Goal: Task Accomplishment & Management: Complete application form

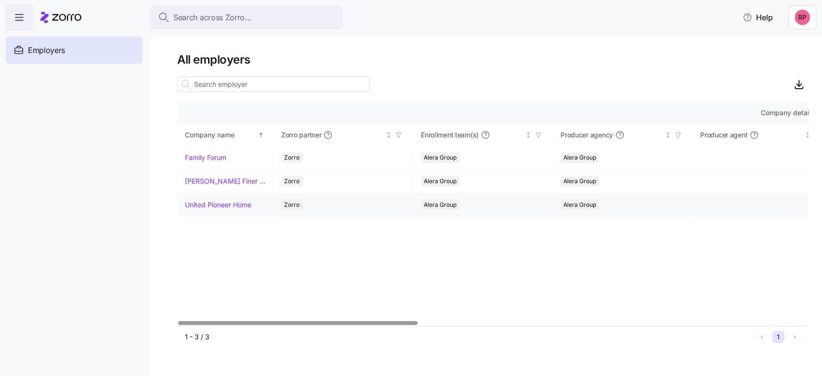
click at [208, 206] on link "United Pioneer Home" at bounding box center [218, 205] width 66 height 10
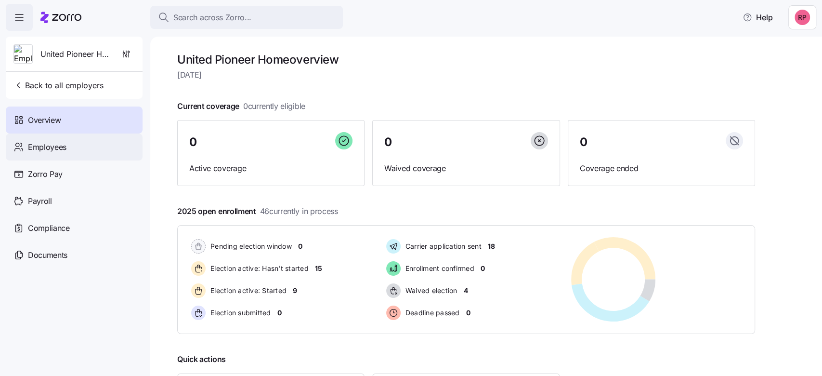
click at [43, 142] on span "Employees" at bounding box center [47, 147] width 39 height 12
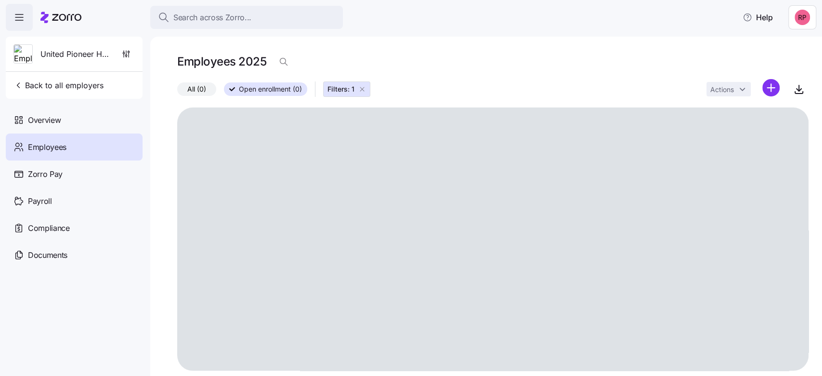
click at [362, 91] on icon "button" at bounding box center [362, 89] width 8 height 8
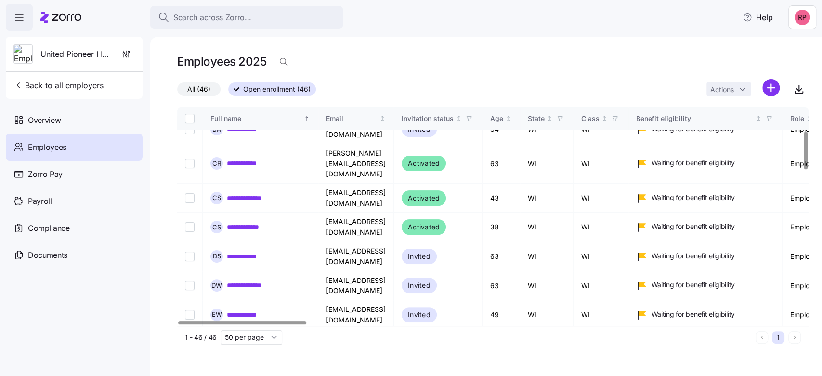
scroll to position [193, 0]
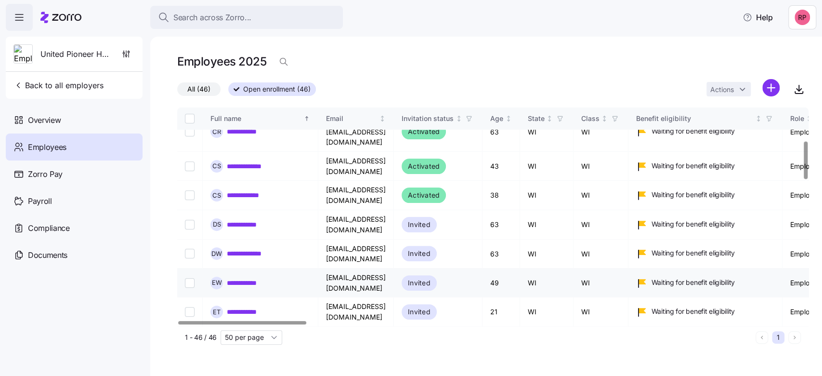
click at [239, 278] on link "**********" at bounding box center [246, 283] width 39 height 10
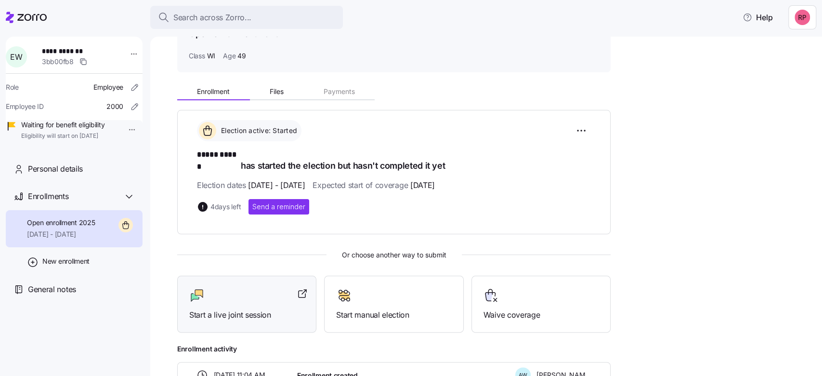
scroll to position [118, 0]
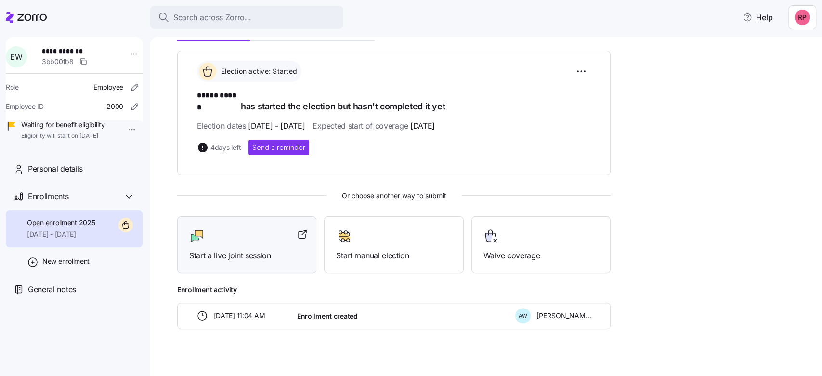
click at [233, 249] on span "Start a live joint session" at bounding box center [246, 255] width 115 height 12
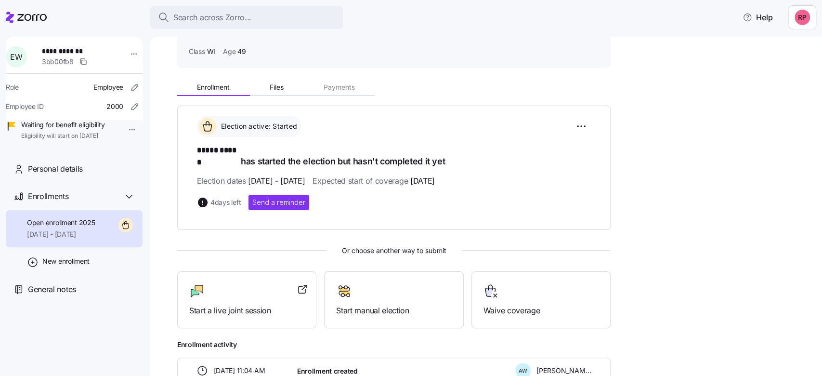
scroll to position [0, 0]
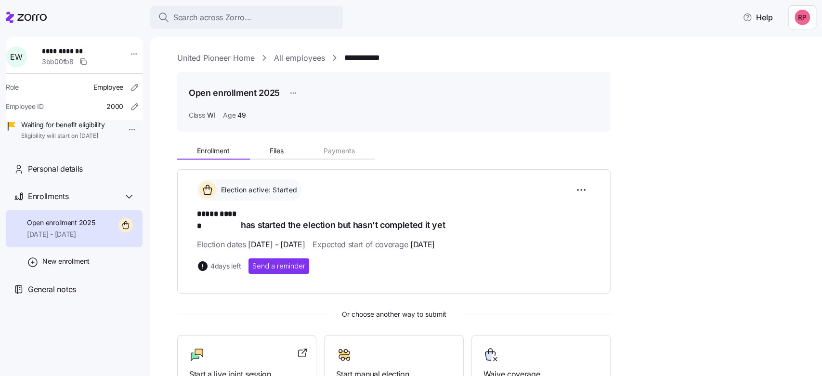
click at [222, 62] on link "United Pioneer Home" at bounding box center [216, 58] width 78 height 12
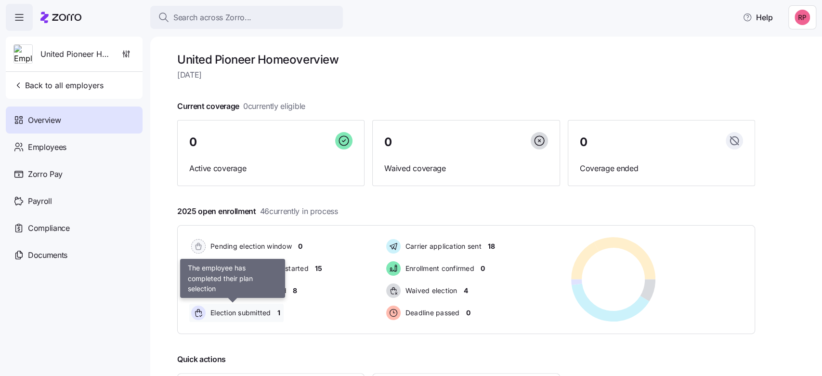
click at [234, 311] on span "Election submitted" at bounding box center [240, 313] width 64 height 10
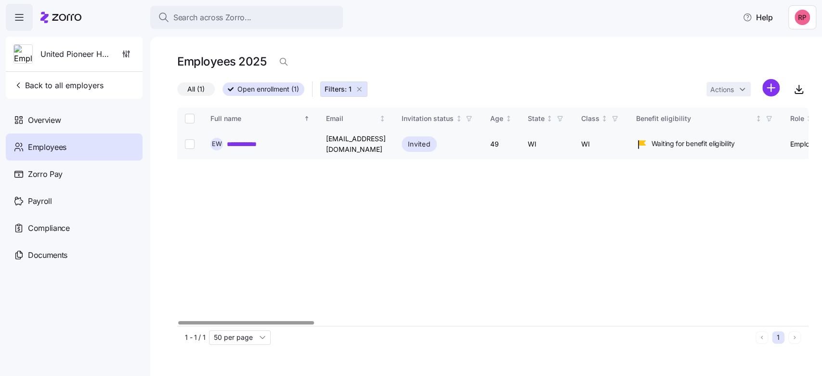
click at [257, 142] on link "**********" at bounding box center [246, 144] width 39 height 10
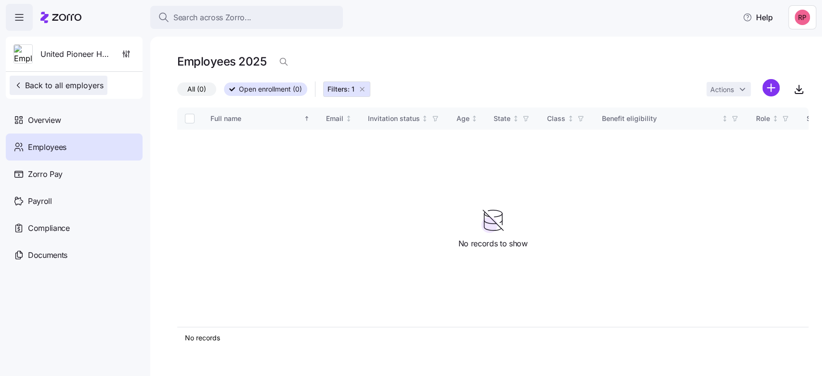
click at [57, 89] on span "Back to all employers" at bounding box center [58, 85] width 90 height 12
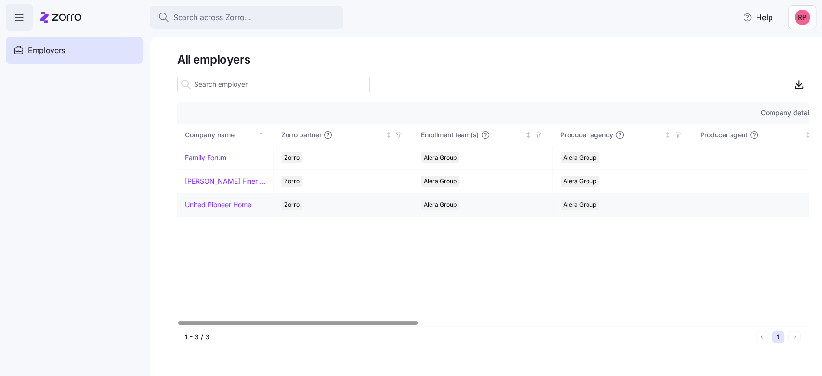
click at [232, 205] on link "United Pioneer Home" at bounding box center [218, 205] width 66 height 10
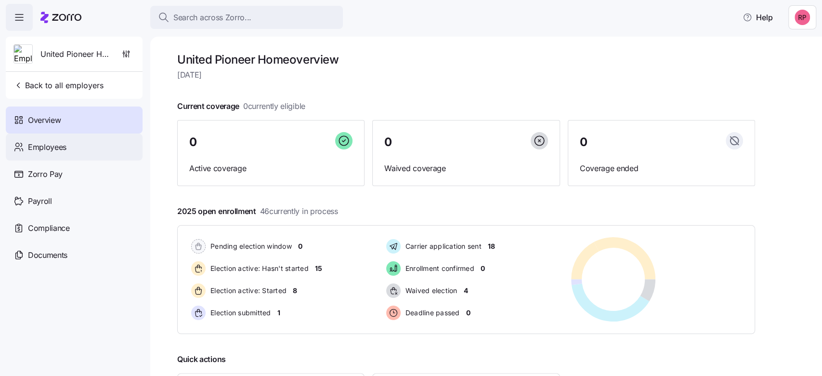
click at [34, 152] on span "Employees" at bounding box center [47, 147] width 39 height 12
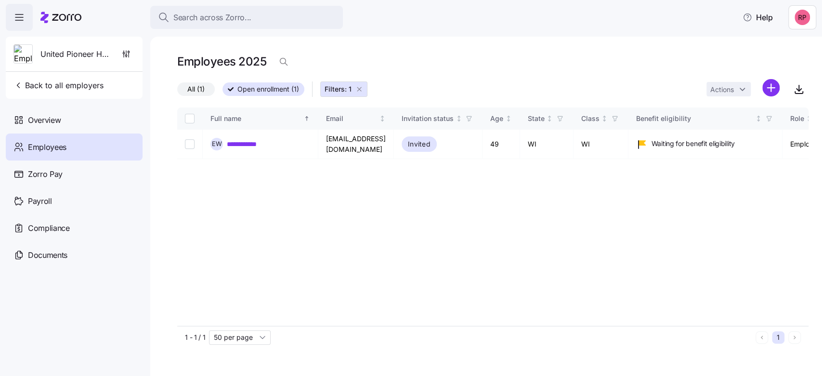
click at [363, 89] on icon "button" at bounding box center [359, 89] width 8 height 8
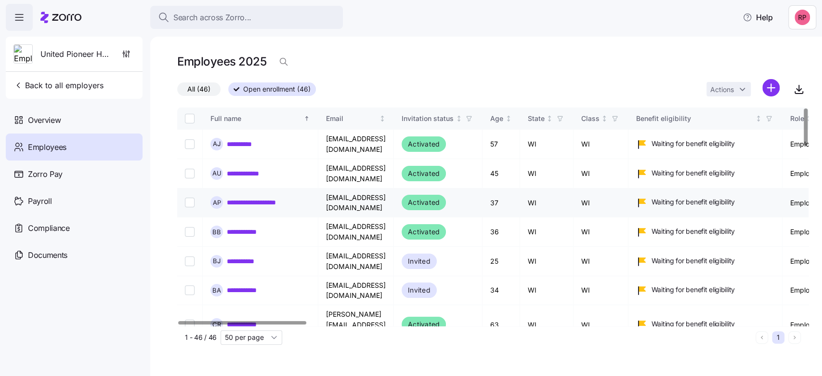
click at [251, 203] on link "**********" at bounding box center [259, 202] width 65 height 10
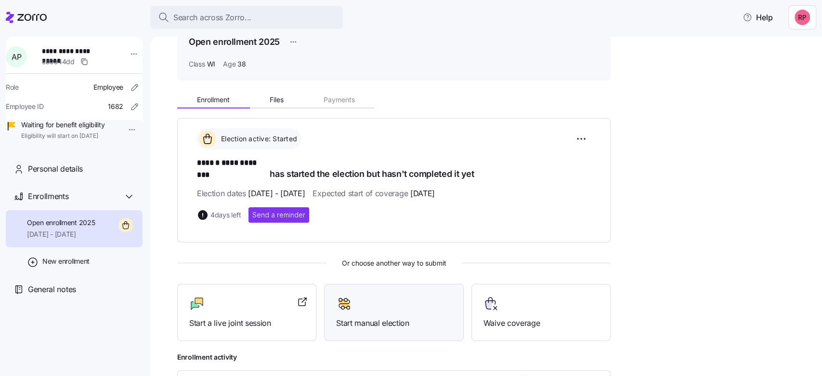
scroll to position [118, 0]
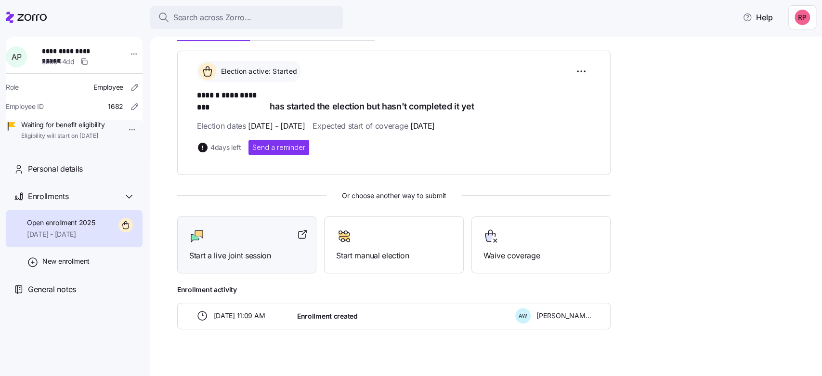
click at [212, 229] on div at bounding box center [246, 235] width 115 height 15
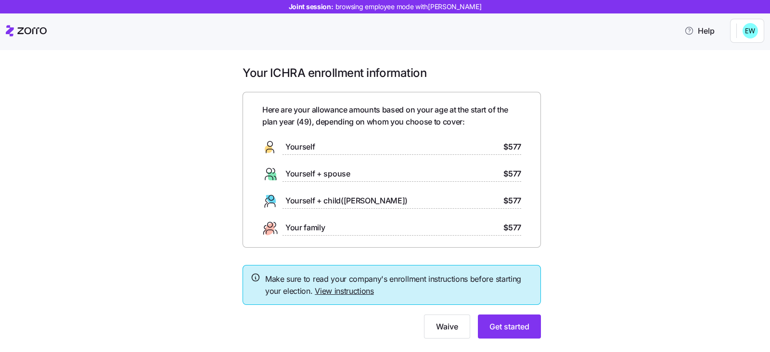
scroll to position [21, 0]
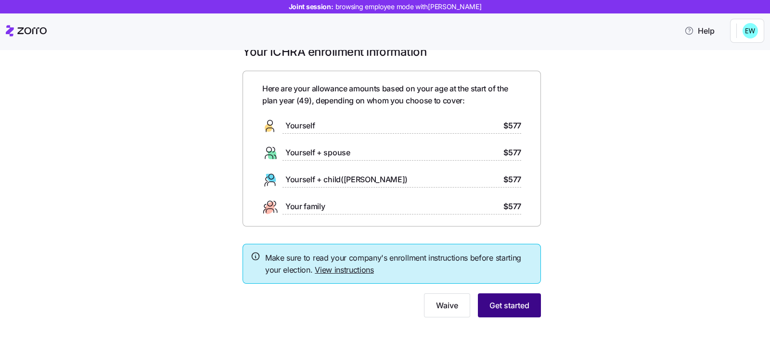
click at [503, 304] on span "Get started" at bounding box center [510, 306] width 40 height 12
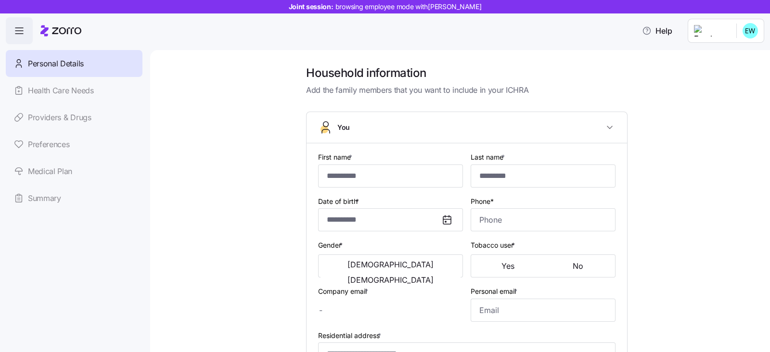
type input "*****"
type input "******"
type input "lswtrs94@yahoo.com"
type input "**********"
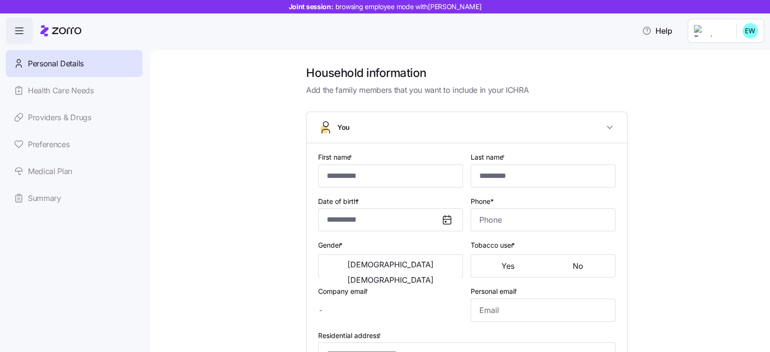
checkbox input "true"
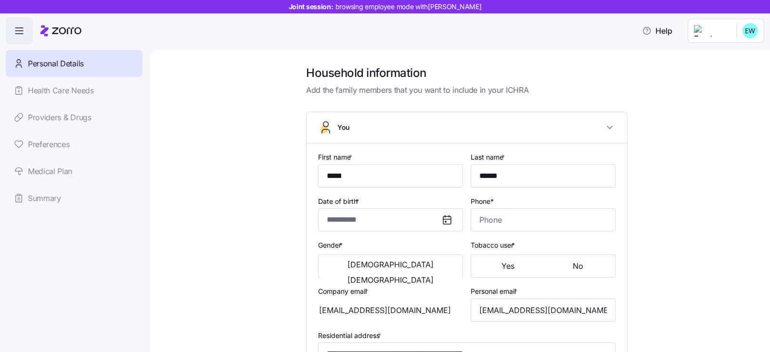
type input "**********"
type input "(715) 553-3338"
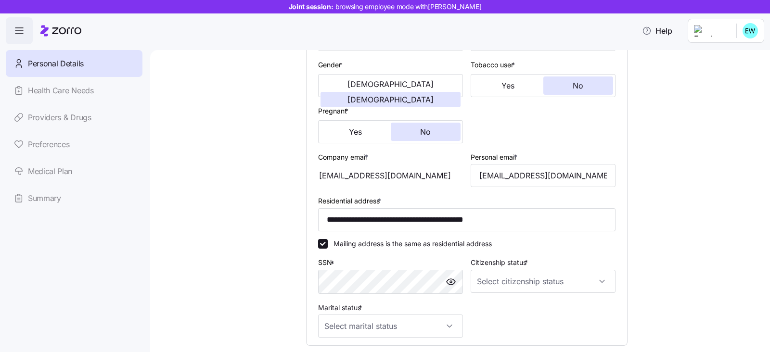
scroll to position [181, 0]
click at [474, 284] on input "Citizenship status *" at bounding box center [543, 281] width 145 height 23
click at [491, 206] on span "US citizen" at bounding box center [527, 210] width 98 height 11
type input "US citizen"
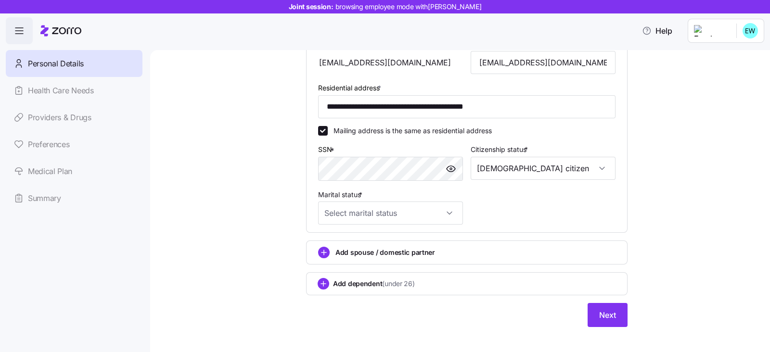
scroll to position [301, 0]
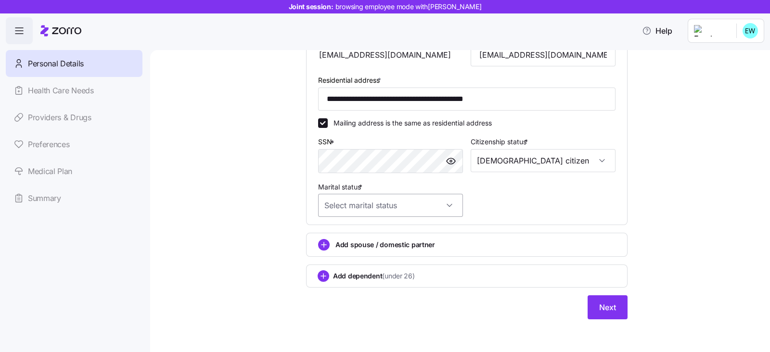
click at [444, 202] on input "Marital status *" at bounding box center [390, 205] width 145 height 23
click at [339, 228] on span "Single" at bounding box center [334, 233] width 19 height 11
type input "Single"
click at [588, 307] on button "Next" at bounding box center [608, 308] width 40 height 24
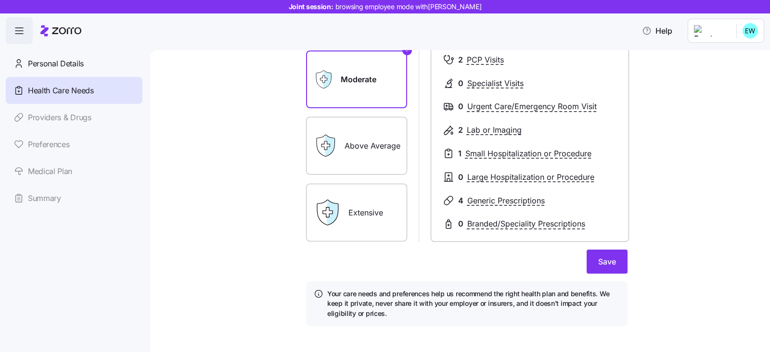
scroll to position [142, 0]
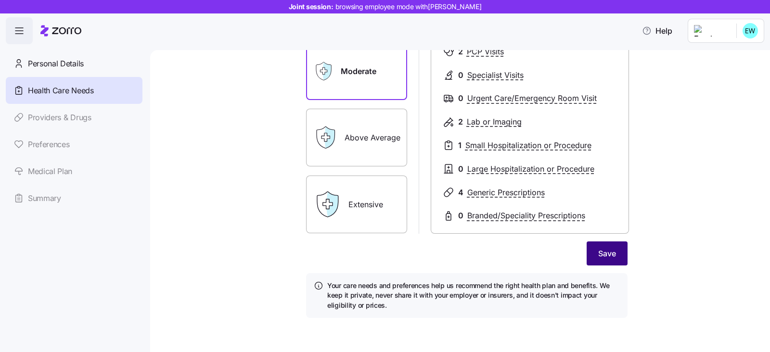
click at [599, 258] on span "Save" at bounding box center [608, 254] width 18 height 12
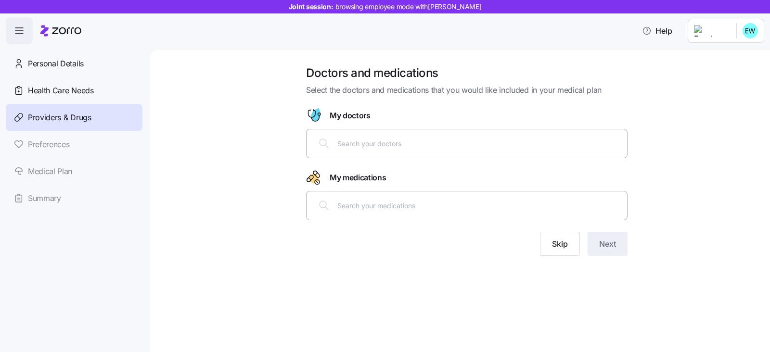
click at [342, 141] on input "text" at bounding box center [480, 143] width 284 height 11
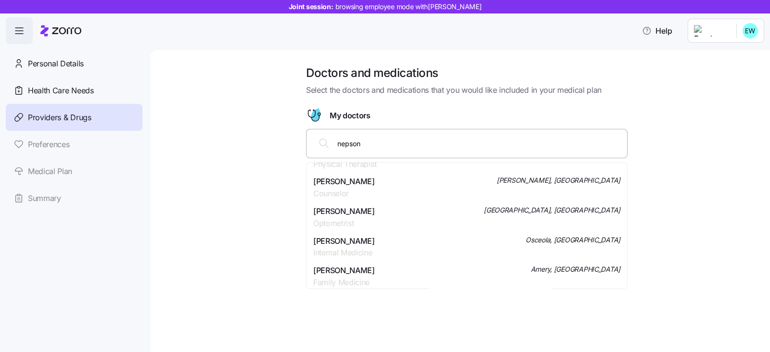
scroll to position [240, 0]
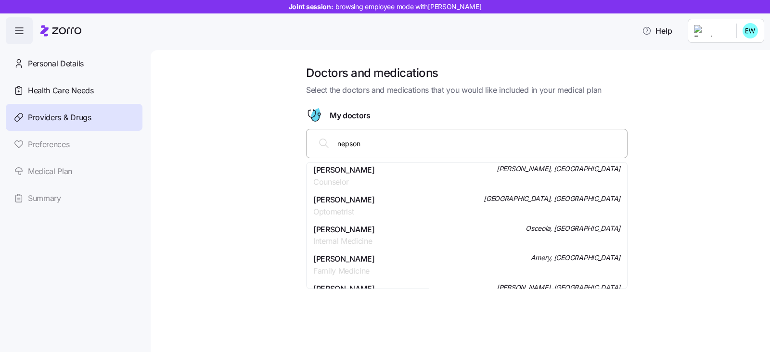
click at [338, 141] on input "nepson" at bounding box center [480, 143] width 284 height 11
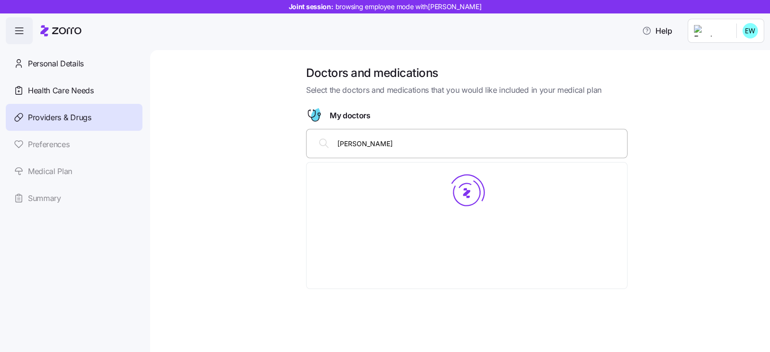
scroll to position [0, 0]
type input "kevin nepson"
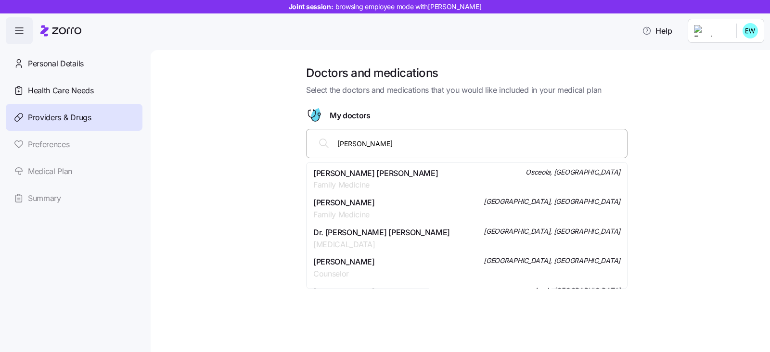
click at [332, 186] on span "Family Medicine" at bounding box center [375, 185] width 125 height 12
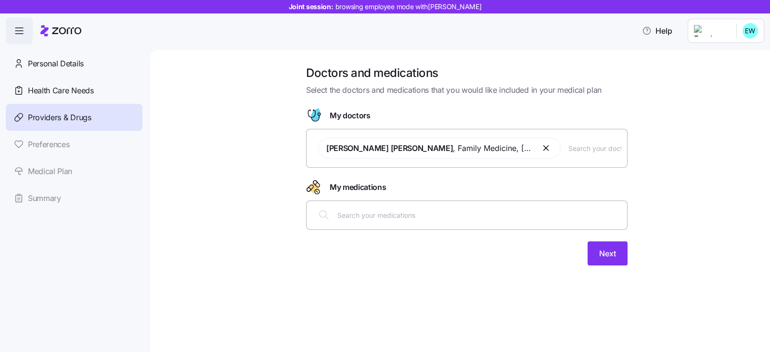
click at [366, 219] on input "text" at bounding box center [480, 215] width 284 height 11
type input "lisin"
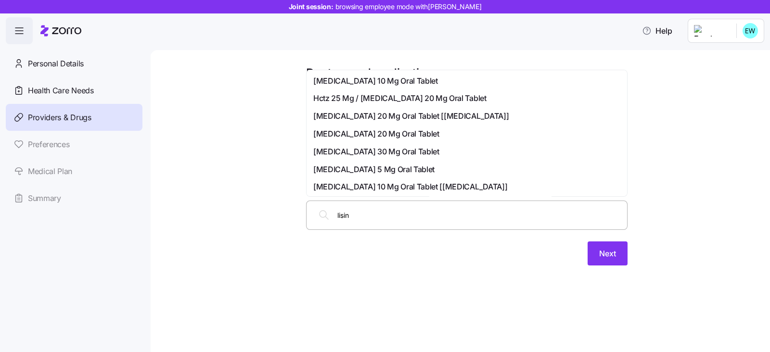
click at [321, 152] on span "Lisinopril 30 Mg Oral Tablet" at bounding box center [376, 152] width 126 height 12
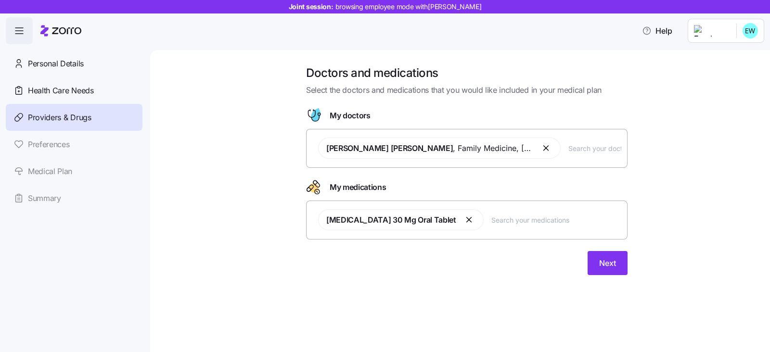
click at [492, 222] on input "text" at bounding box center [557, 220] width 130 height 11
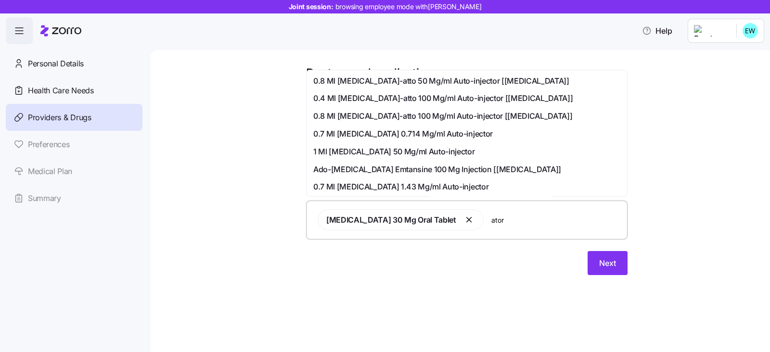
type input "atorv"
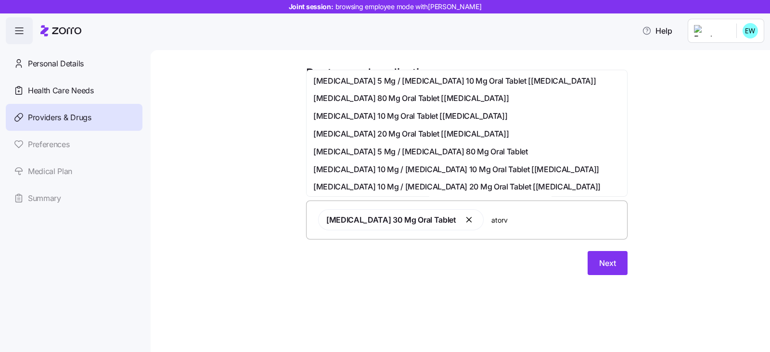
click at [325, 138] on span "Atorvastatin 20 Mg Oral Tablet [lipitor]" at bounding box center [411, 134] width 196 height 12
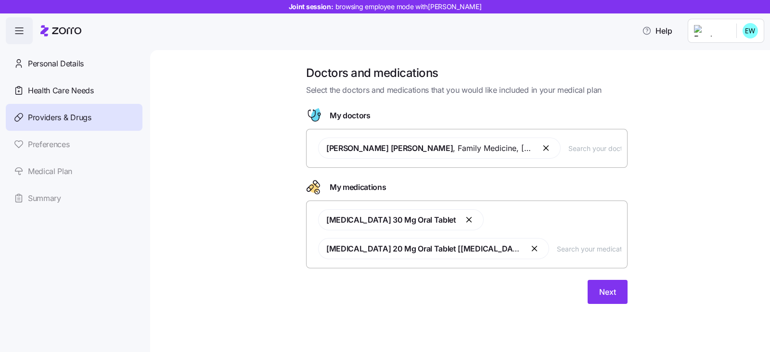
click at [557, 249] on input "text" at bounding box center [589, 249] width 65 height 11
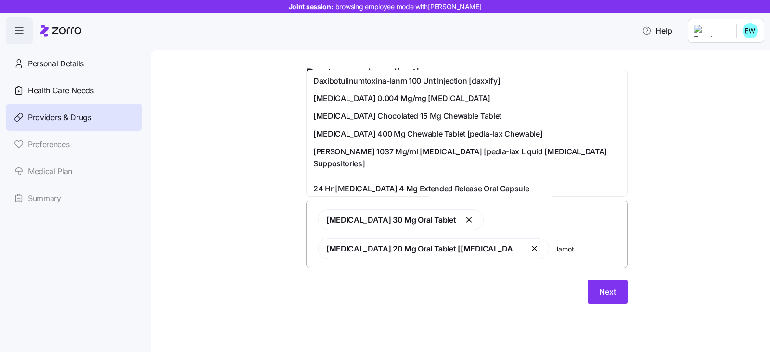
type input "lamotr"
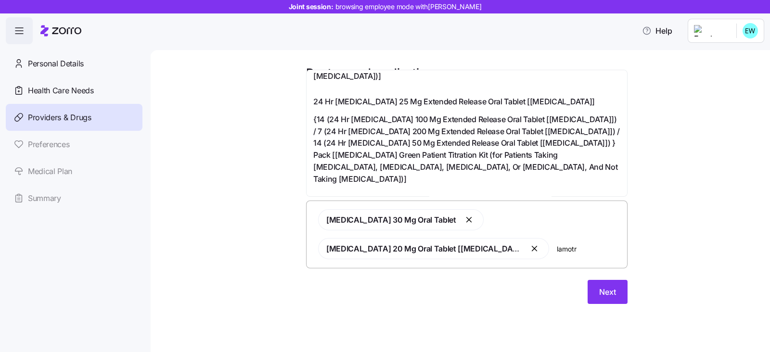
scroll to position [602, 0]
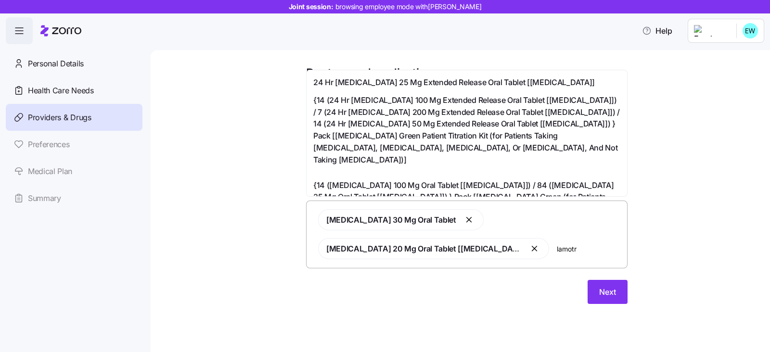
click at [377, 294] on span "Lamotrigine 100 Mg Oral Tablet" at bounding box center [377, 300] width 129 height 12
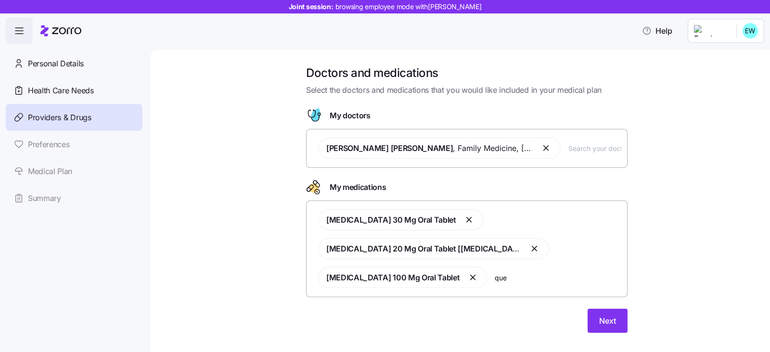
type input "quet"
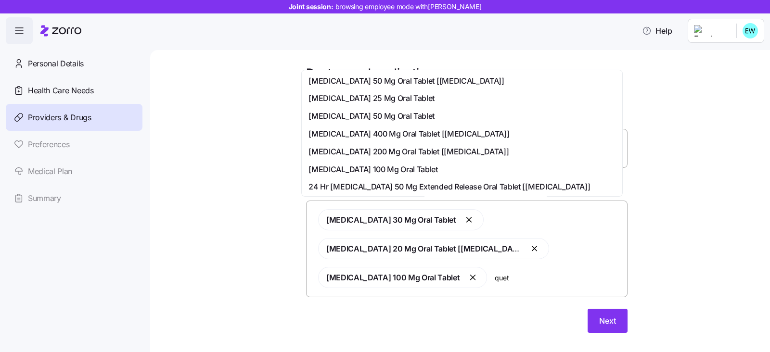
click at [332, 170] on span "Quetiapine 100 Mg Oral Tablet" at bounding box center [373, 170] width 129 height 12
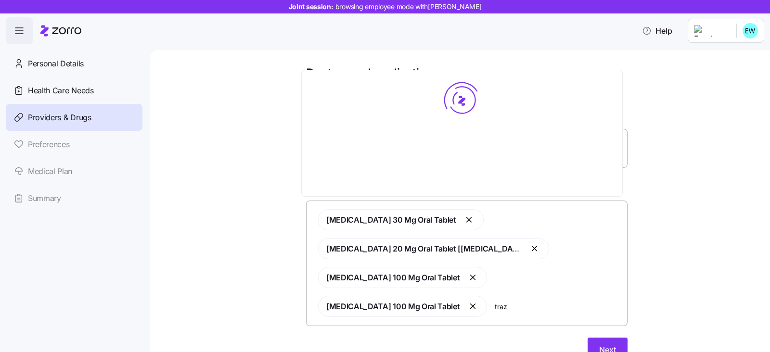
type input "trazo"
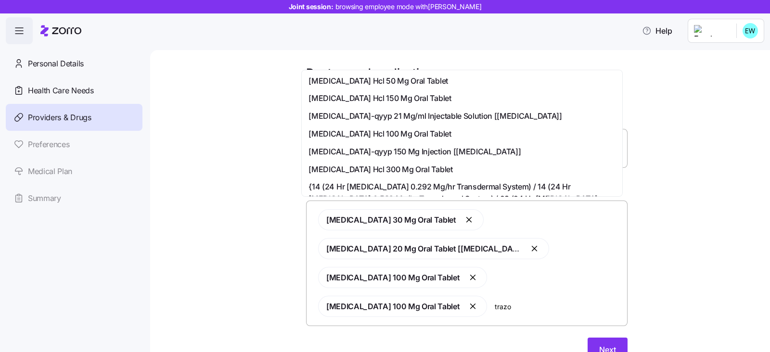
click at [347, 82] on span "Trazodone Hcl 50 Mg Oral Tablet" at bounding box center [378, 81] width 139 height 12
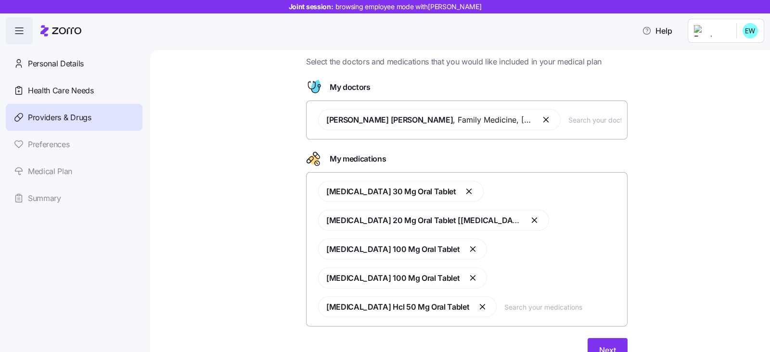
scroll to position [44, 0]
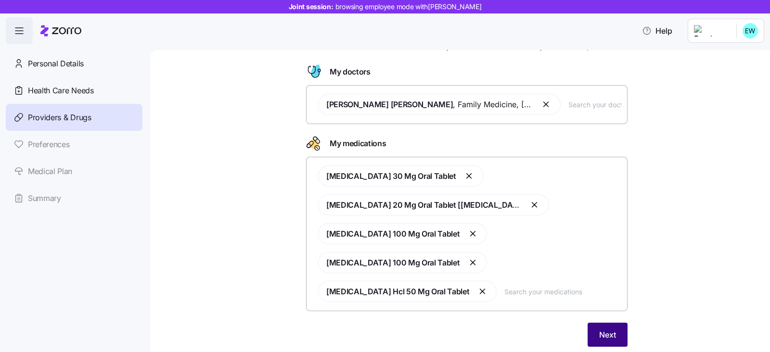
click at [607, 329] on span "Next" at bounding box center [608, 335] width 17 height 12
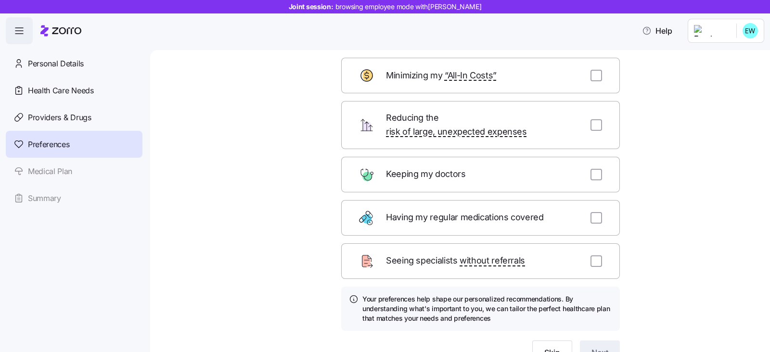
scroll to position [96, 0]
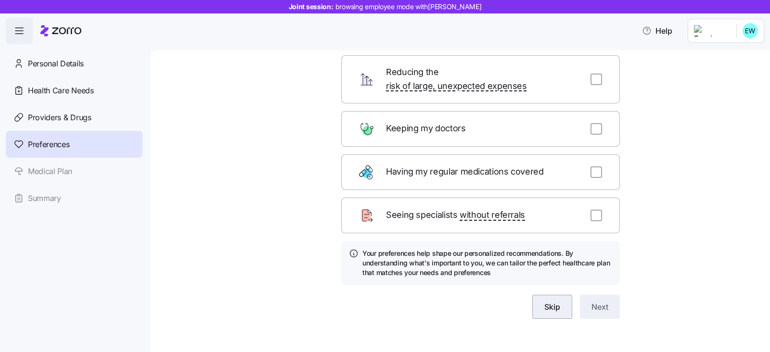
click at [539, 298] on button "Skip" at bounding box center [553, 307] width 40 height 24
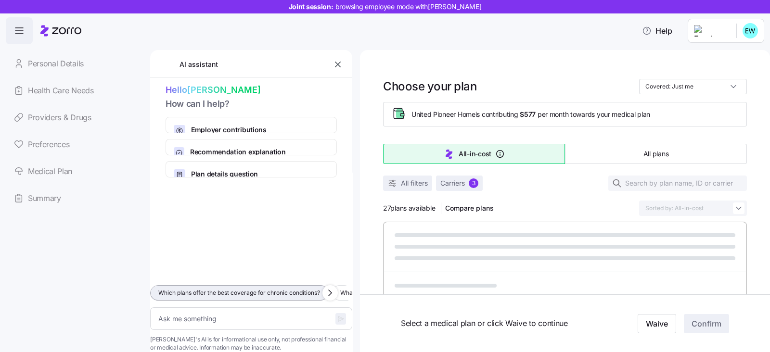
type textarea "x"
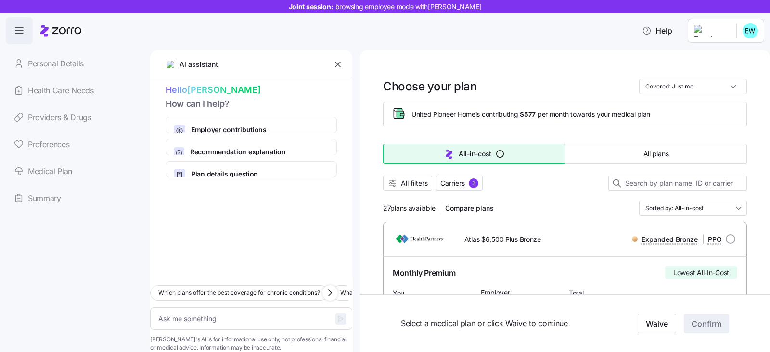
click at [341, 59] on button "button" at bounding box center [337, 64] width 13 height 13
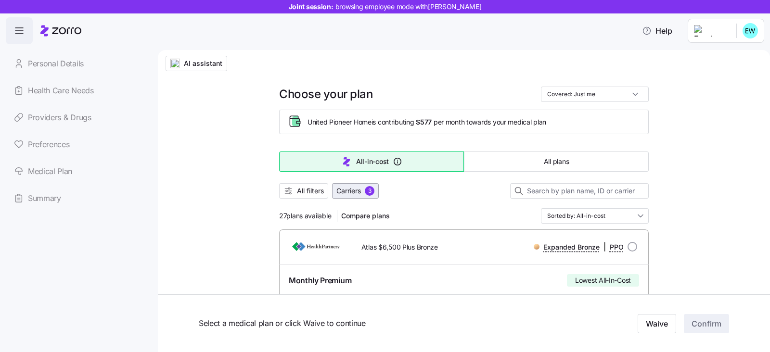
click at [359, 196] on button "Carriers 3" at bounding box center [355, 190] width 47 height 15
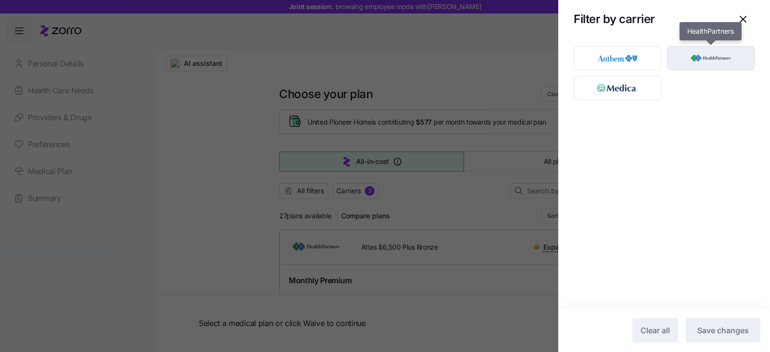
click at [706, 59] on img "button" at bounding box center [711, 58] width 71 height 19
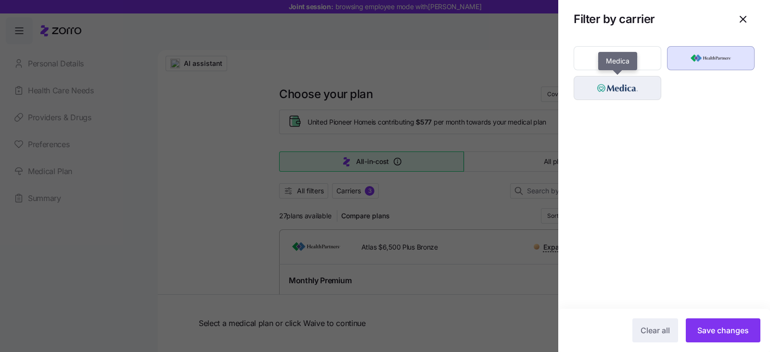
click at [627, 83] on img "button" at bounding box center [618, 87] width 71 height 19
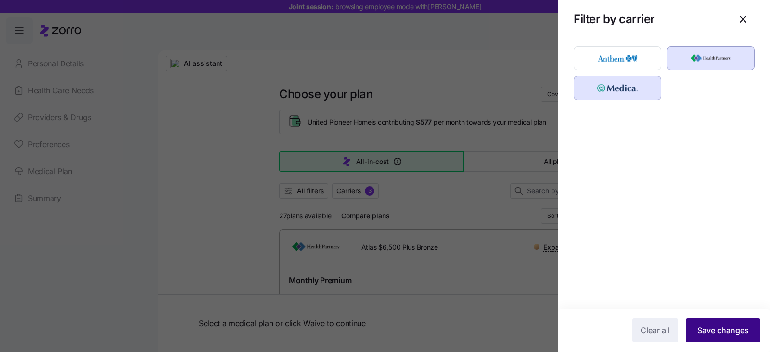
click at [716, 334] on span "Save changes" at bounding box center [724, 331] width 52 height 12
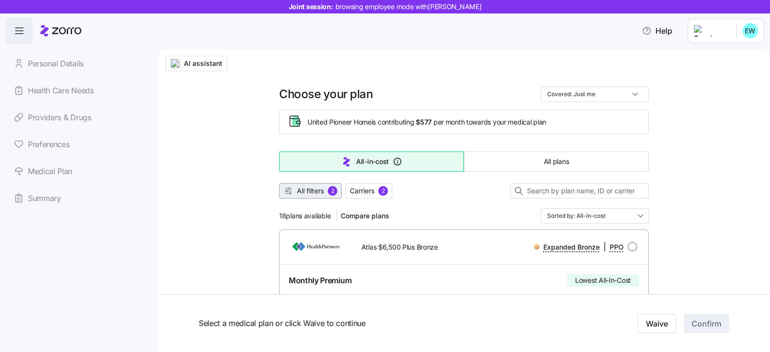
click at [309, 193] on span "All filters" at bounding box center [310, 191] width 27 height 10
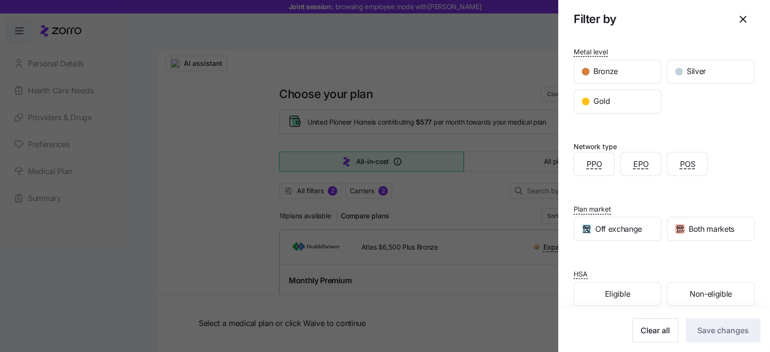
scroll to position [104, 0]
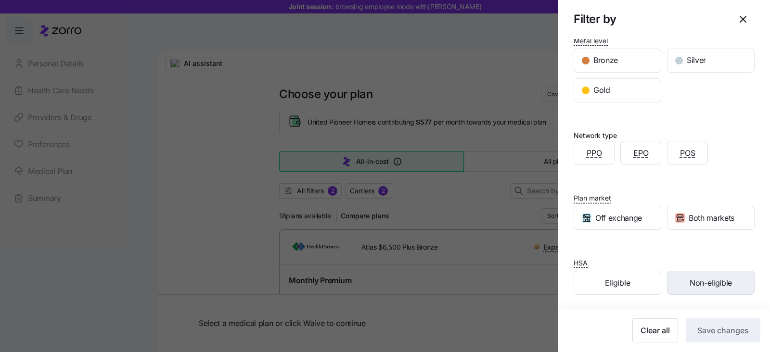
click at [701, 283] on span "Non-eligible" at bounding box center [711, 283] width 42 height 12
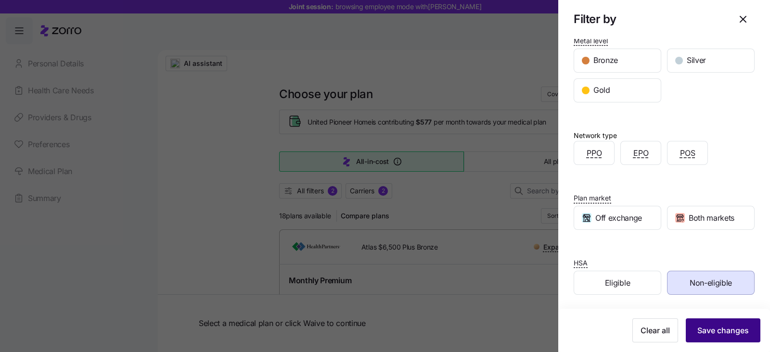
click at [703, 331] on span "Save changes" at bounding box center [724, 331] width 52 height 12
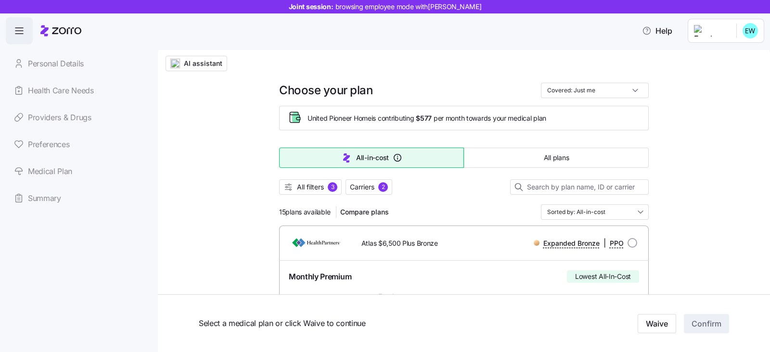
scroll to position [0, 0]
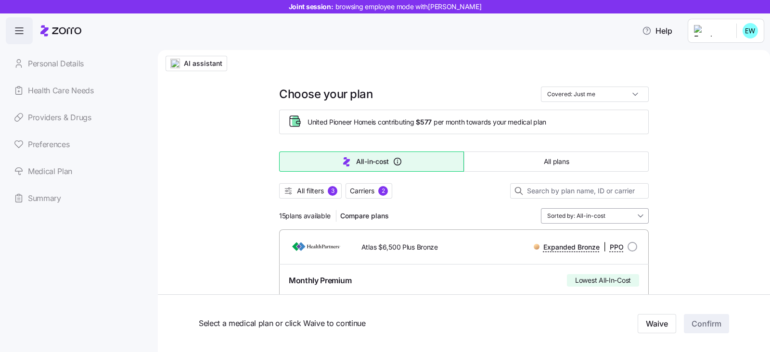
click at [622, 215] on input "Sorted by: All-in-cost" at bounding box center [595, 216] width 108 height 15
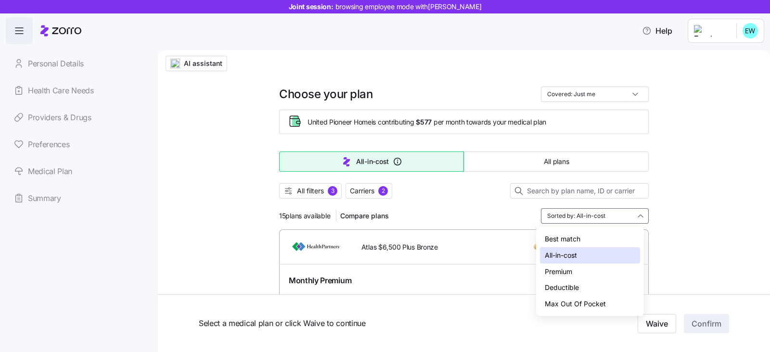
click at [550, 269] on div "Premium" at bounding box center [590, 272] width 100 height 16
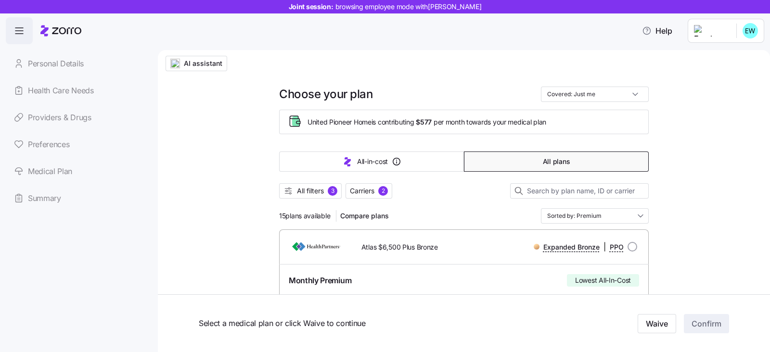
type input "Sorted by: Premium"
click at [297, 192] on span "All filters" at bounding box center [310, 191] width 27 height 10
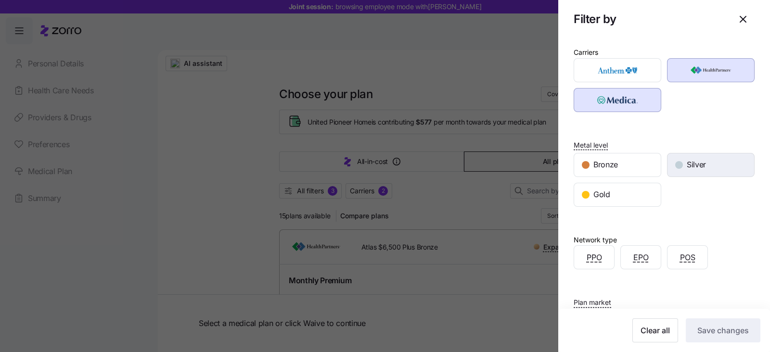
click at [687, 160] on span "Silver" at bounding box center [696, 165] width 19 height 12
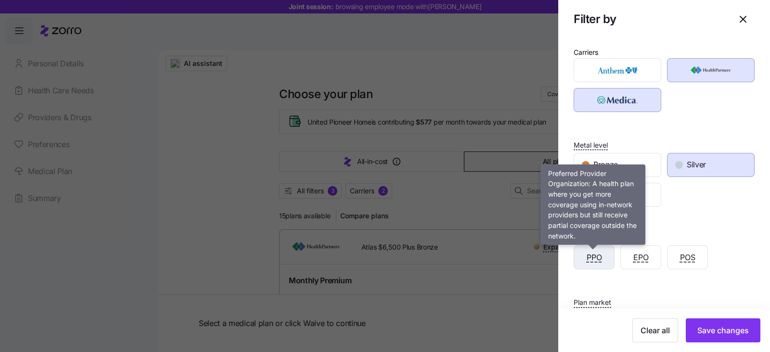
click at [587, 252] on span "PPO" at bounding box center [594, 258] width 15 height 12
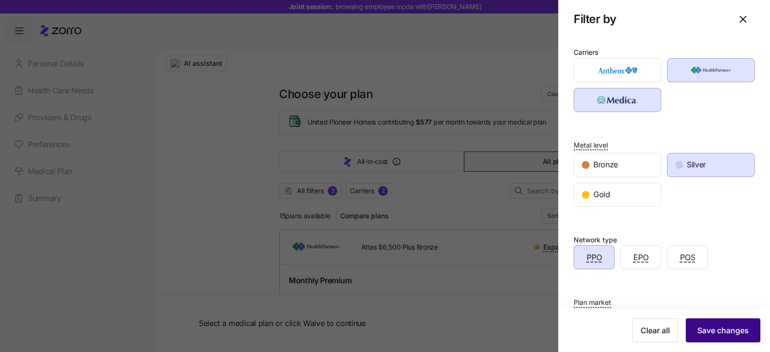
click at [702, 327] on span "Save changes" at bounding box center [724, 331] width 52 height 12
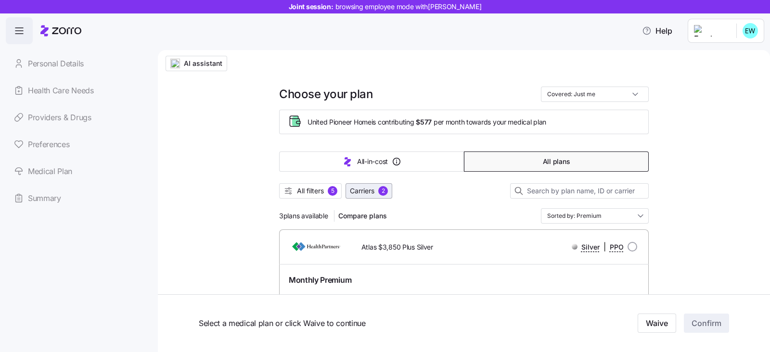
click at [366, 190] on span "Carriers" at bounding box center [362, 191] width 25 height 10
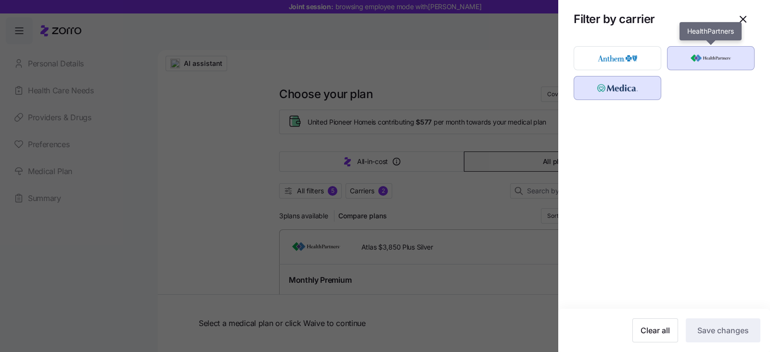
click at [701, 60] on img "button" at bounding box center [711, 58] width 71 height 19
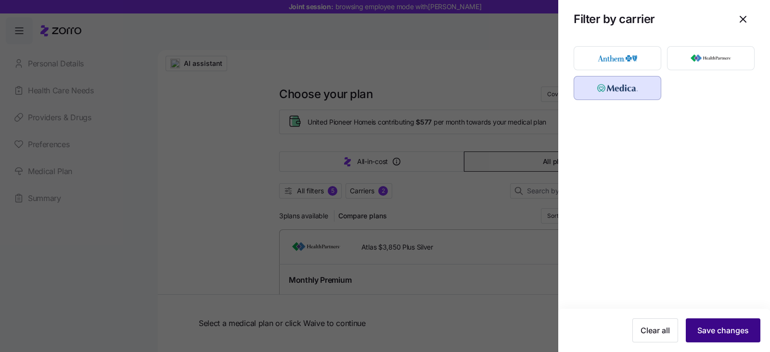
click at [703, 330] on span "Save changes" at bounding box center [724, 331] width 52 height 12
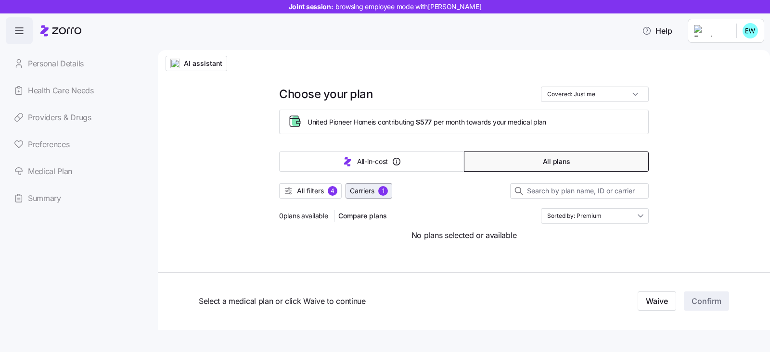
click at [373, 191] on span "Carriers" at bounding box center [362, 191] width 25 height 10
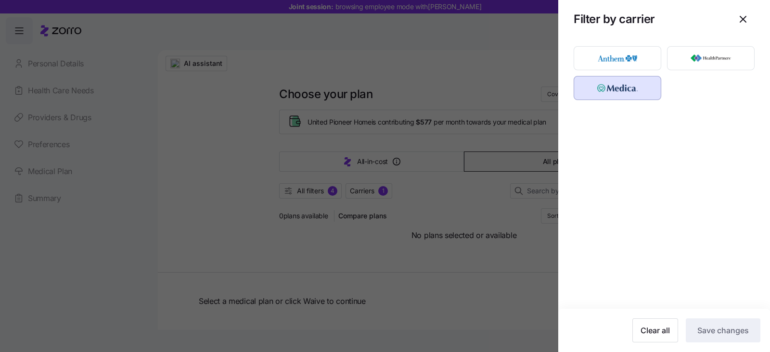
click at [240, 168] on div at bounding box center [385, 176] width 770 height 352
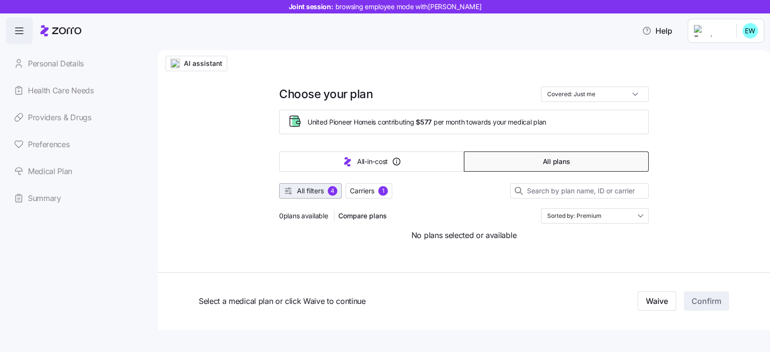
click at [306, 186] on span "All filters" at bounding box center [310, 191] width 27 height 10
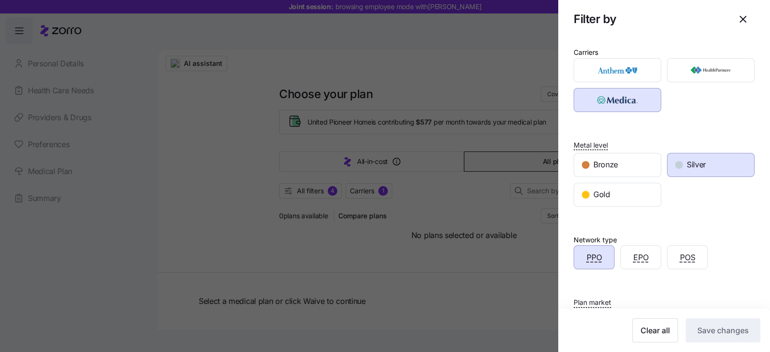
click at [695, 164] on span "Silver" at bounding box center [696, 165] width 19 height 12
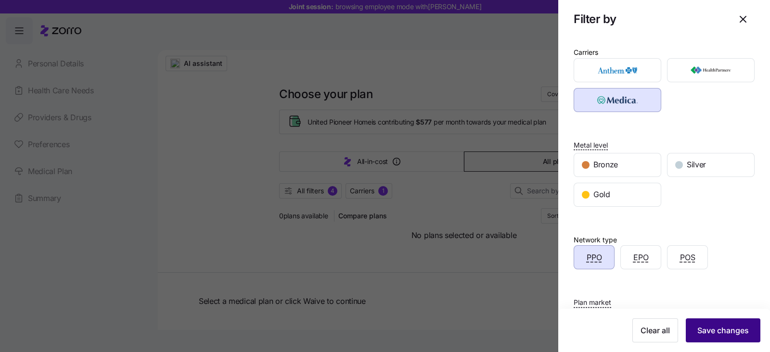
click at [698, 330] on span "Save changes" at bounding box center [724, 331] width 52 height 12
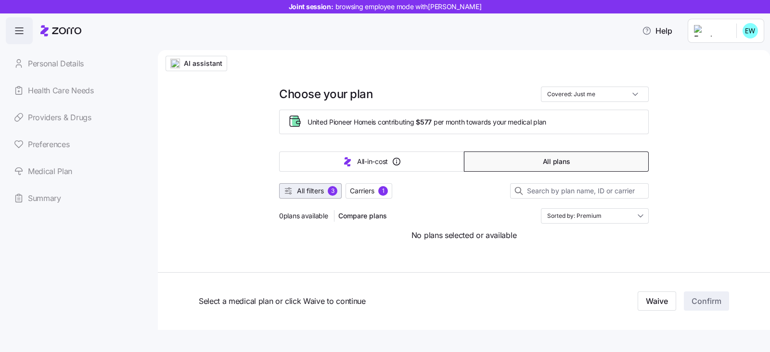
click at [306, 191] on span "All filters" at bounding box center [310, 191] width 27 height 10
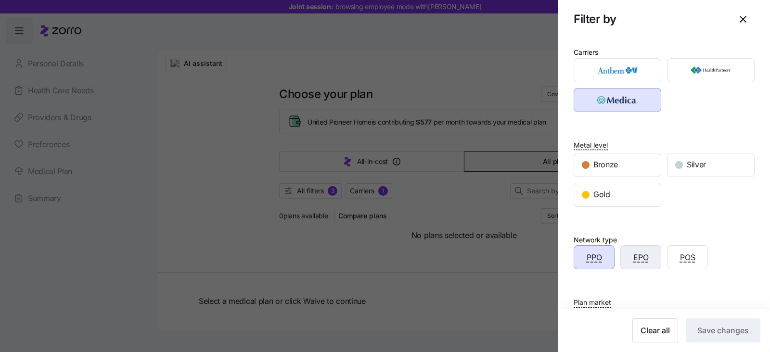
click at [640, 255] on span "EPO" at bounding box center [641, 258] width 15 height 12
click at [708, 331] on span "Save changes" at bounding box center [724, 331] width 52 height 12
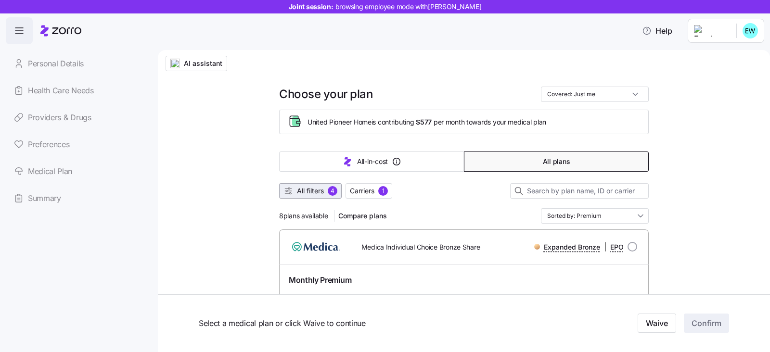
click at [303, 186] on span "All filters" at bounding box center [310, 191] width 27 height 10
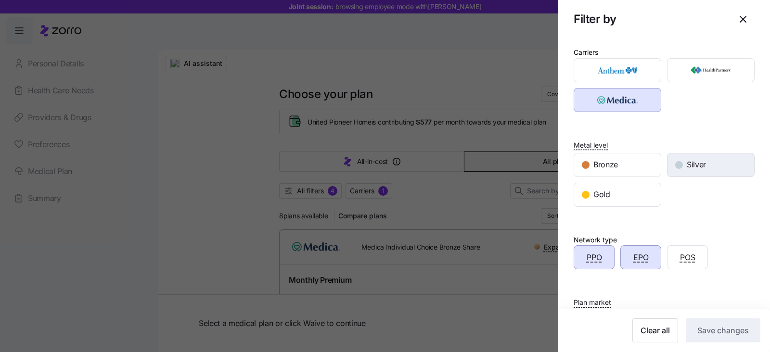
click at [713, 159] on div "Silver" at bounding box center [711, 165] width 87 height 23
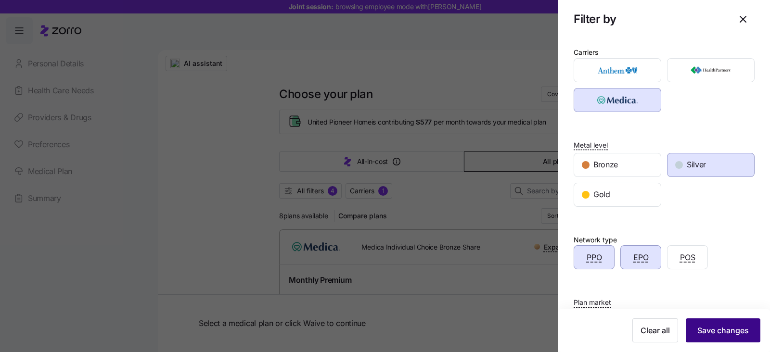
click at [711, 334] on span "Save changes" at bounding box center [724, 331] width 52 height 12
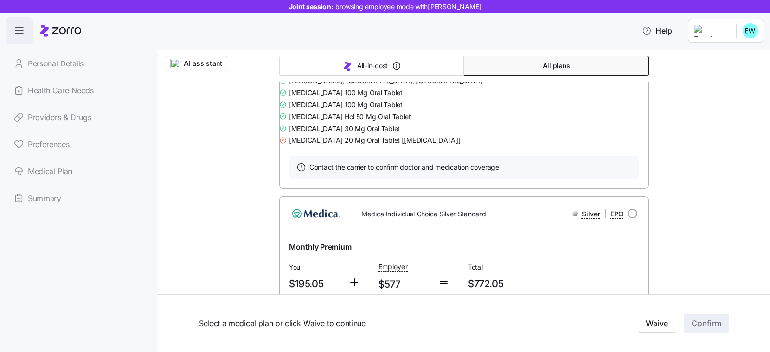
scroll to position [662, 0]
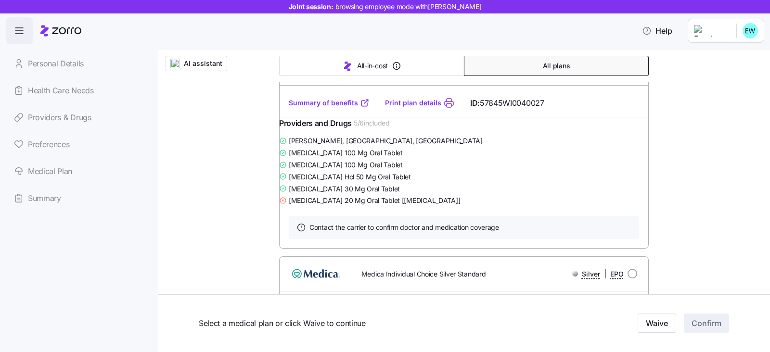
click at [337, 108] on link "Summary of benefits" at bounding box center [329, 103] width 81 height 10
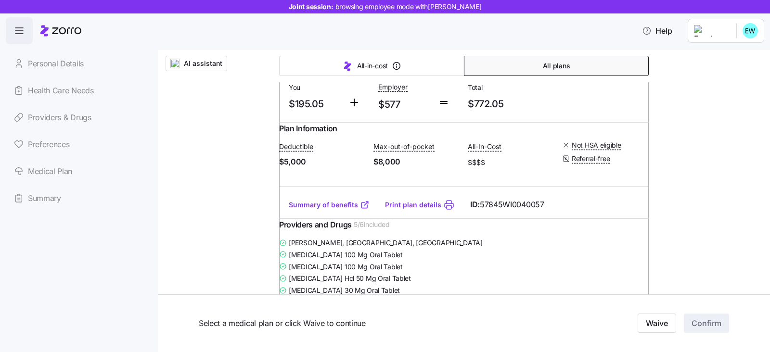
scroll to position [963, 0]
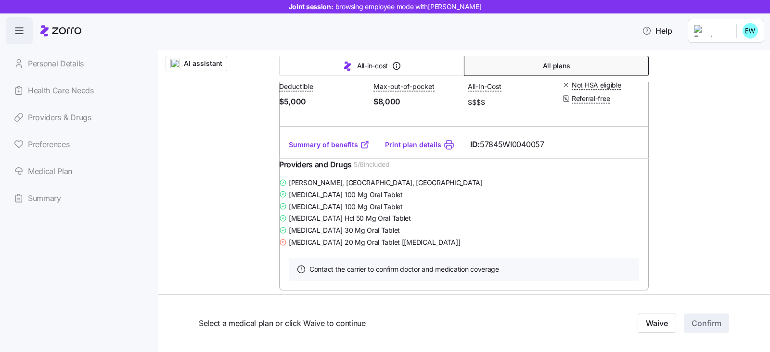
click at [331, 150] on link "Summary of benefits" at bounding box center [329, 145] width 81 height 10
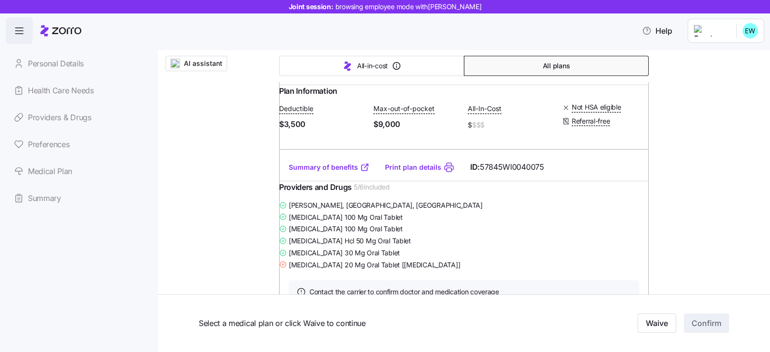
scroll to position [255, 0]
click at [302, 173] on link "Summary of benefits" at bounding box center [329, 168] width 81 height 10
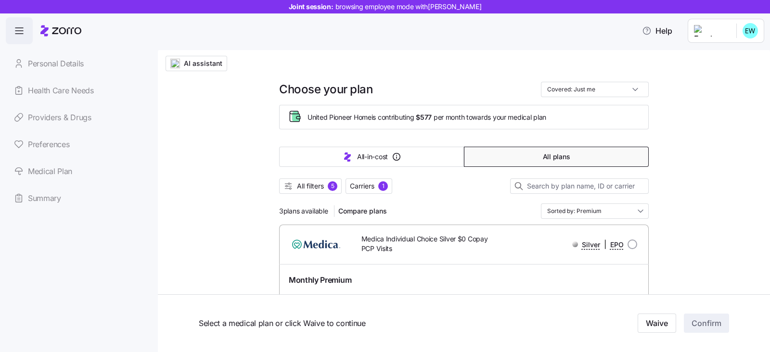
scroll to position [0, 0]
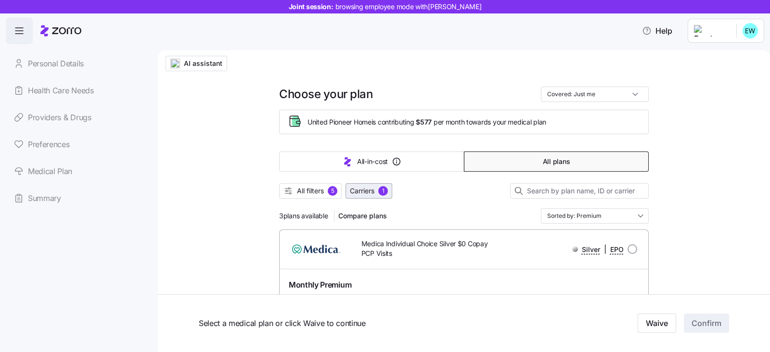
click at [355, 193] on span "Carriers" at bounding box center [362, 191] width 25 height 10
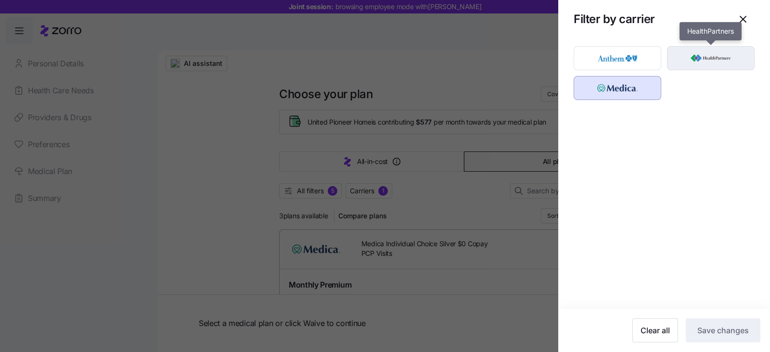
click at [709, 47] on div "button" at bounding box center [711, 58] width 87 height 23
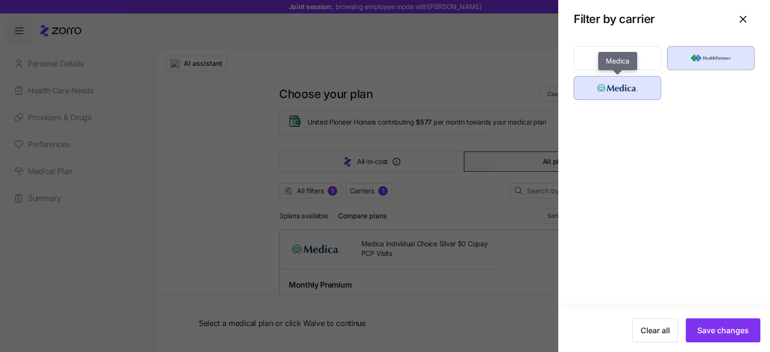
click at [616, 90] on img "button" at bounding box center [618, 87] width 71 height 19
click at [722, 326] on button "Save changes" at bounding box center [723, 331] width 75 height 24
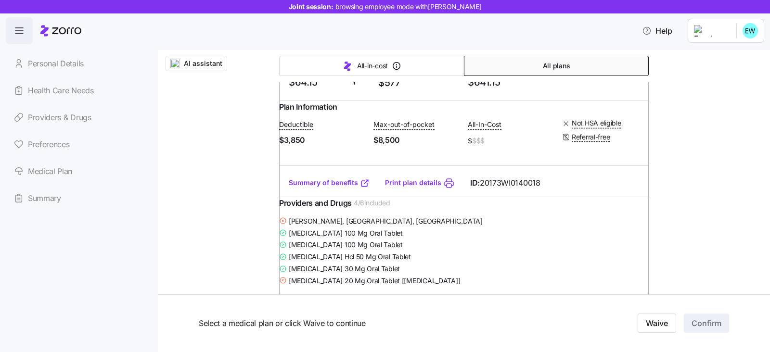
scroll to position [240, 0]
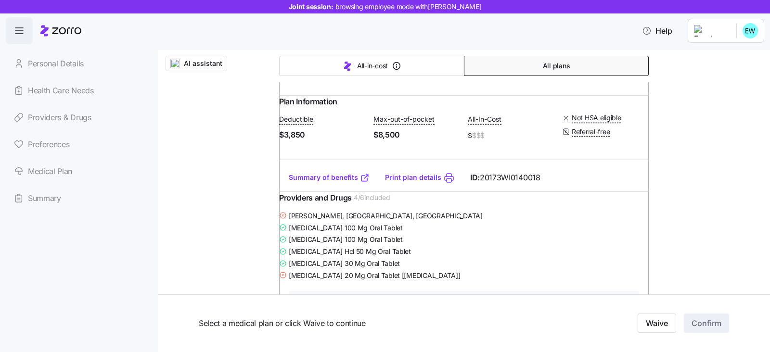
click at [289, 183] on link "Summary of benefits" at bounding box center [329, 178] width 81 height 10
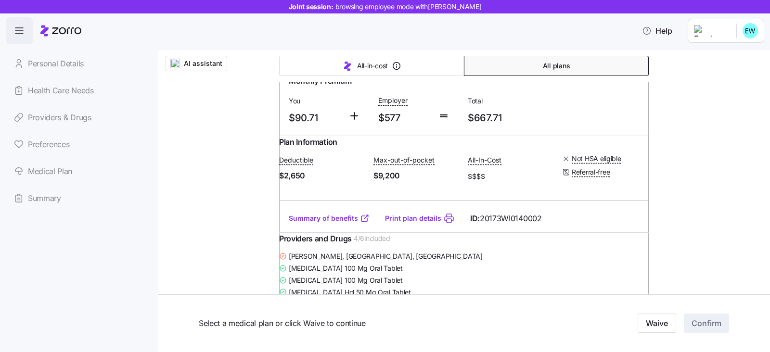
scroll to position [602, 0]
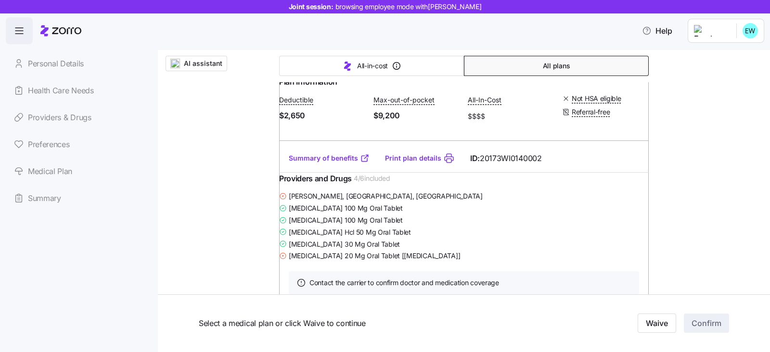
click at [396, 163] on link "Print plan details" at bounding box center [413, 159] width 56 height 10
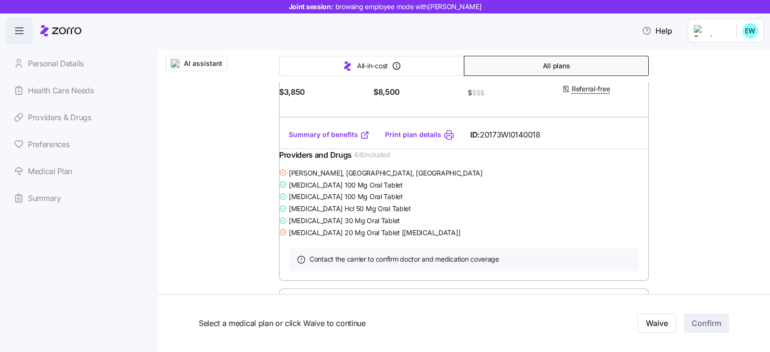
scroll to position [301, 0]
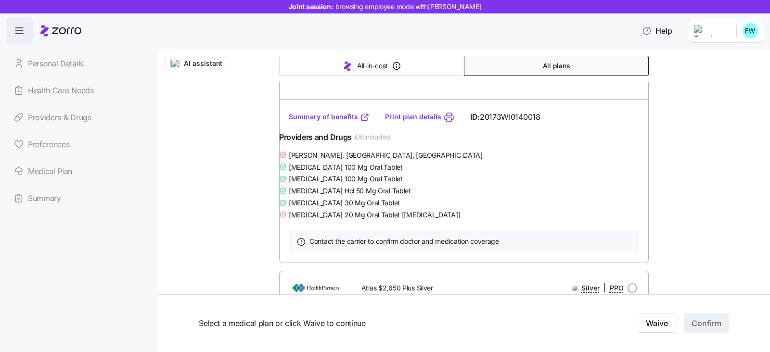
click at [322, 122] on link "Summary of benefits" at bounding box center [329, 117] width 81 height 10
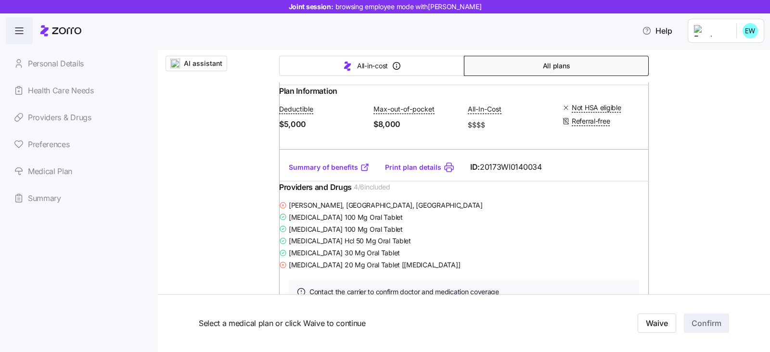
scroll to position [902, 0]
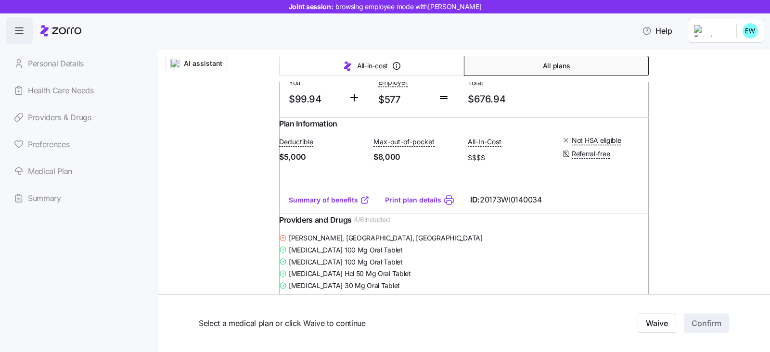
click at [300, 205] on link "Summary of benefits" at bounding box center [329, 201] width 81 height 10
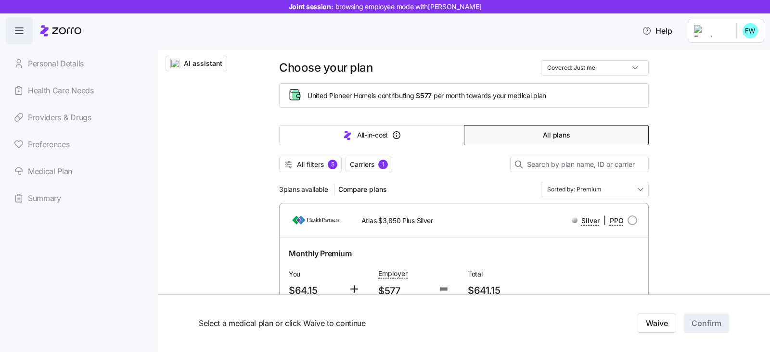
scroll to position [0, 0]
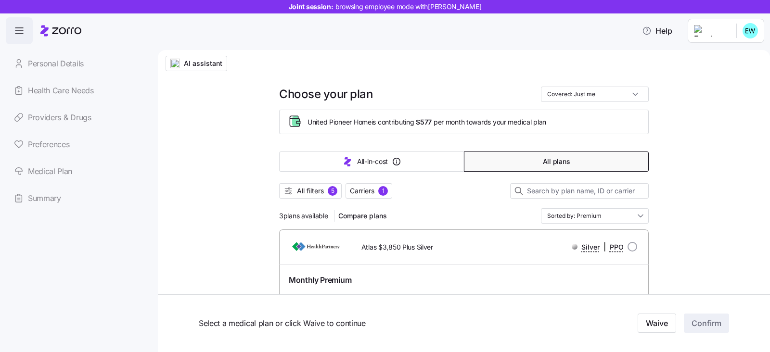
click at [307, 192] on span "All filters" at bounding box center [310, 191] width 27 height 10
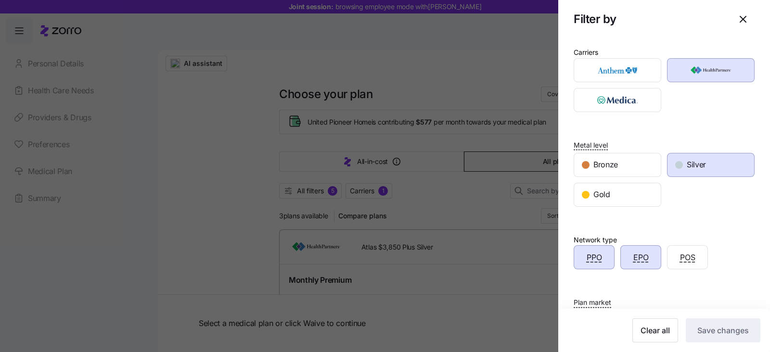
click at [600, 196] on span "Gold" at bounding box center [602, 195] width 17 height 12
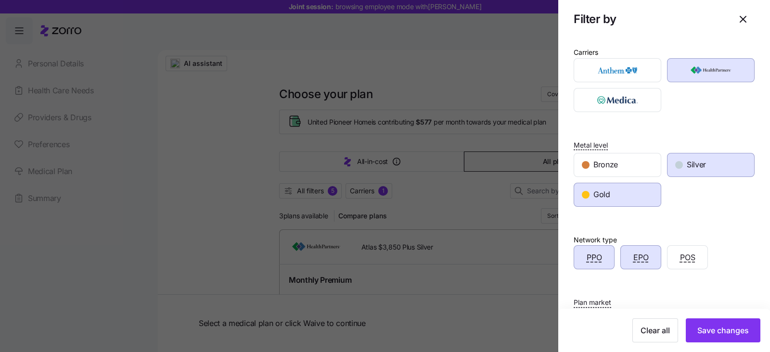
click at [703, 336] on span "Save changes" at bounding box center [724, 331] width 52 height 12
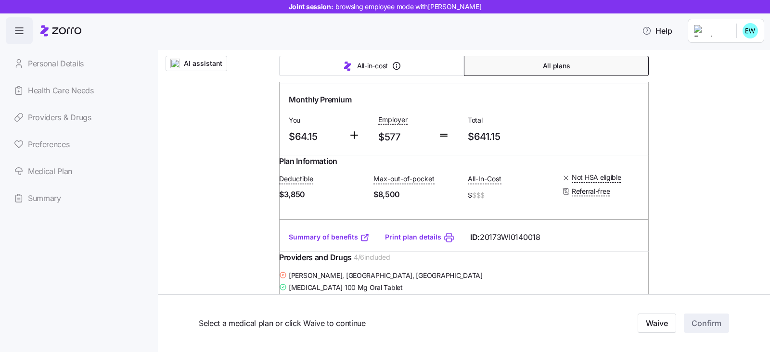
scroll to position [120, 0]
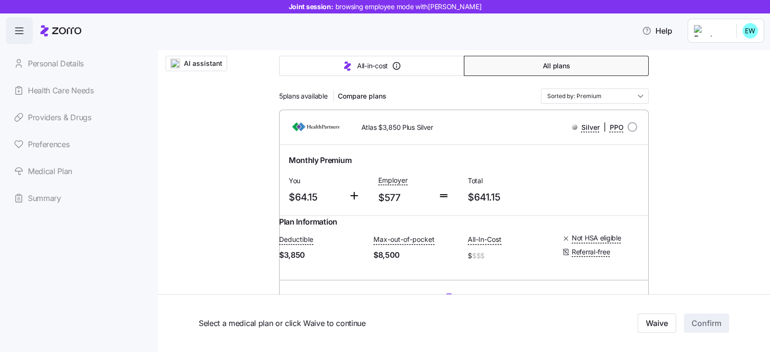
click at [628, 128] on input "radio" at bounding box center [633, 127] width 10 height 10
radio input "true"
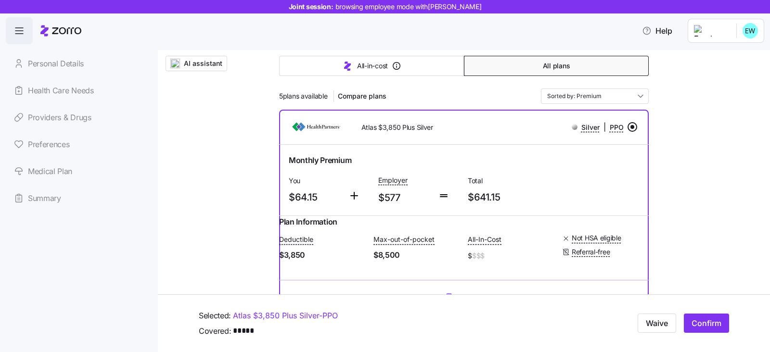
click at [696, 321] on span "Confirm" at bounding box center [707, 324] width 30 height 12
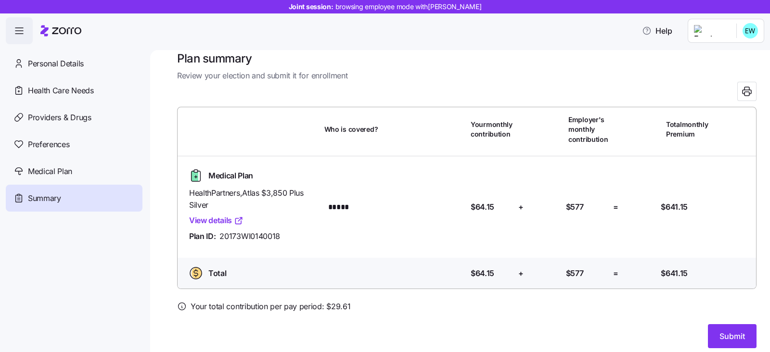
scroll to position [22, 0]
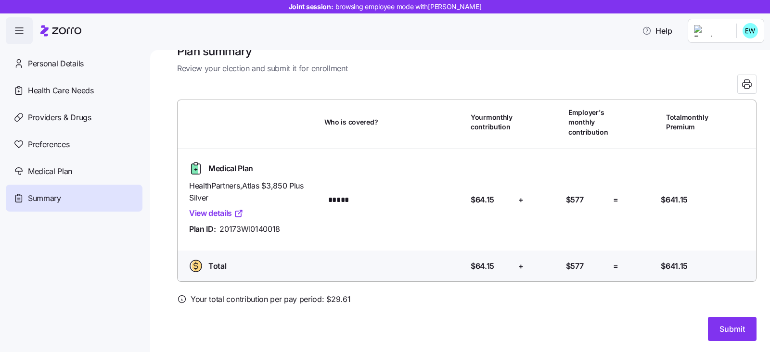
click at [721, 326] on span "Submit" at bounding box center [733, 330] width 26 height 12
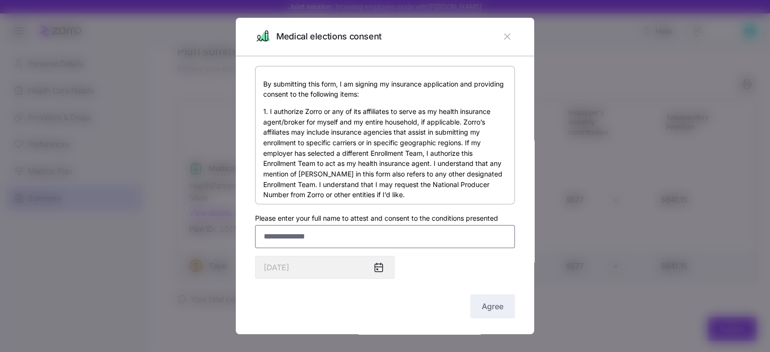
click at [289, 244] on input "Please enter your full name to attest and consent to the conditions presented" at bounding box center [385, 236] width 260 height 23
type input "**********"
click at [482, 309] on span "Agree" at bounding box center [493, 307] width 22 height 12
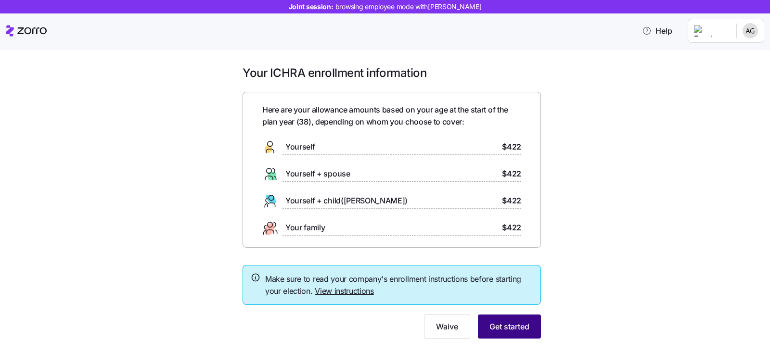
click at [490, 329] on span "Get started" at bounding box center [510, 327] width 40 height 12
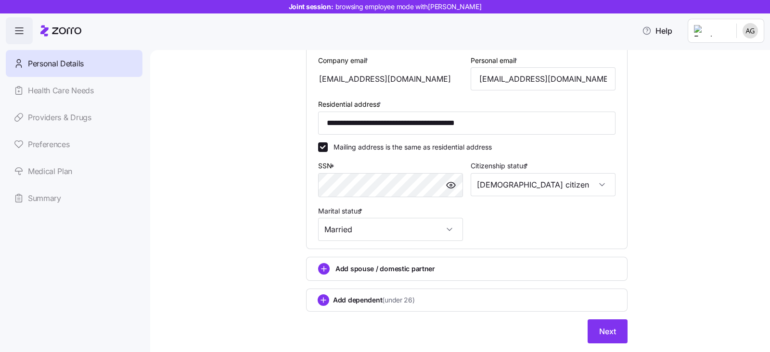
scroll to position [301, 0]
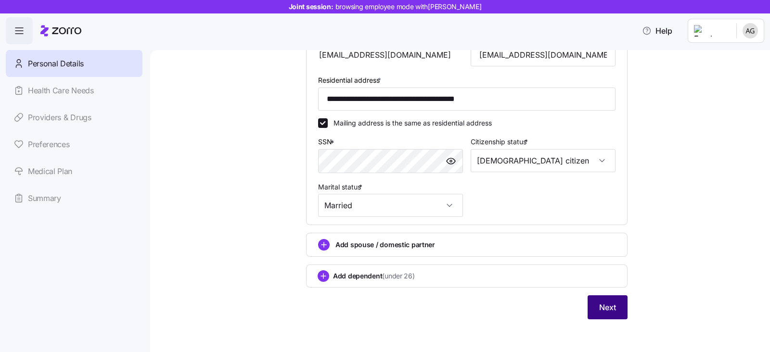
click at [596, 313] on button "Next" at bounding box center [608, 308] width 40 height 24
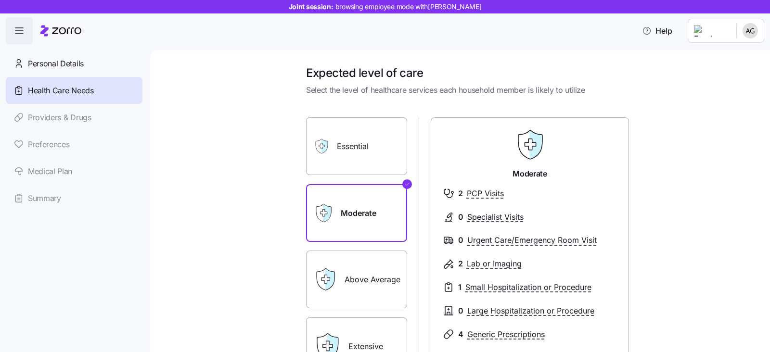
scroll to position [142, 0]
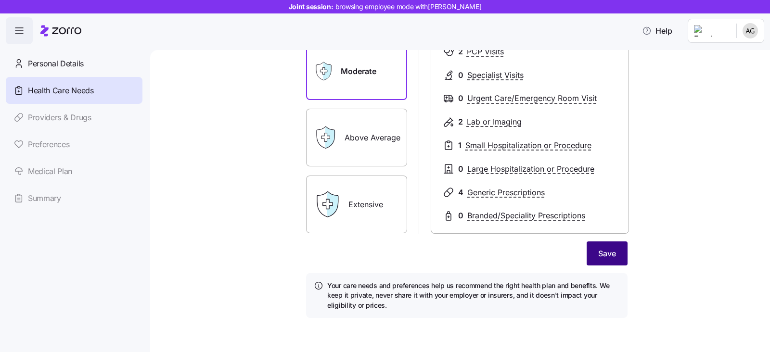
click at [600, 255] on span "Save" at bounding box center [608, 254] width 18 height 12
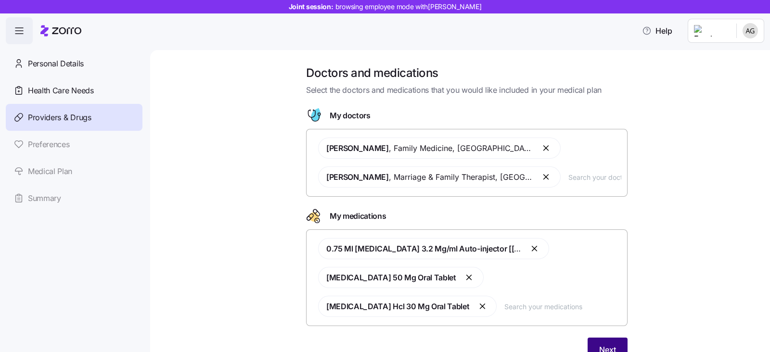
click at [600, 344] on span "Next" at bounding box center [608, 350] width 17 height 12
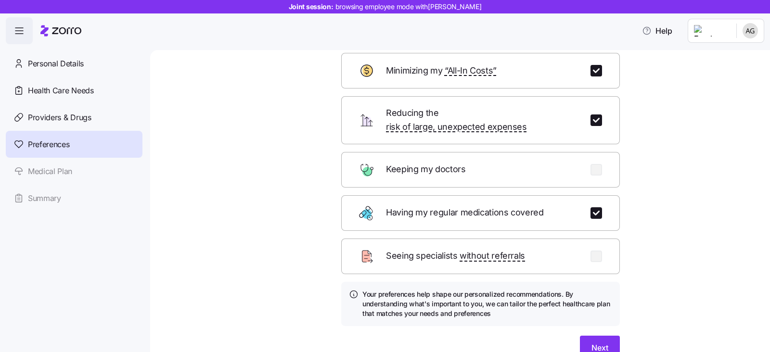
scroll to position [96, 0]
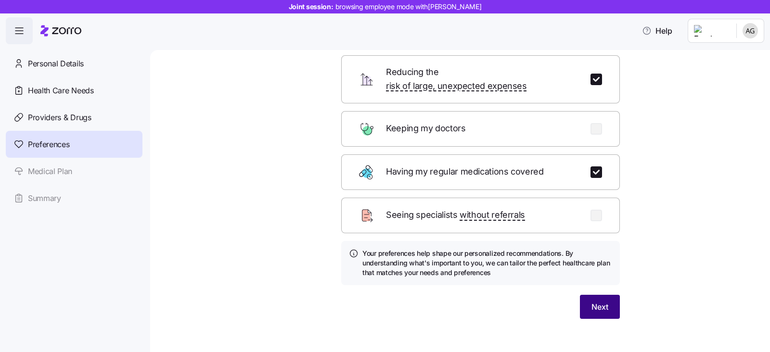
click at [611, 295] on button "Next" at bounding box center [600, 307] width 40 height 24
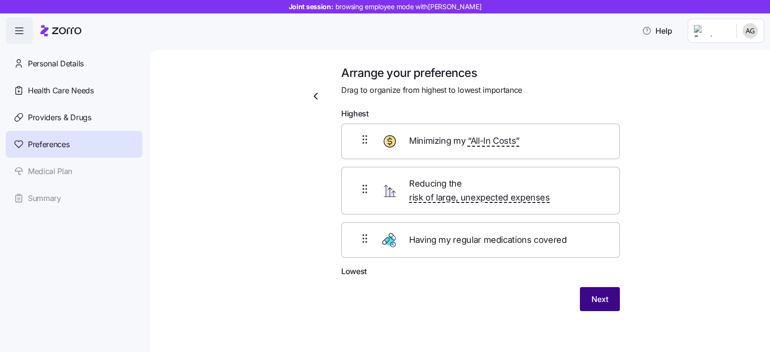
click at [603, 294] on span "Next" at bounding box center [600, 300] width 17 height 12
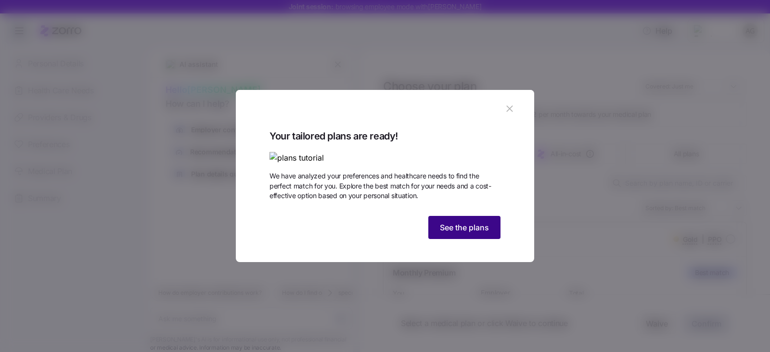
click at [486, 234] on span "See the plans" at bounding box center [464, 228] width 49 height 12
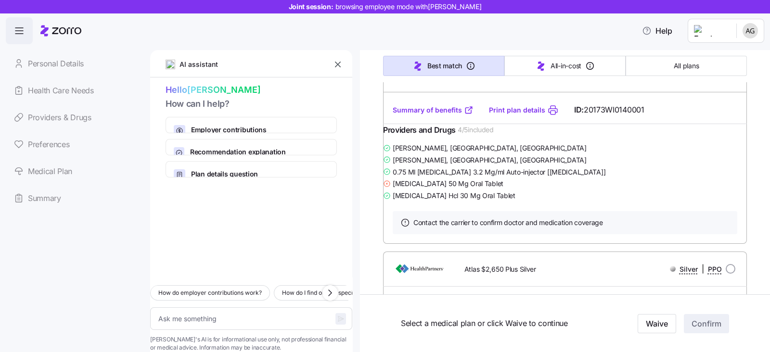
scroll to position [421, 0]
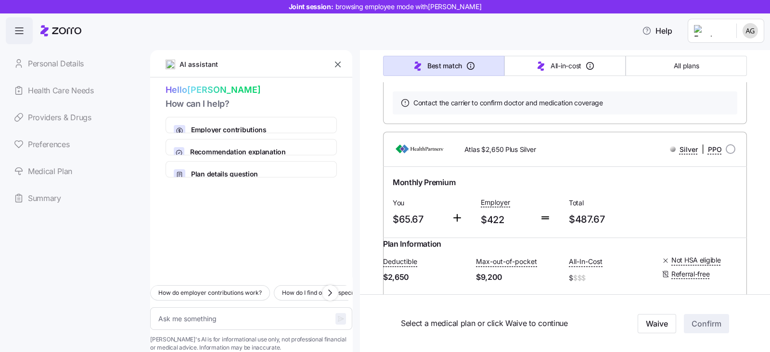
click at [337, 61] on icon "button" at bounding box center [338, 65] width 10 height 10
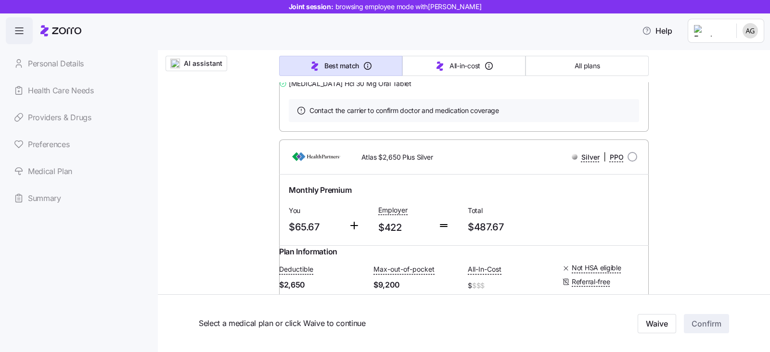
click at [50, 114] on link "Providers & Drugs" at bounding box center [74, 117] width 137 height 27
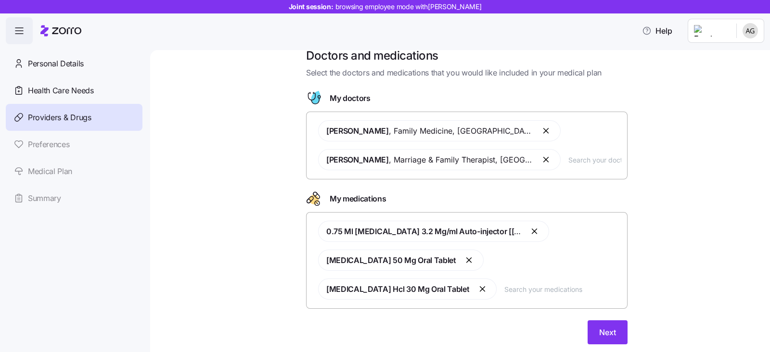
scroll to position [34, 0]
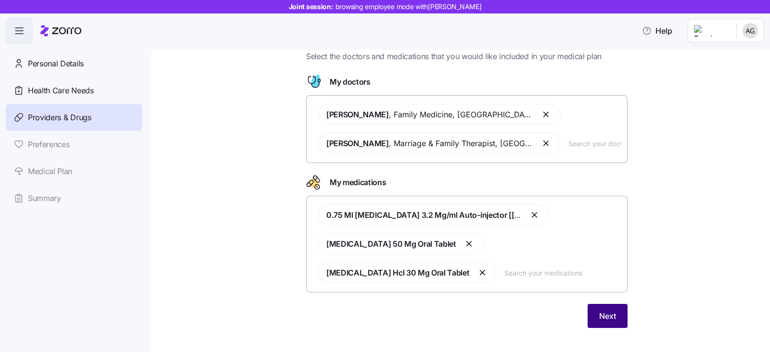
click at [601, 311] on span "Next" at bounding box center [608, 317] width 17 height 12
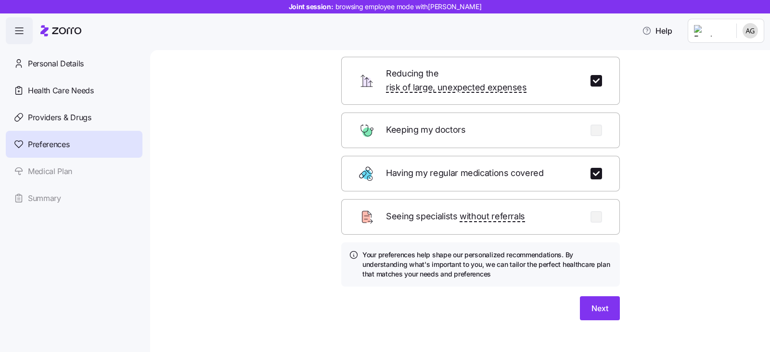
scroll to position [96, 0]
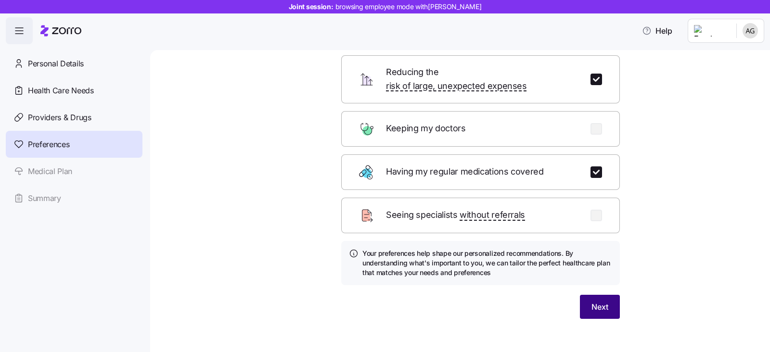
click at [580, 295] on button "Next" at bounding box center [600, 307] width 40 height 24
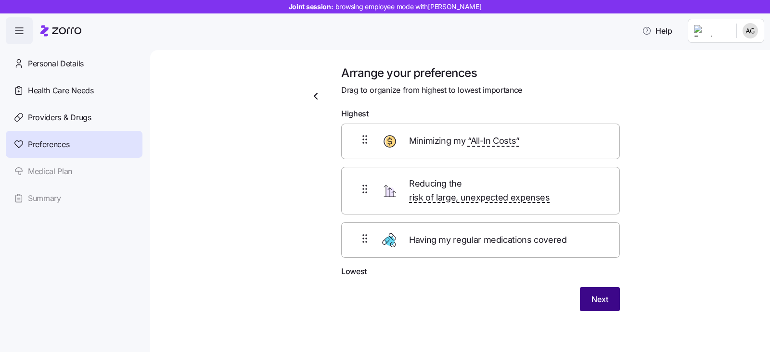
click at [600, 294] on span "Next" at bounding box center [600, 300] width 17 height 12
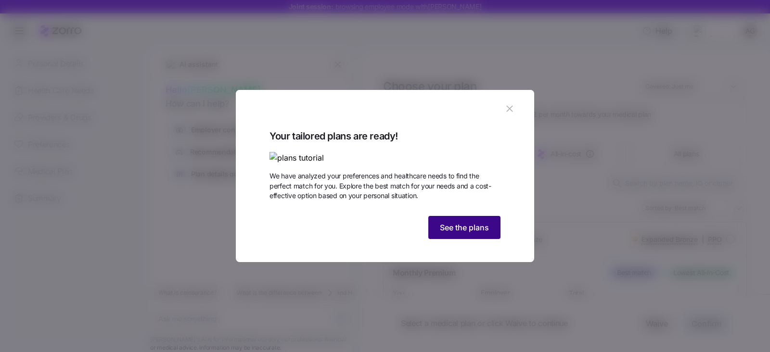
click at [449, 234] on span "See the plans" at bounding box center [464, 228] width 49 height 12
type textarea "x"
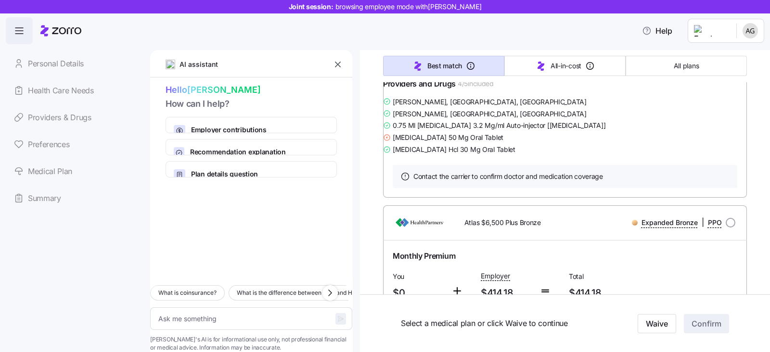
scroll to position [361, 0]
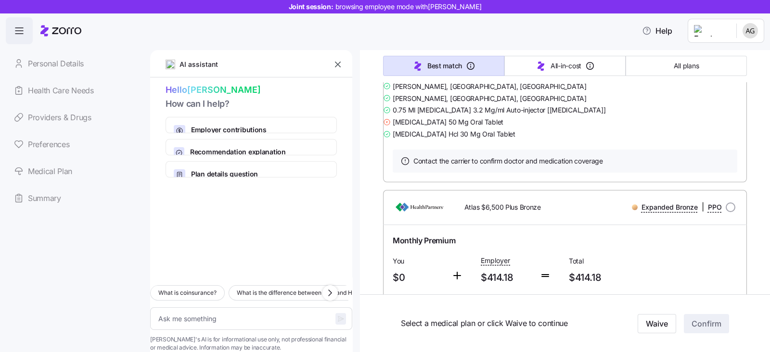
click at [336, 64] on icon "button" at bounding box center [338, 65] width 10 height 10
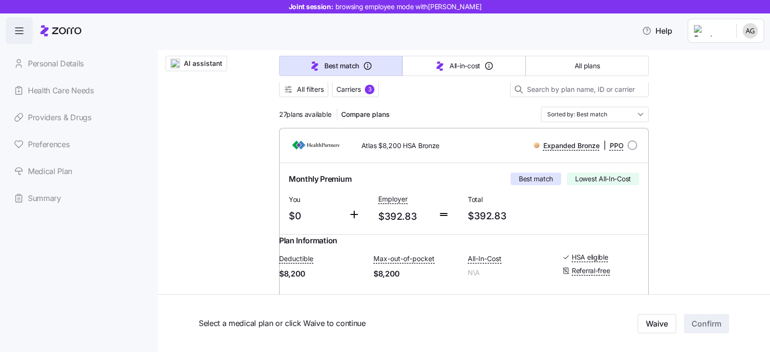
scroll to position [0, 0]
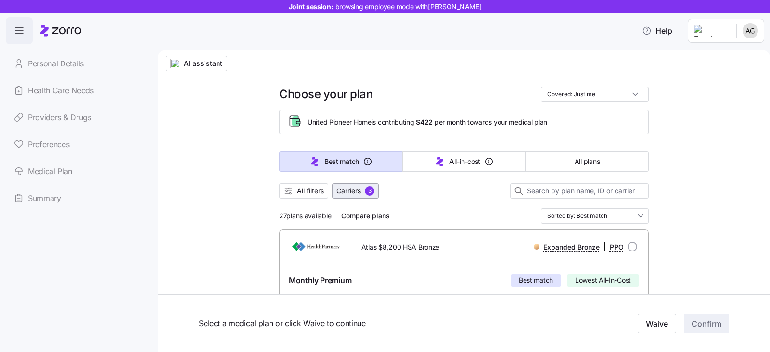
click at [343, 190] on span "Carriers" at bounding box center [349, 191] width 25 height 10
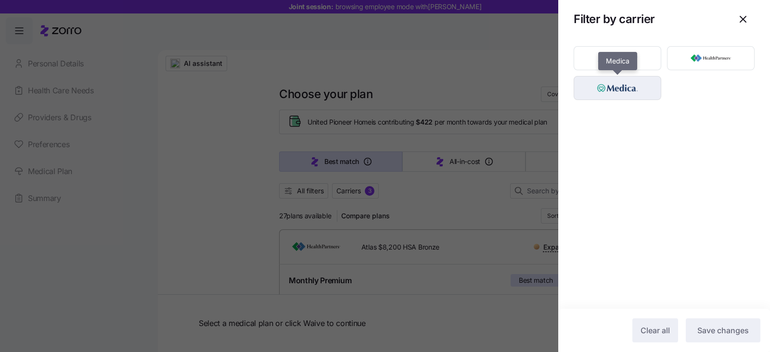
drag, startPoint x: 633, startPoint y: 92, endPoint x: 646, endPoint y: 80, distance: 18.4
click at [632, 91] on img "button" at bounding box center [618, 87] width 71 height 19
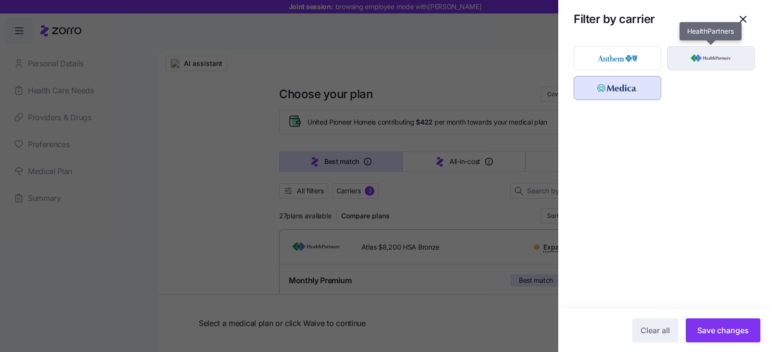
click at [709, 56] on img "button" at bounding box center [711, 58] width 71 height 19
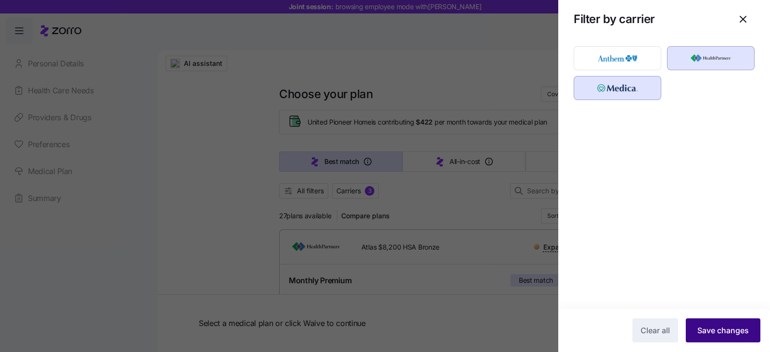
click at [715, 331] on span "Save changes" at bounding box center [724, 331] width 52 height 12
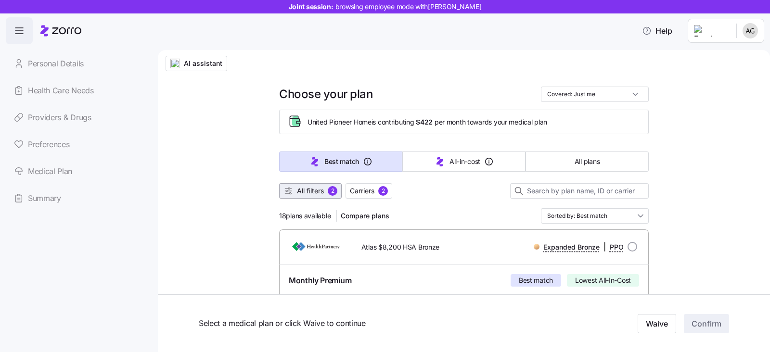
click at [316, 191] on span "All filters" at bounding box center [310, 191] width 27 height 10
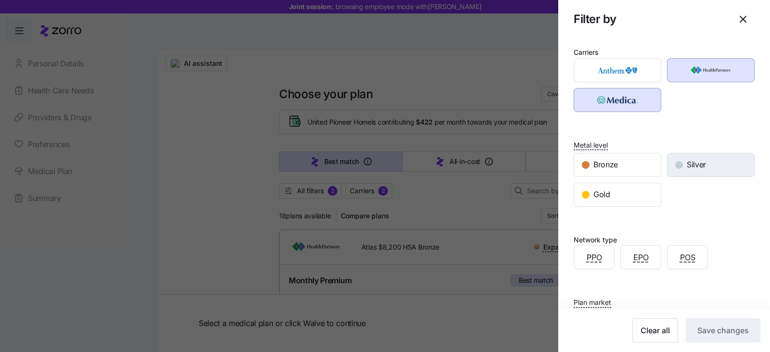
click at [680, 161] on div "Silver" at bounding box center [711, 165] width 87 height 23
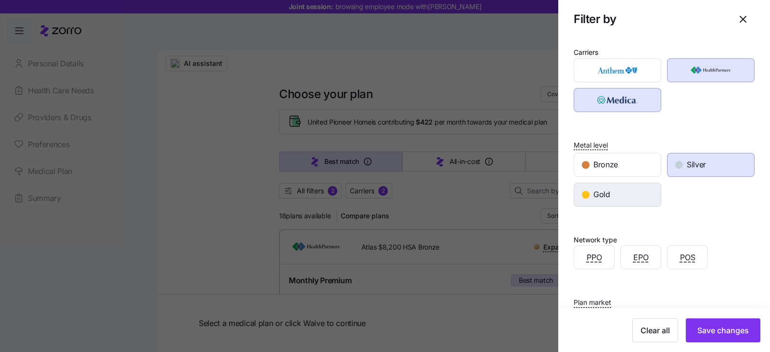
click at [580, 202] on div "Gold" at bounding box center [617, 194] width 87 height 23
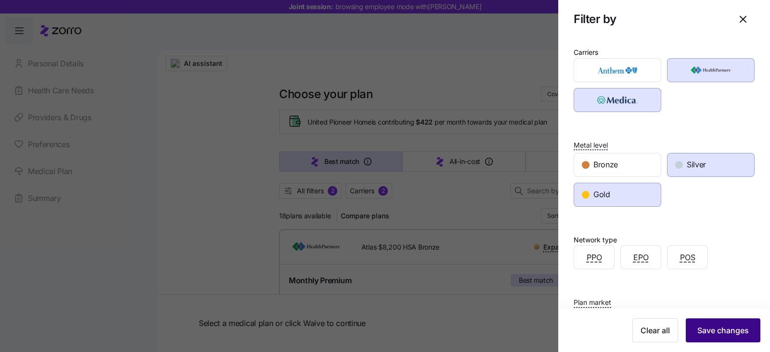
click at [722, 331] on span "Save changes" at bounding box center [724, 331] width 52 height 12
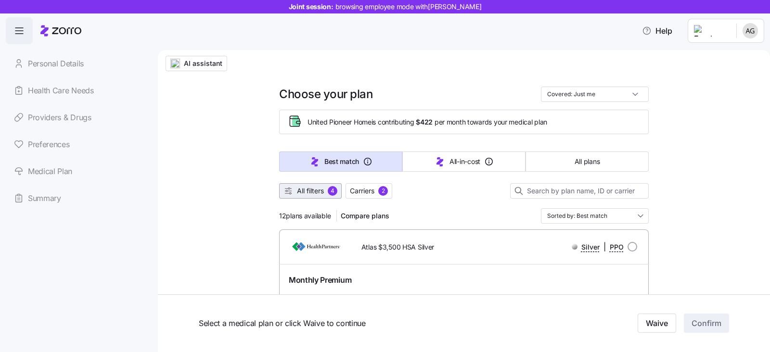
click at [323, 193] on span "All filters 4" at bounding box center [311, 191] width 54 height 10
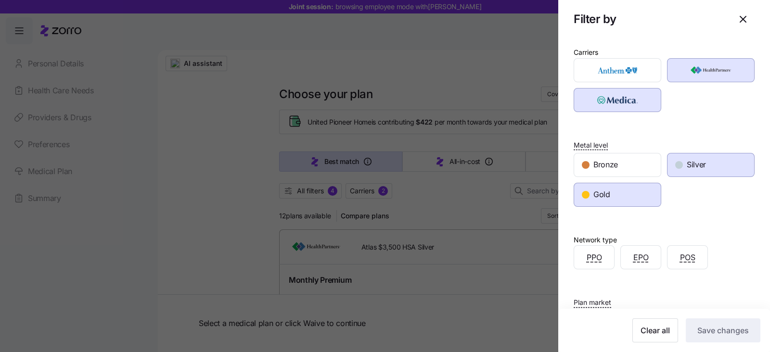
click at [687, 170] on span "Silver" at bounding box center [696, 165] width 19 height 12
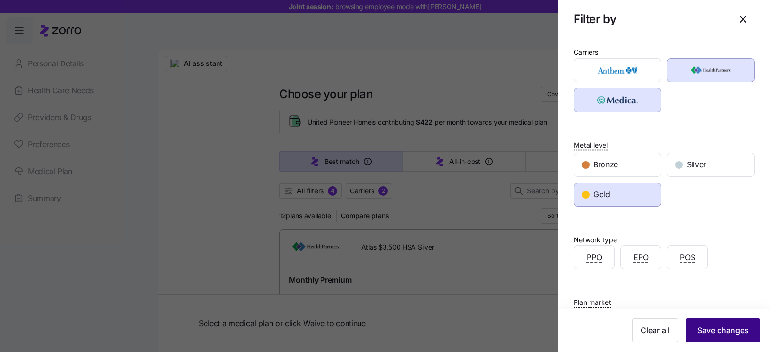
click at [703, 330] on span "Save changes" at bounding box center [724, 331] width 52 height 12
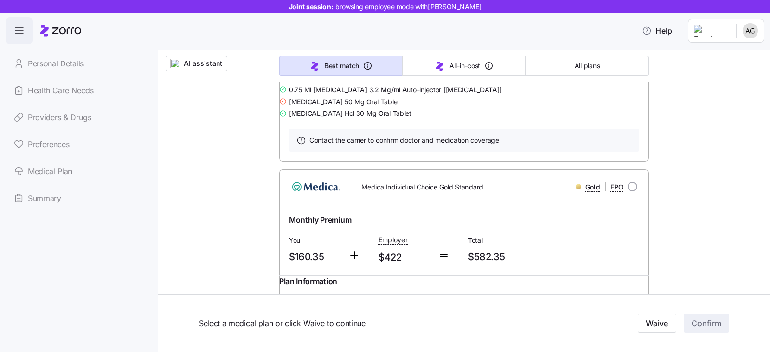
scroll to position [662, 0]
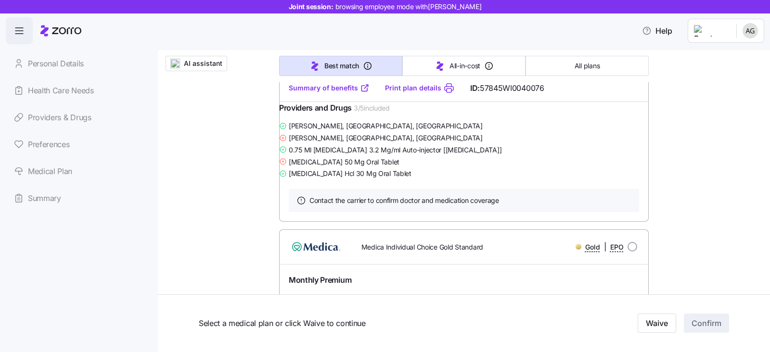
click at [305, 93] on link "Summary of benefits" at bounding box center [329, 88] width 81 height 10
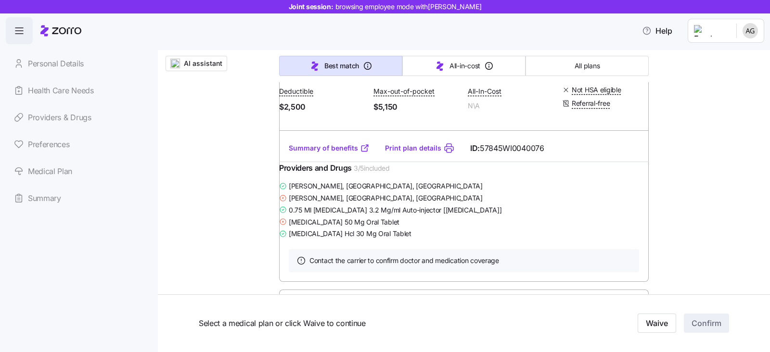
scroll to position [542, 0]
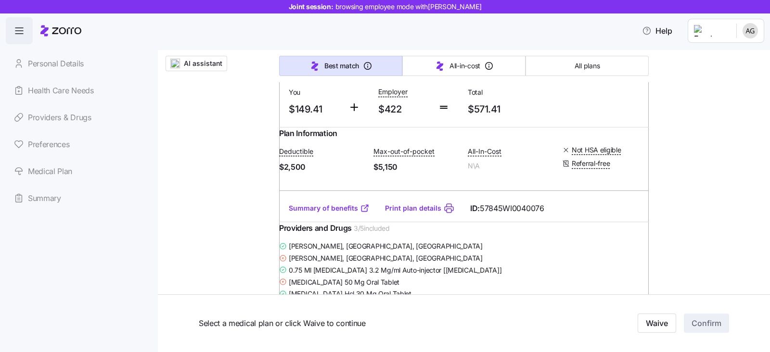
click at [298, 213] on link "Summary of benefits" at bounding box center [329, 209] width 81 height 10
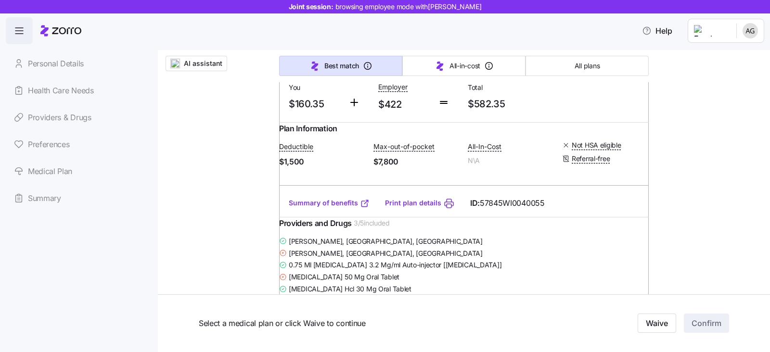
scroll to position [902, 0]
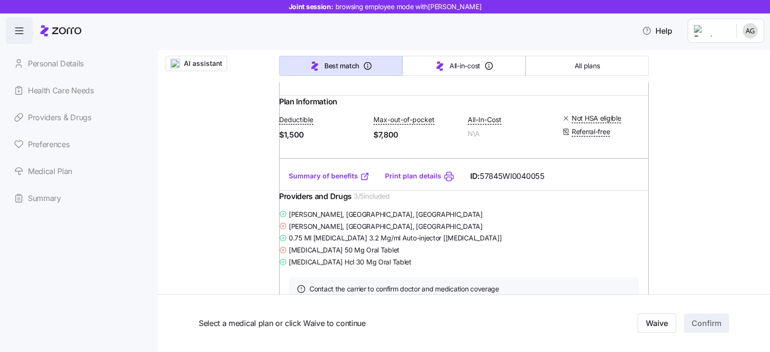
click at [327, 181] on link "Summary of benefits" at bounding box center [329, 176] width 81 height 10
click at [300, 181] on link "Summary of benefits" at bounding box center [329, 176] width 81 height 10
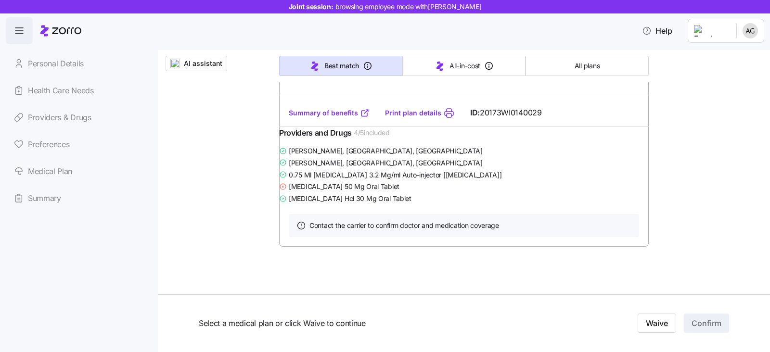
scroll to position [1625, 0]
click at [312, 117] on link "Summary of benefits" at bounding box center [329, 112] width 81 height 10
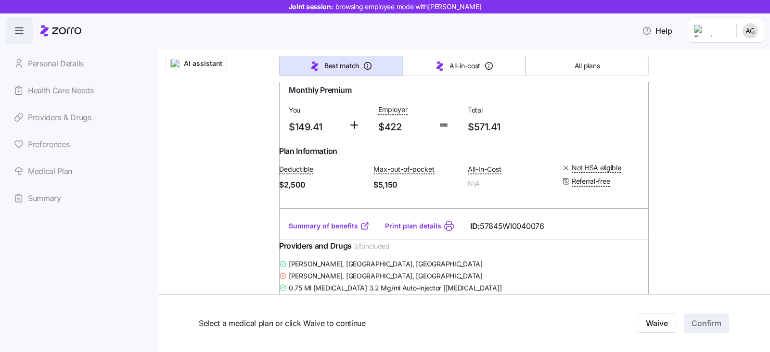
scroll to position [542, 0]
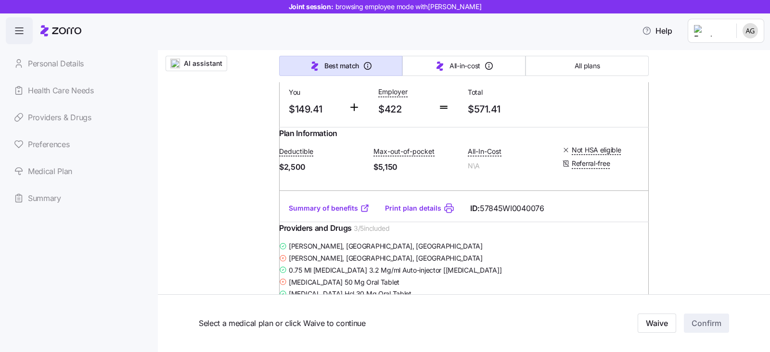
click at [321, 213] on link "Summary of benefits" at bounding box center [329, 209] width 81 height 10
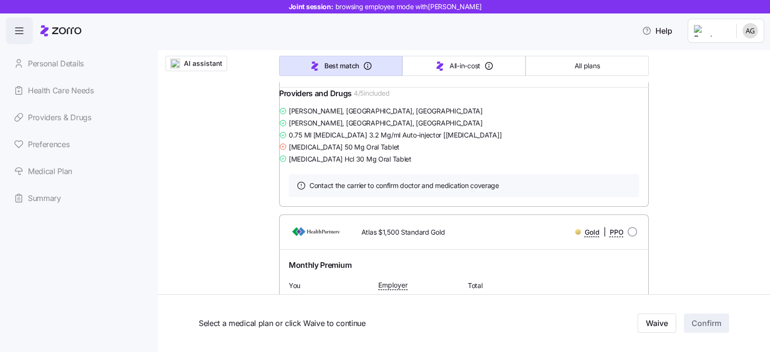
scroll to position [1324, 0]
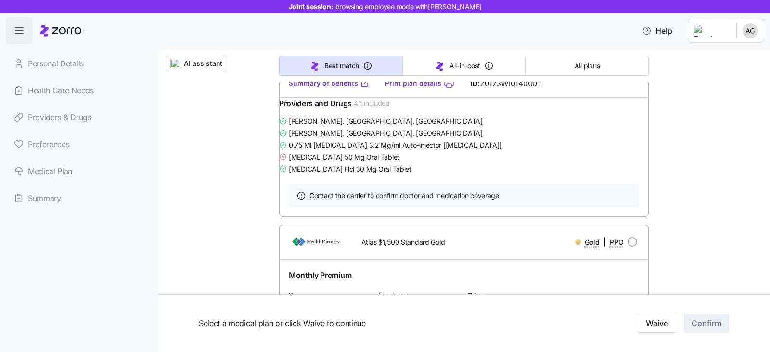
click at [331, 88] on link "Summary of benefits" at bounding box center [329, 83] width 81 height 10
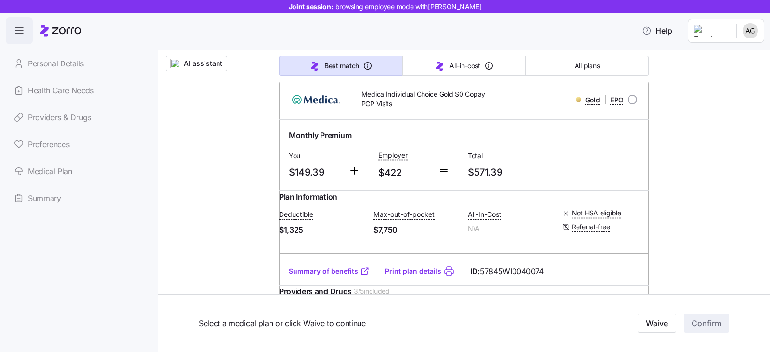
scroll to position [0, 0]
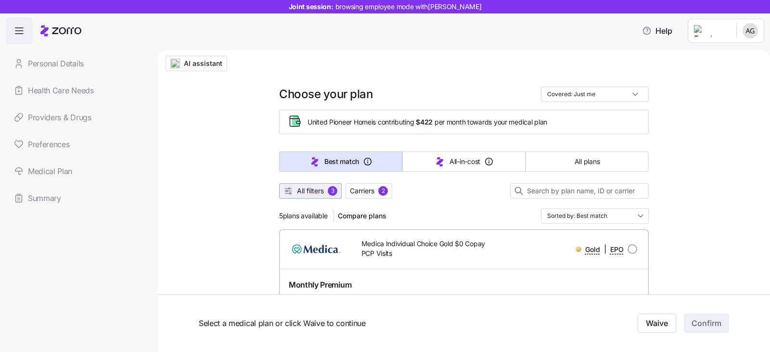
click at [309, 187] on span "All filters" at bounding box center [310, 191] width 27 height 10
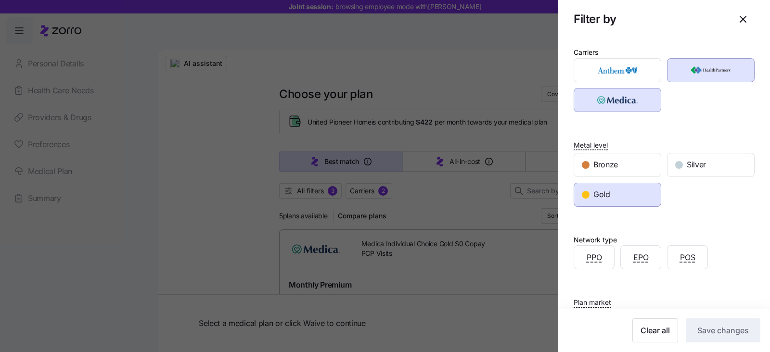
click at [611, 194] on div "Gold" at bounding box center [617, 194] width 87 height 23
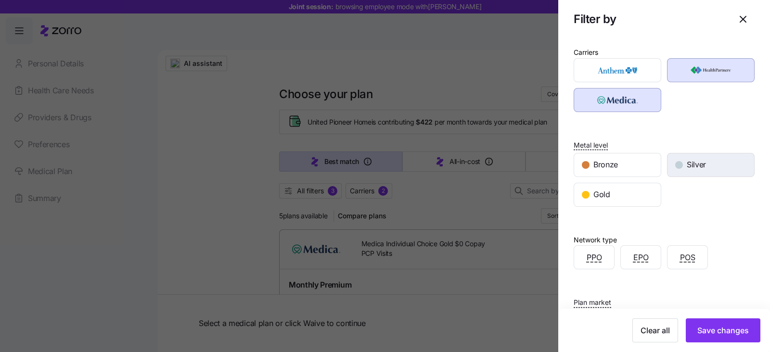
click at [687, 170] on span "Silver" at bounding box center [696, 165] width 19 height 12
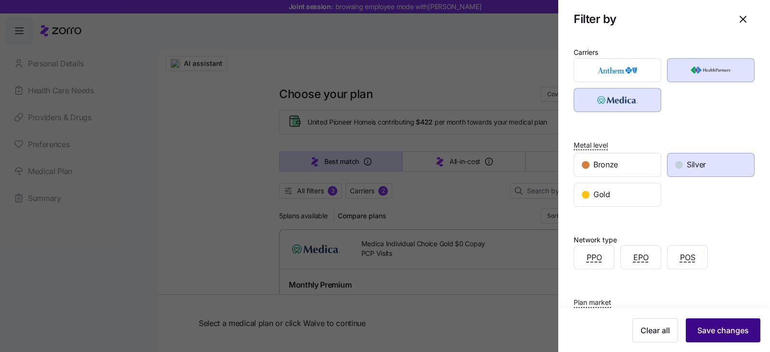
click at [719, 328] on span "Save changes" at bounding box center [724, 331] width 52 height 12
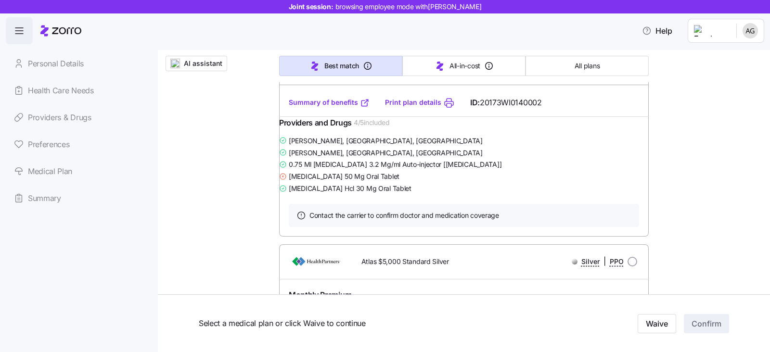
scroll to position [963, 0]
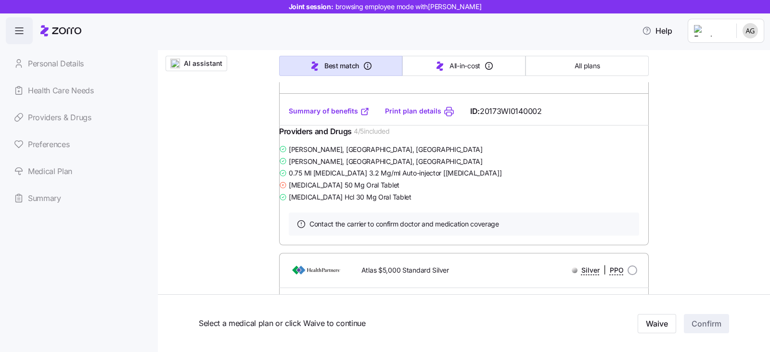
click at [304, 116] on link "Summary of benefits" at bounding box center [329, 111] width 81 height 10
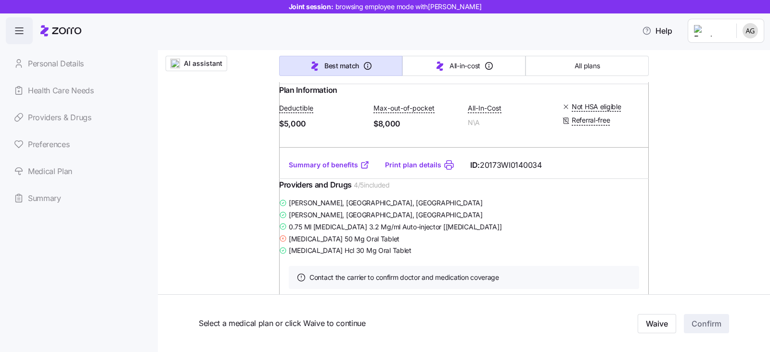
scroll to position [1264, 0]
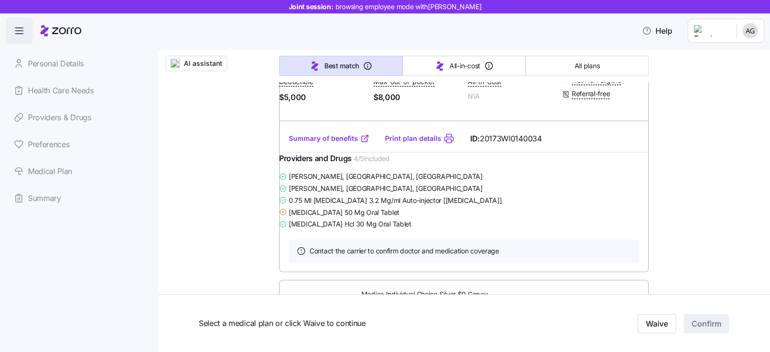
click at [330, 144] on link "Summary of benefits" at bounding box center [329, 139] width 81 height 10
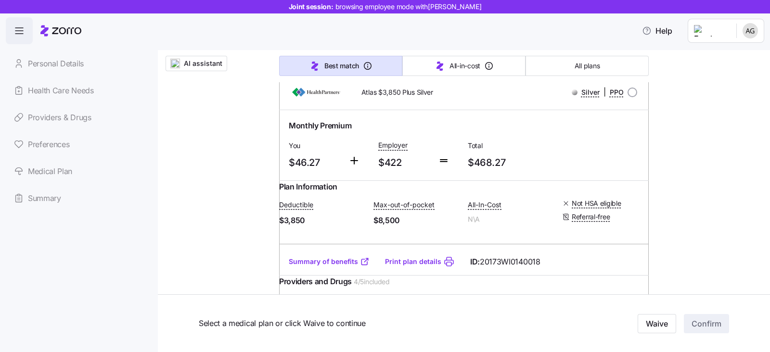
scroll to position [481, 0]
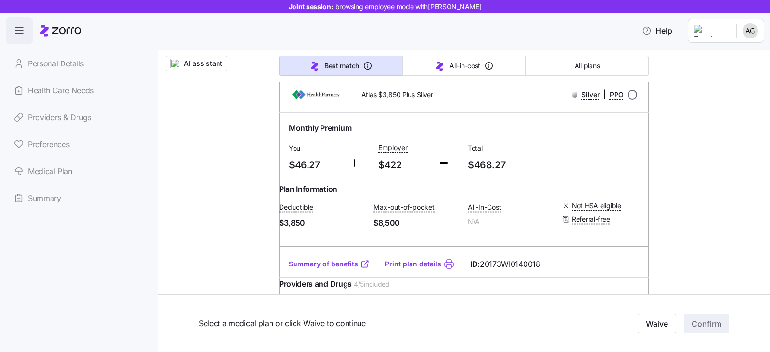
click at [628, 100] on input "radio" at bounding box center [633, 95] width 10 height 10
radio input "true"
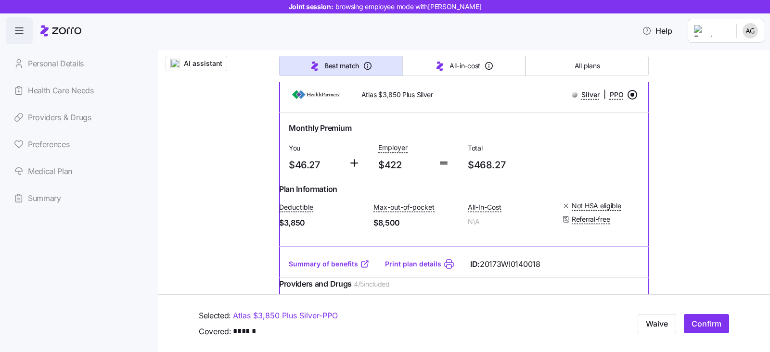
click at [628, 100] on input "radio" at bounding box center [633, 95] width 10 height 10
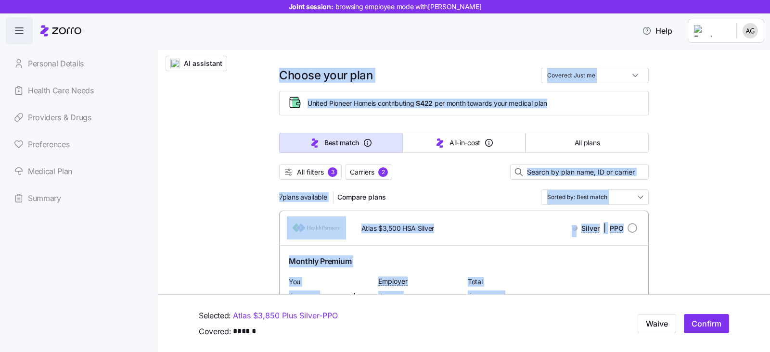
scroll to position [0, 0]
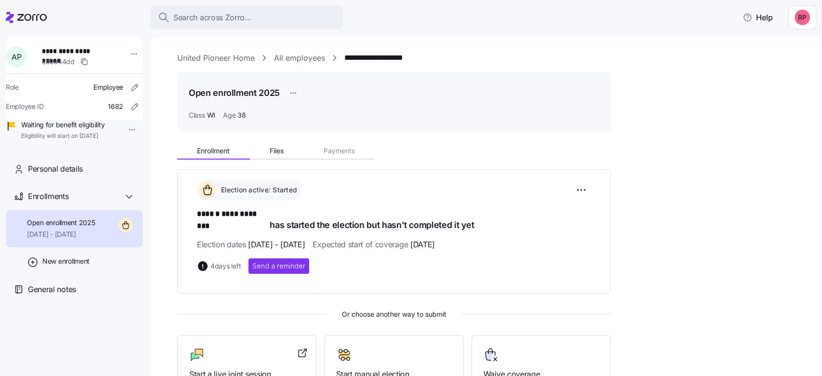
click at [193, 58] on link "United Pioneer Home" at bounding box center [216, 58] width 78 height 12
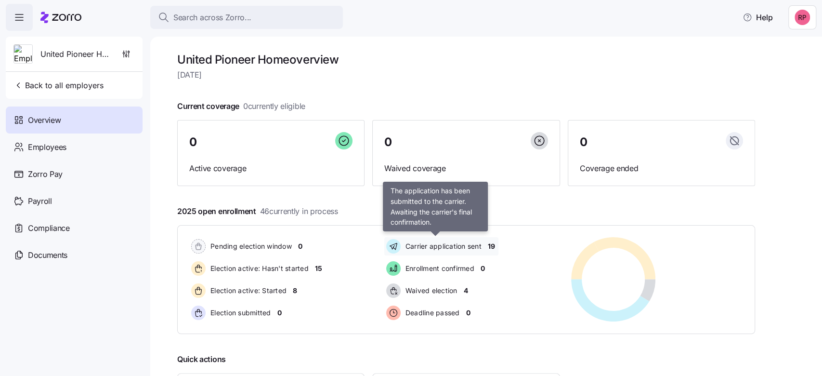
click at [462, 243] on span "Carrier application sent" at bounding box center [442, 246] width 79 height 10
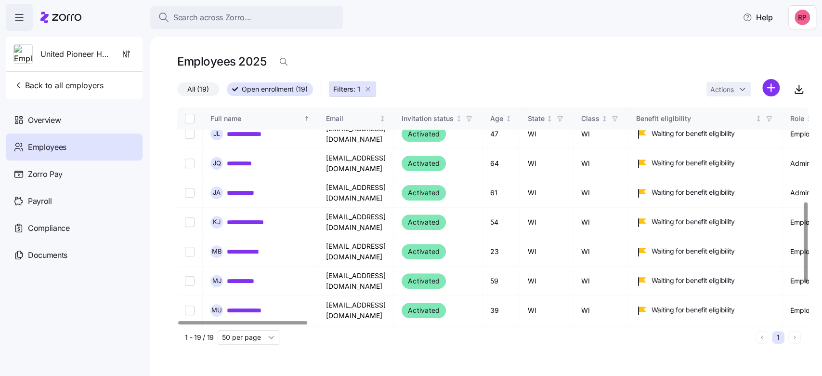
scroll to position [257, 0]
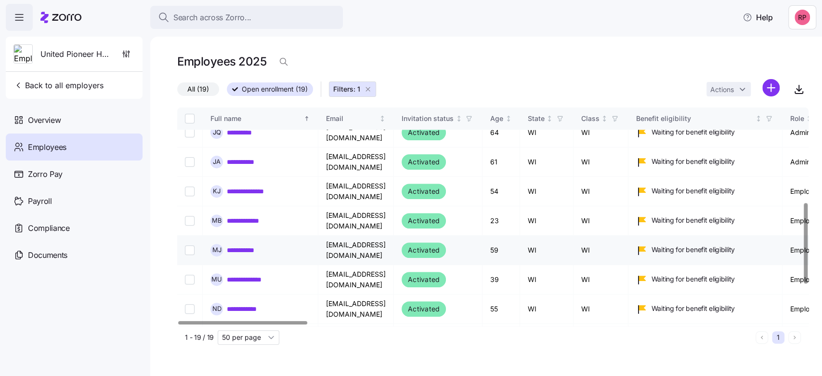
click at [254, 245] on link "**********" at bounding box center [247, 250] width 41 height 10
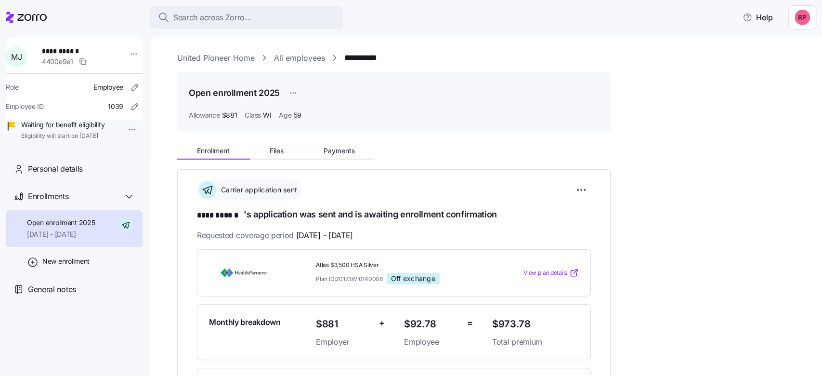
scroll to position [64, 0]
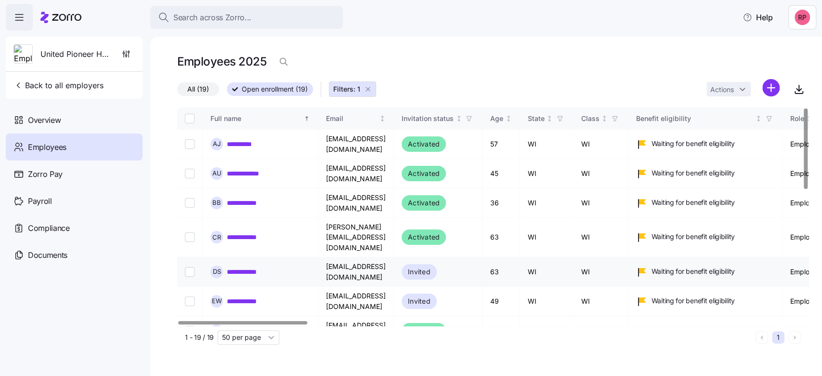
click at [233, 267] on link "**********" at bounding box center [251, 272] width 49 height 10
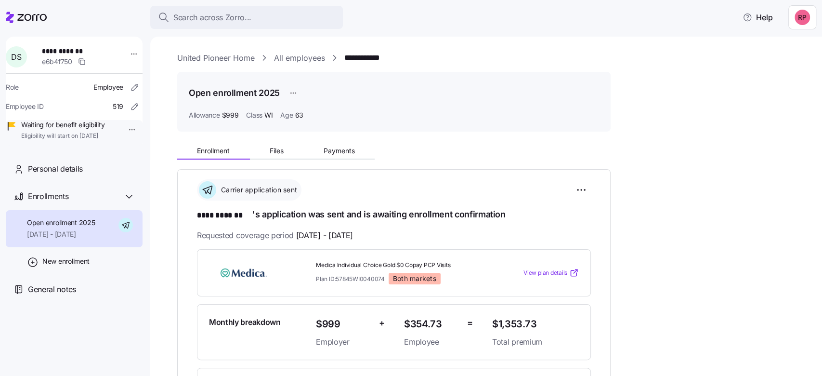
click at [214, 59] on link "United Pioneer Home" at bounding box center [216, 58] width 78 height 12
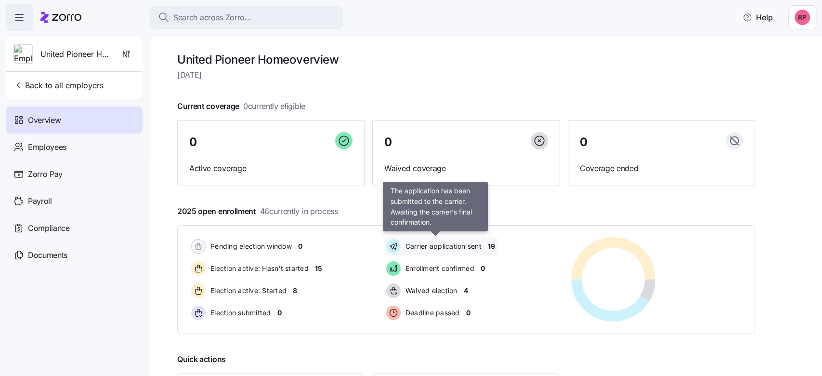
click at [447, 248] on span "Carrier application sent" at bounding box center [442, 246] width 79 height 10
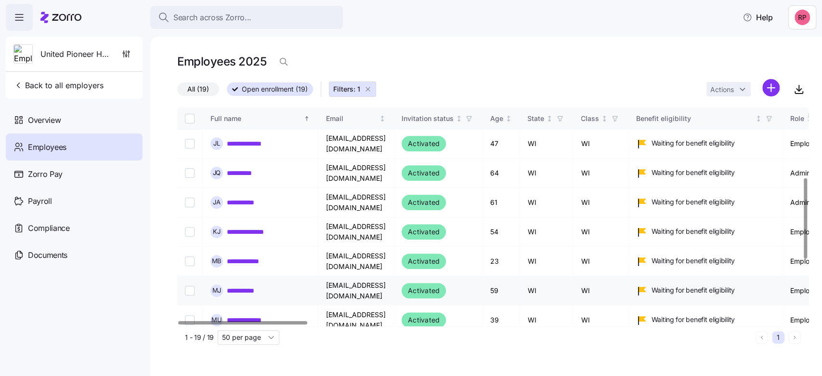
scroll to position [257, 0]
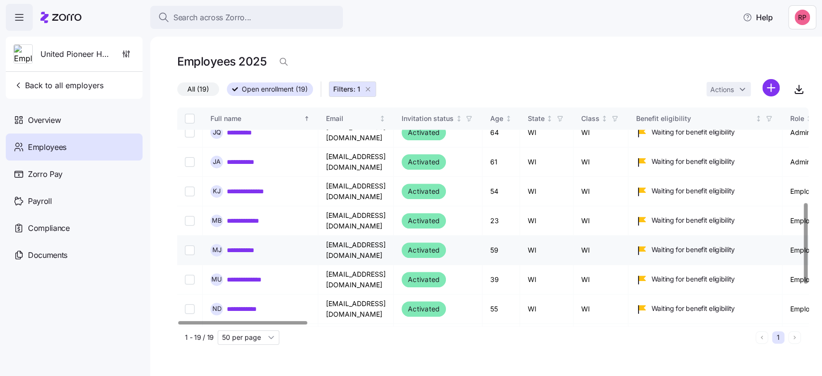
click at [243, 245] on link "**********" at bounding box center [247, 250] width 41 height 10
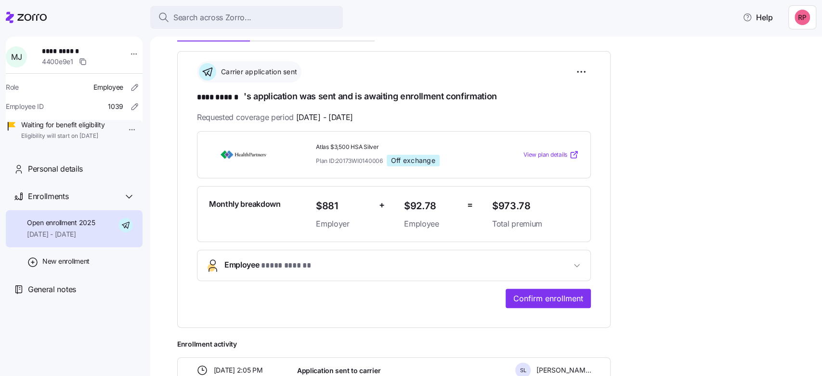
scroll to position [117, 0]
click at [542, 153] on span "View plan details" at bounding box center [545, 155] width 44 height 9
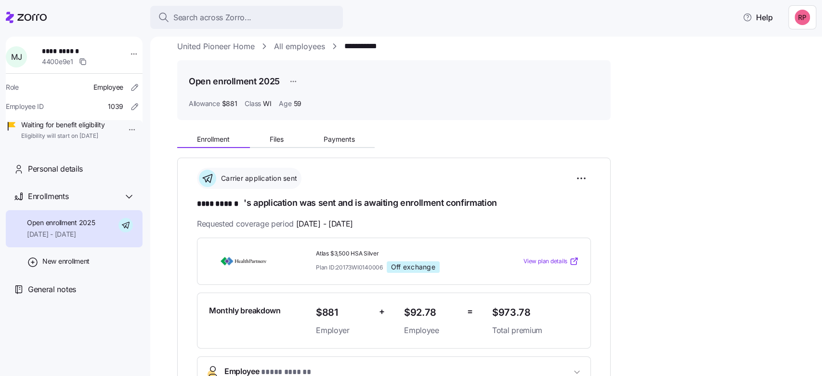
scroll to position [0, 0]
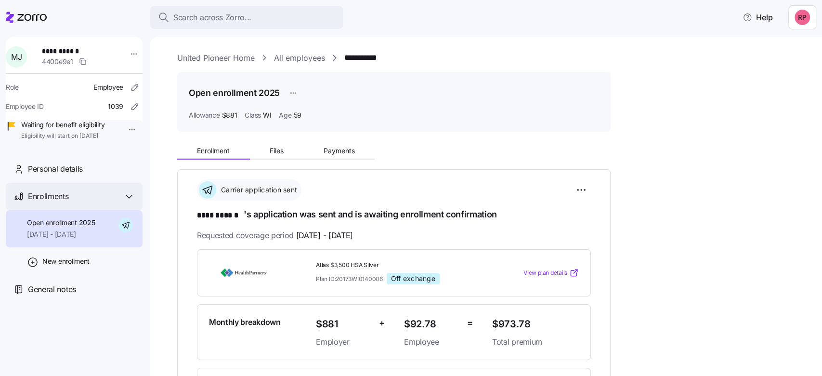
click at [52, 210] on div "Enrollments" at bounding box center [74, 196] width 137 height 27
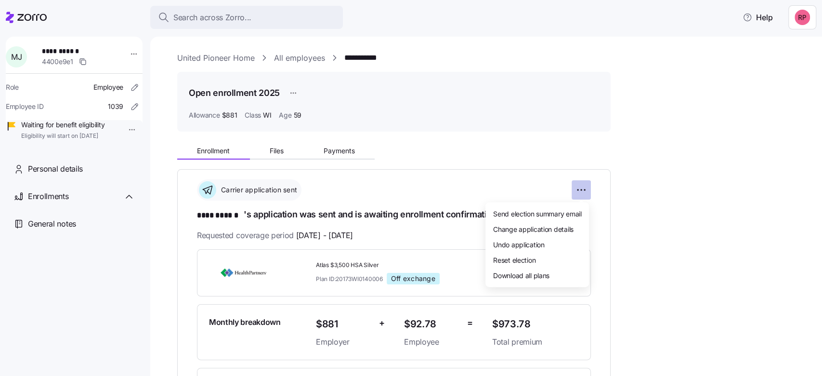
click at [580, 188] on html "**********" at bounding box center [411, 185] width 822 height 370
click at [495, 245] on span "Undo application" at bounding box center [519, 244] width 52 height 10
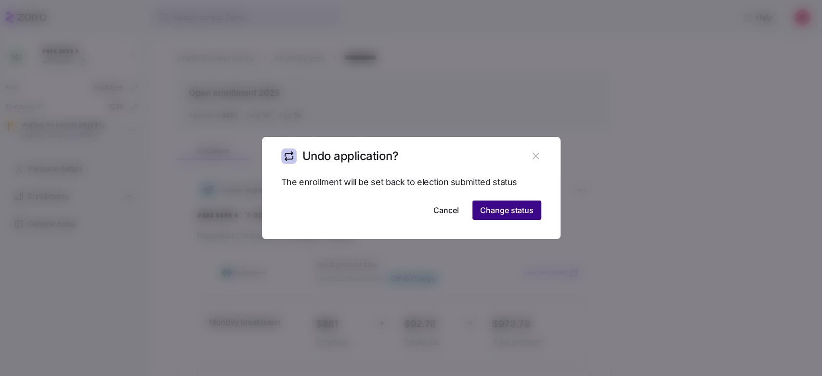
click at [496, 211] on span "Change status" at bounding box center [506, 210] width 53 height 12
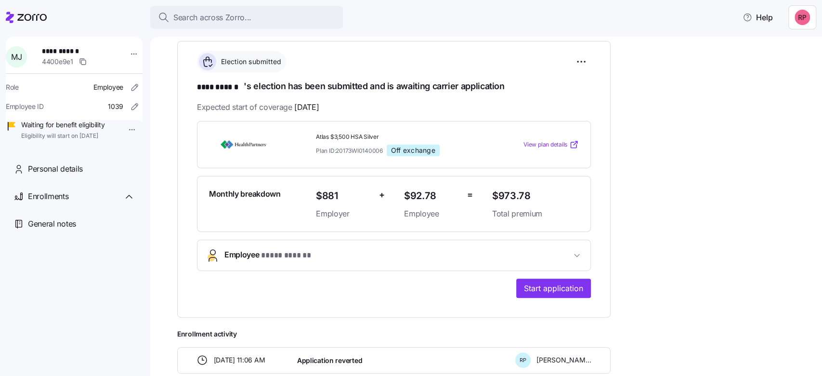
scroll to position [193, 0]
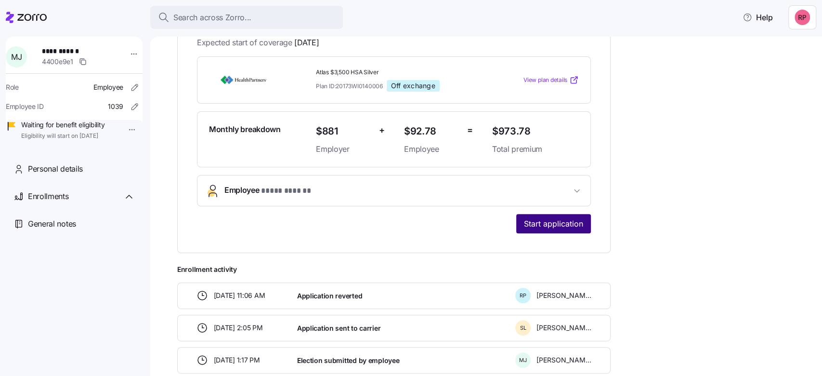
click at [536, 226] on span "Start application" at bounding box center [553, 224] width 59 height 12
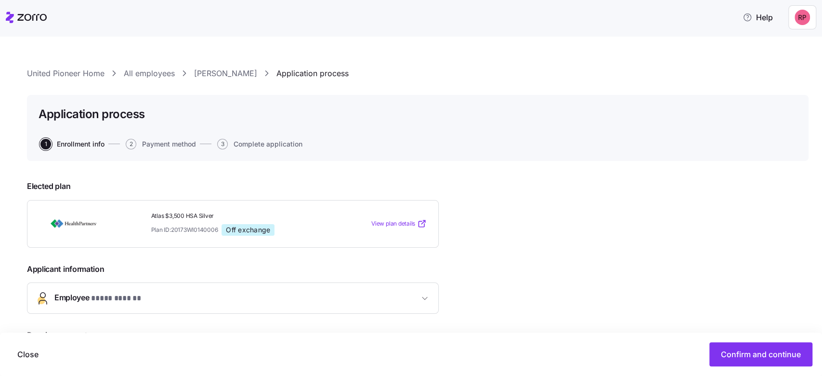
click at [24, 16] on icon at bounding box center [26, 18] width 41 height 12
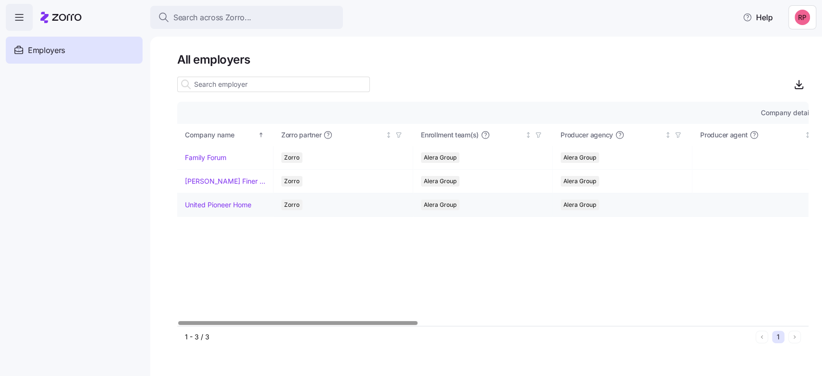
click at [219, 205] on link "United Pioneer Home" at bounding box center [218, 205] width 66 height 10
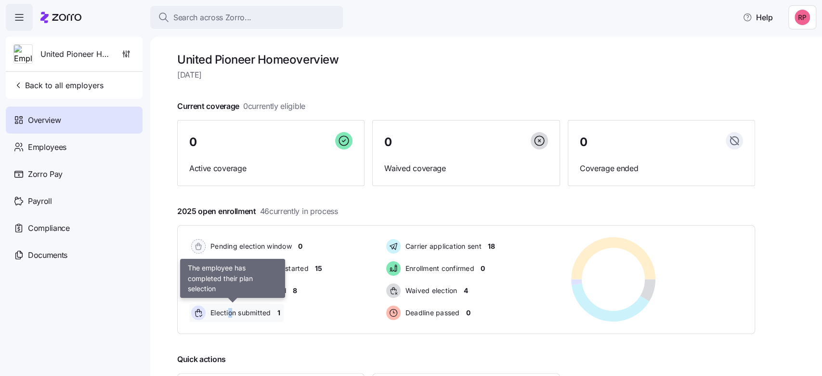
click at [231, 311] on span "Election submitted" at bounding box center [240, 313] width 64 height 10
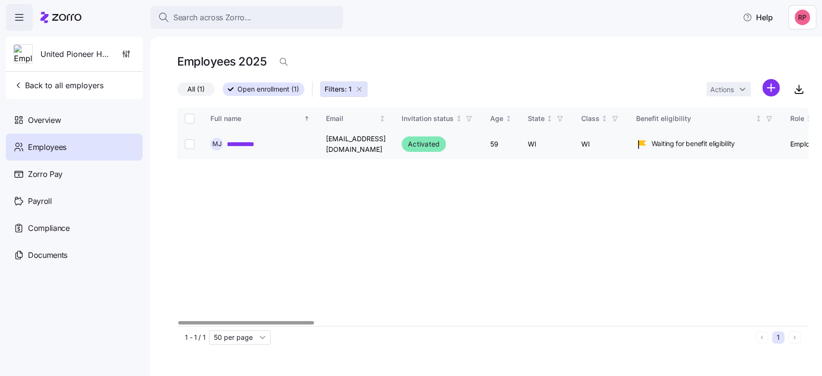
click at [246, 147] on link "**********" at bounding box center [247, 144] width 41 height 10
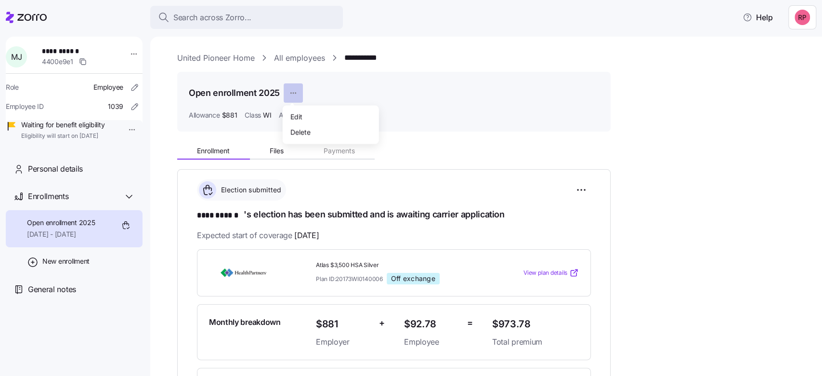
click at [292, 92] on html "**********" at bounding box center [411, 185] width 822 height 370
click at [291, 119] on div "Edit" at bounding box center [296, 116] width 12 height 11
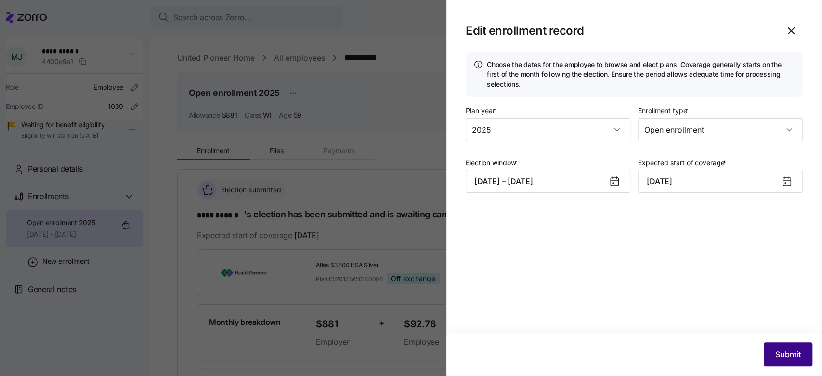
click at [798, 343] on button "Submit" at bounding box center [788, 354] width 49 height 24
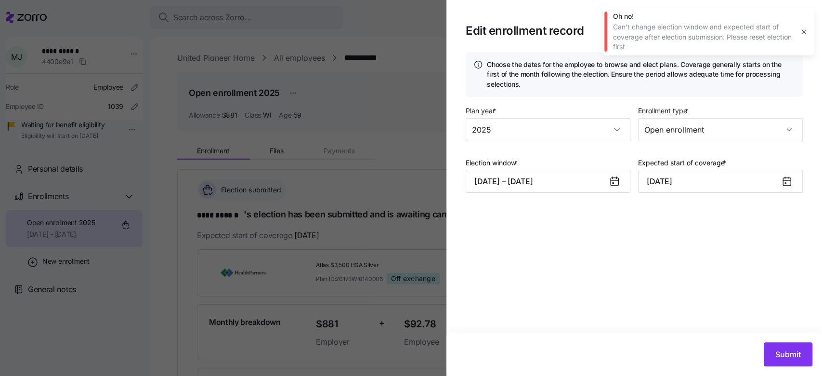
click at [804, 31] on icon "button" at bounding box center [803, 31] width 4 height 4
click at [787, 25] on icon "button" at bounding box center [791, 31] width 12 height 12
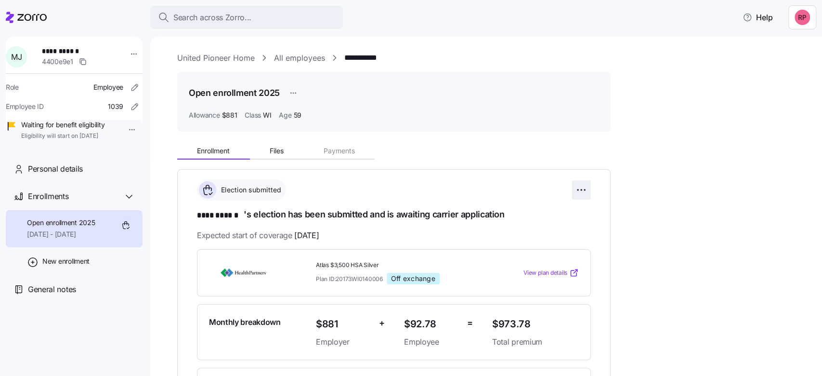
click at [582, 188] on html "**********" at bounding box center [411, 185] width 822 height 370
click at [710, 175] on html "**********" at bounding box center [411, 185] width 822 height 370
click at [217, 52] on link "United Pioneer Home" at bounding box center [216, 58] width 78 height 12
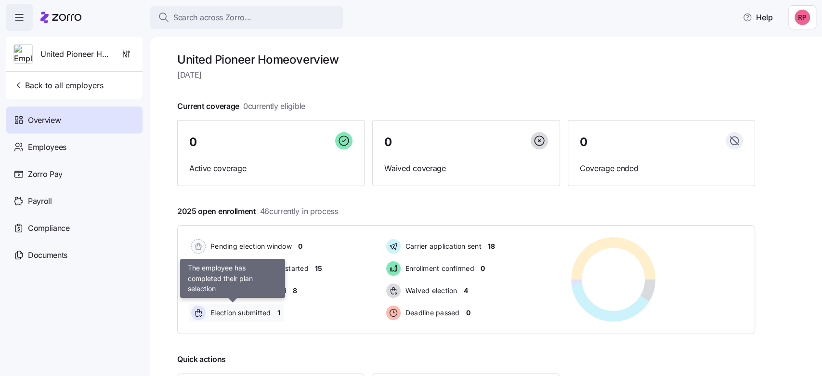
click at [237, 313] on span "Election submitted" at bounding box center [240, 313] width 64 height 10
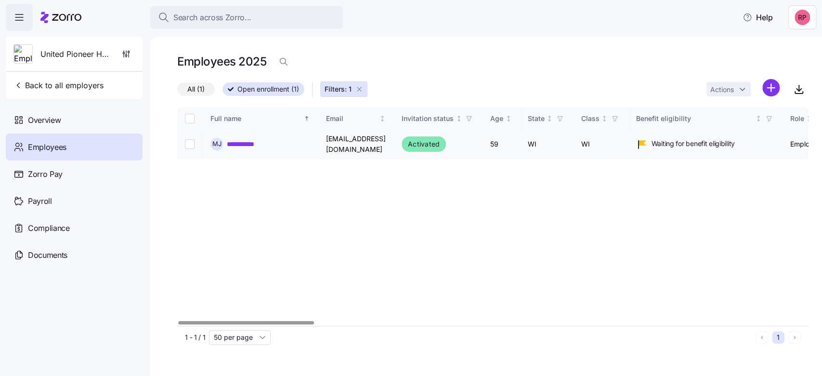
click at [260, 146] on link "**********" at bounding box center [247, 144] width 41 height 10
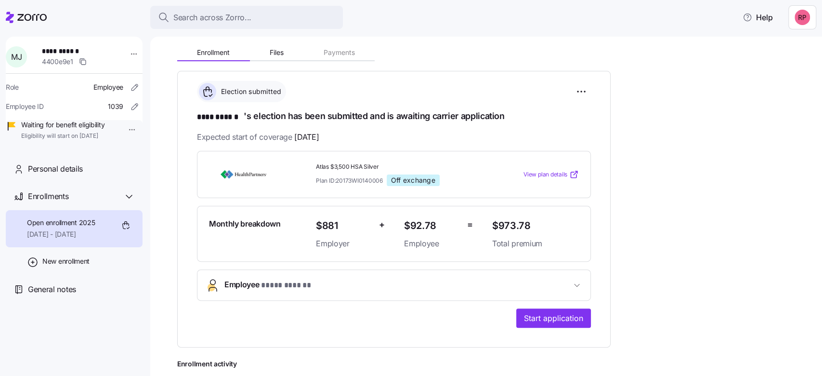
scroll to position [128, 0]
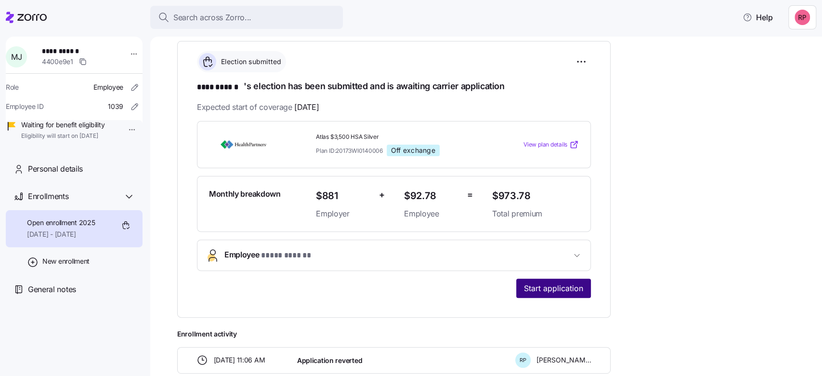
click at [552, 280] on button "Start application" at bounding box center [553, 287] width 75 height 19
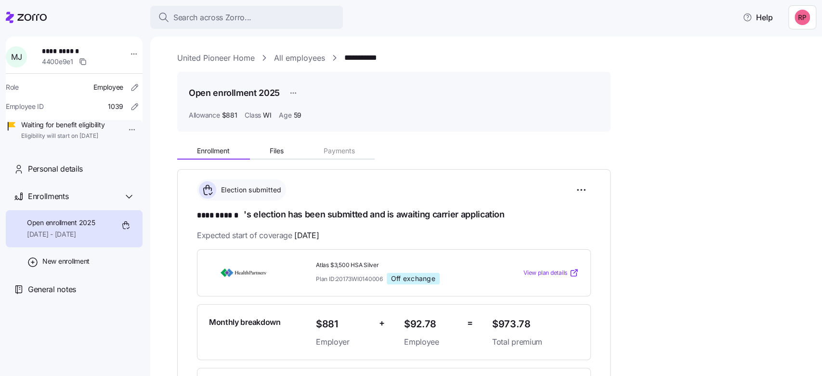
click at [201, 55] on link "United Pioneer Home" at bounding box center [216, 58] width 78 height 12
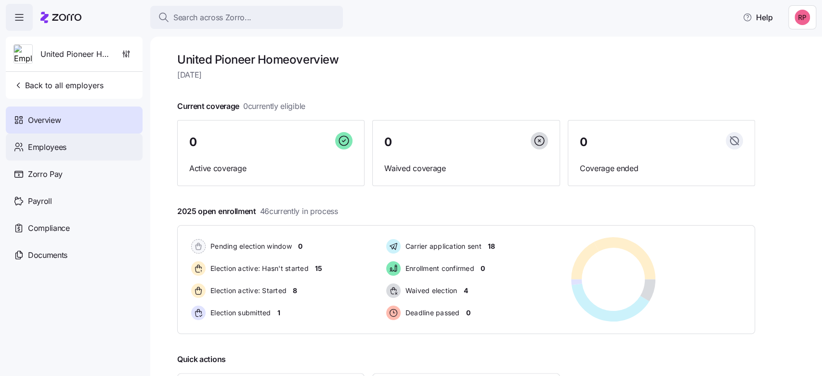
click at [50, 149] on span "Employees" at bounding box center [47, 147] width 39 height 12
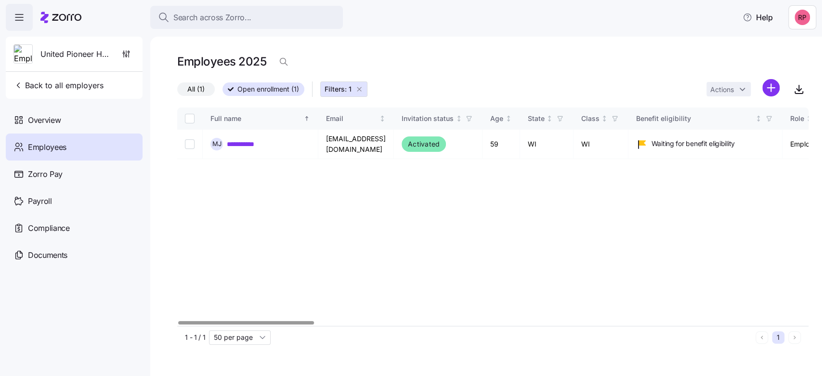
click at [358, 91] on icon "button" at bounding box center [359, 89] width 4 height 4
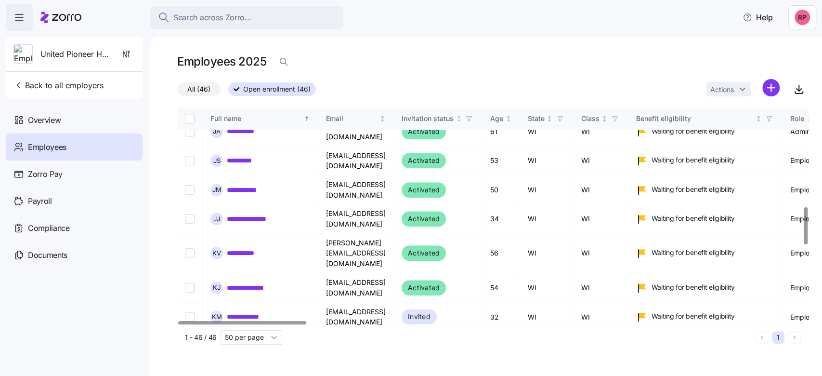
scroll to position [642, 0]
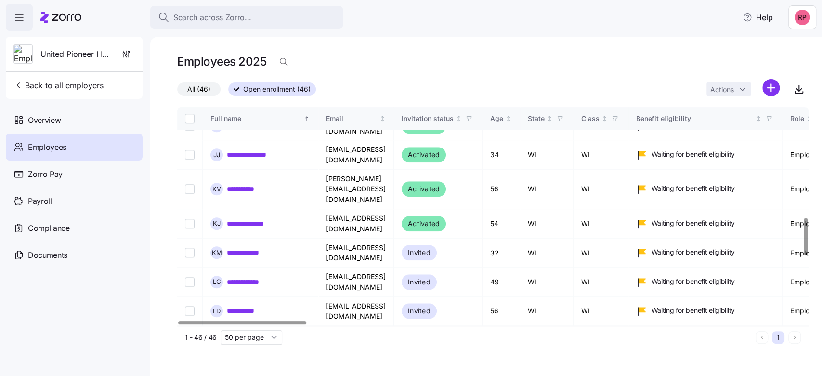
click at [274, 364] on link "**********" at bounding box center [257, 369] width 60 height 10
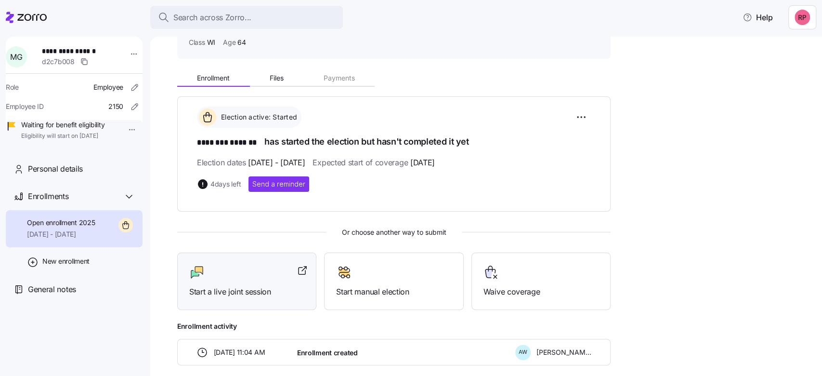
scroll to position [118, 0]
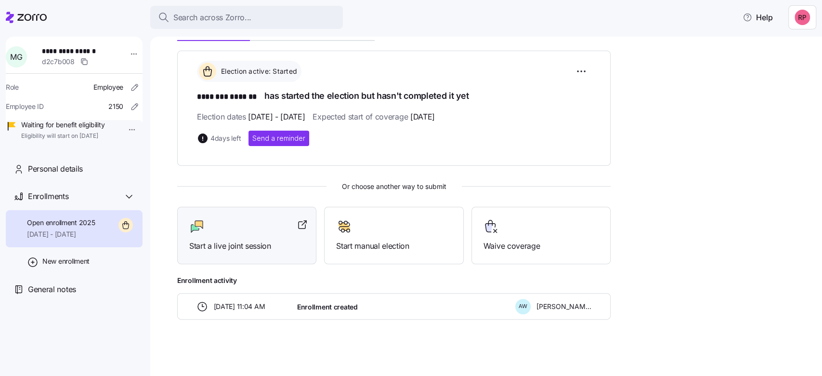
click at [210, 251] on div "Start a live joint session" at bounding box center [246, 235] width 139 height 57
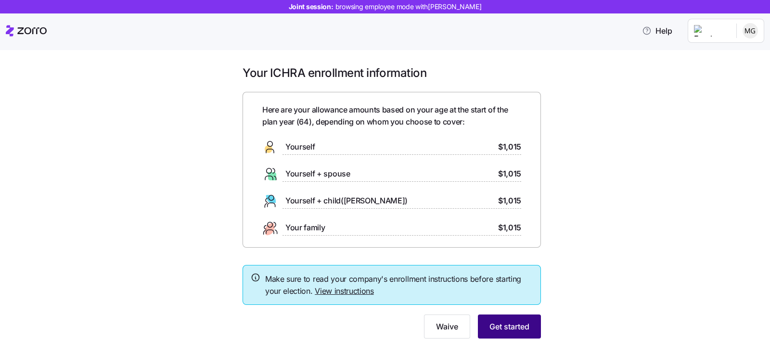
click at [494, 328] on span "Get started" at bounding box center [510, 327] width 40 height 12
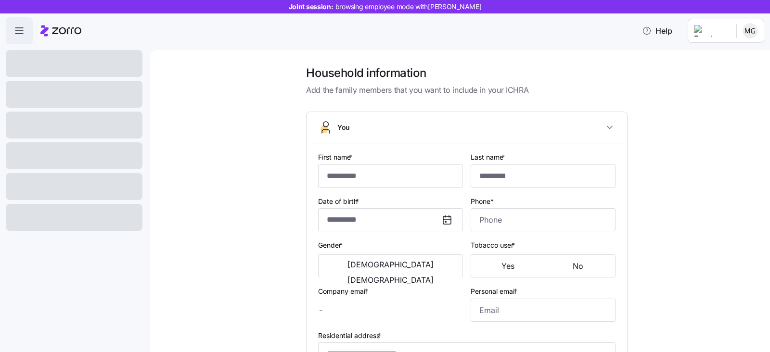
type input "********"
type input "*******"
type input "[EMAIL_ADDRESS][DOMAIN_NAME]"
type input "**********"
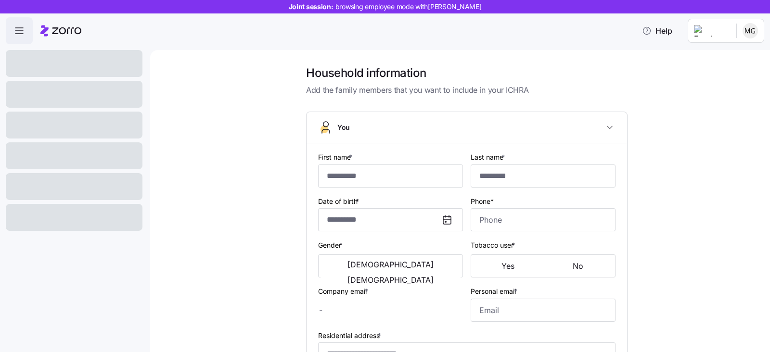
checkbox input "true"
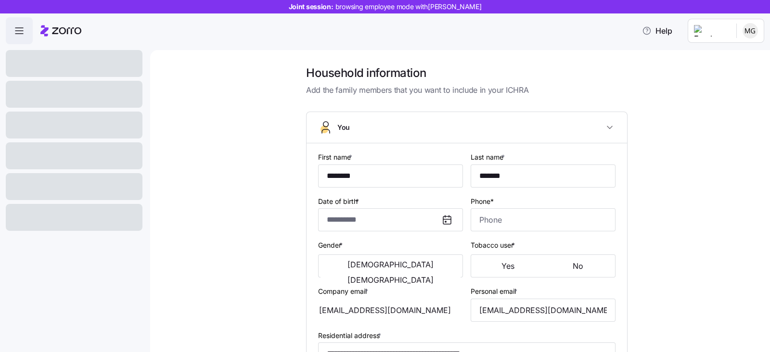
type input "**********"
type input "[PHONE_NUMBER]"
type input "[DEMOGRAPHIC_DATA] citizen"
type input "Single"
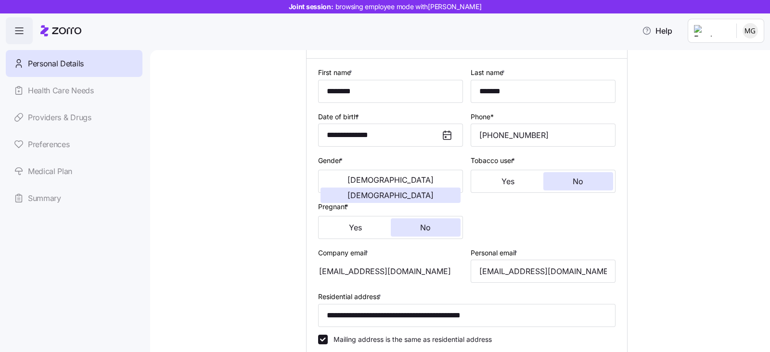
scroll to position [181, 0]
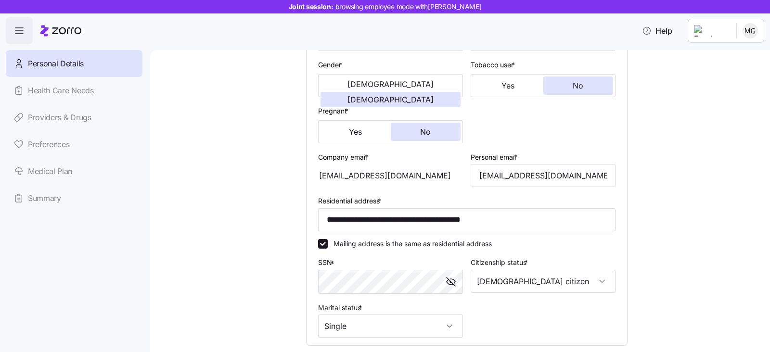
click at [224, 233] on div "**********" at bounding box center [467, 168] width 580 height 567
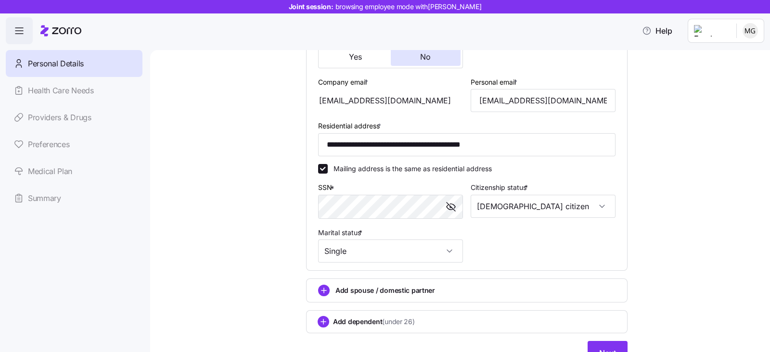
scroll to position [301, 0]
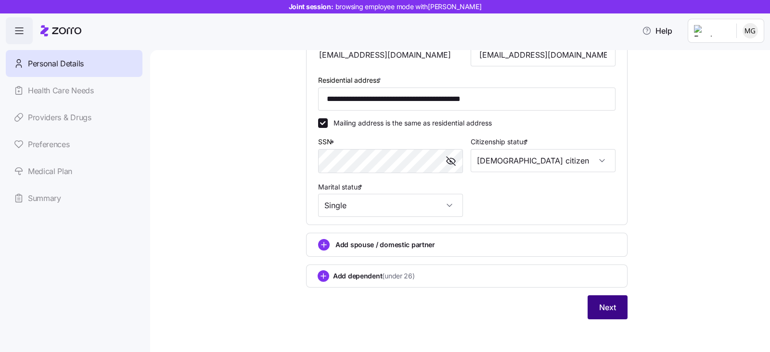
click at [603, 306] on span "Next" at bounding box center [608, 308] width 17 height 12
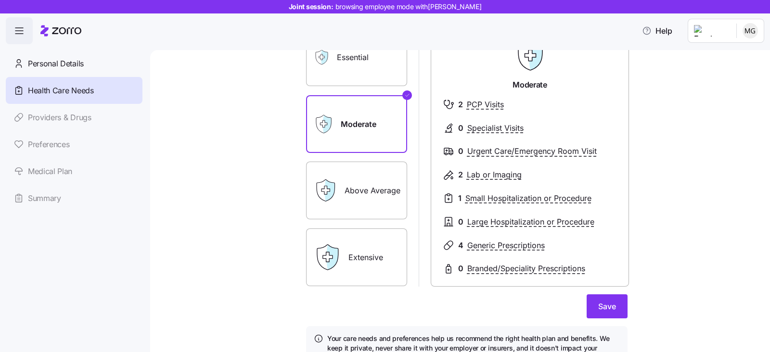
scroll to position [142, 0]
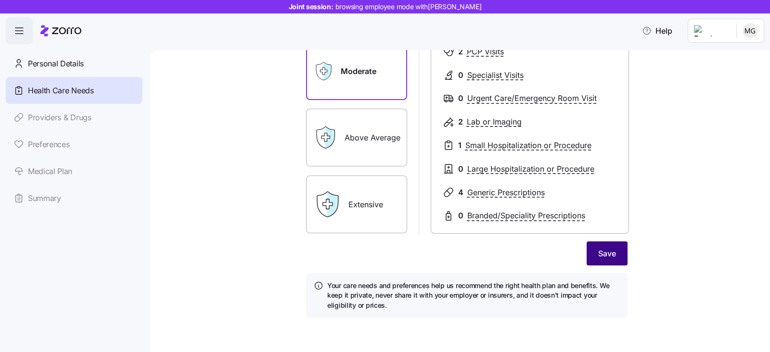
click at [600, 250] on span "Save" at bounding box center [608, 254] width 18 height 12
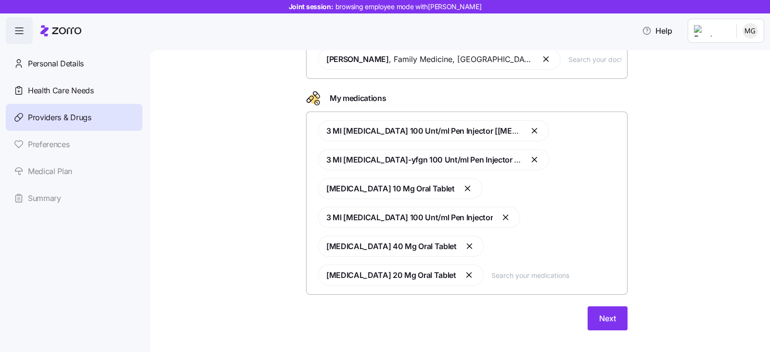
scroll to position [91, 0]
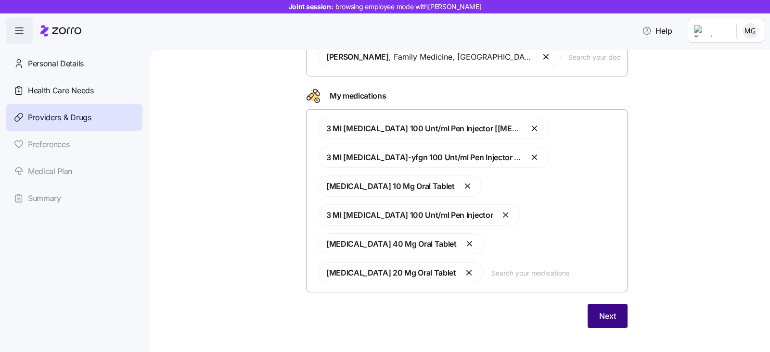
click at [602, 311] on span "Next" at bounding box center [608, 317] width 17 height 12
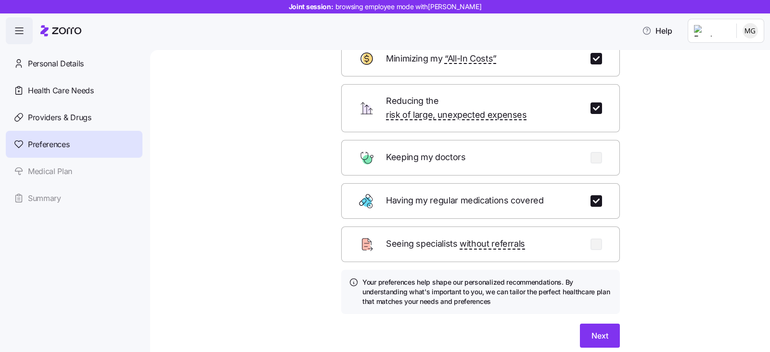
scroll to position [96, 0]
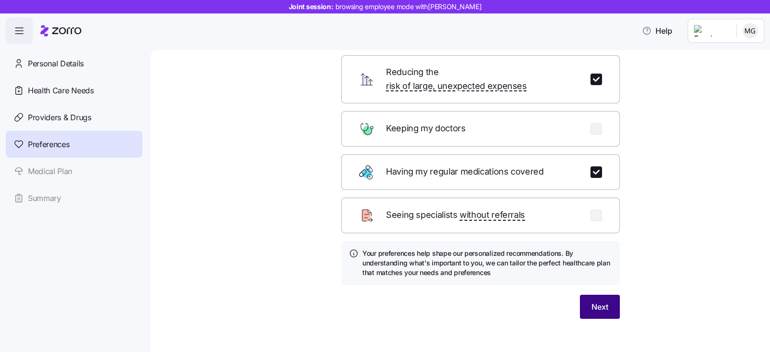
click at [597, 301] on span "Next" at bounding box center [600, 307] width 17 height 12
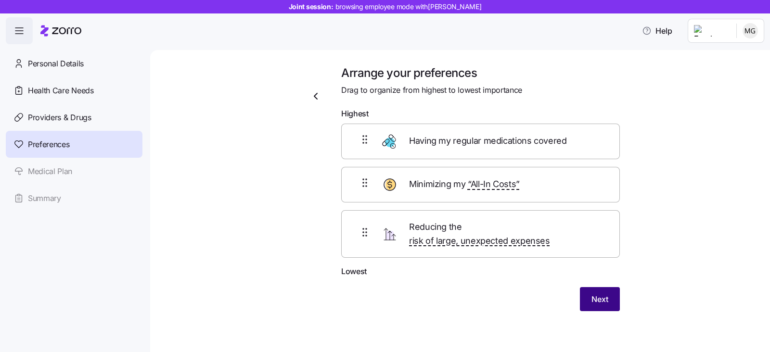
click at [606, 294] on span "Next" at bounding box center [600, 300] width 17 height 12
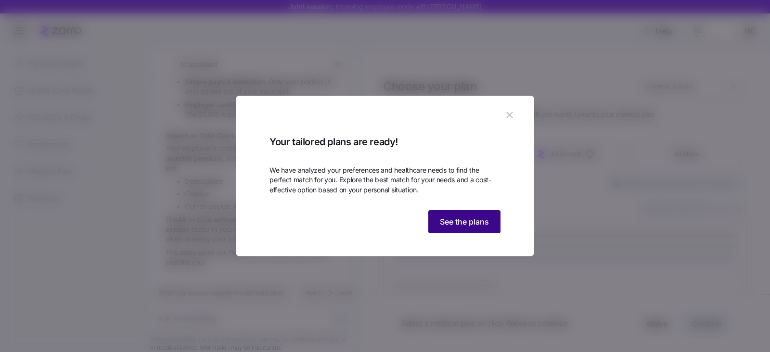
scroll to position [331, 0]
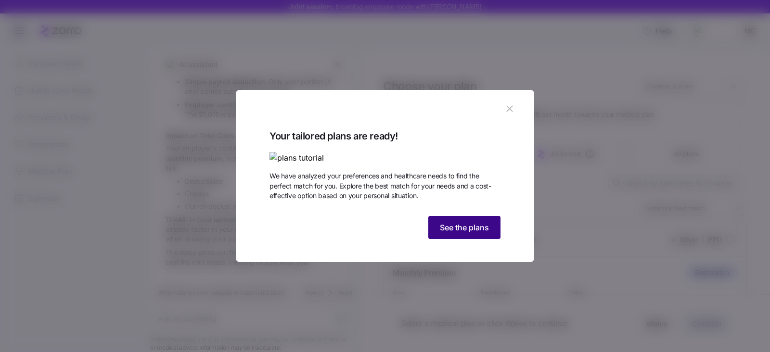
click at [487, 239] on button "See the plans" at bounding box center [465, 227] width 72 height 23
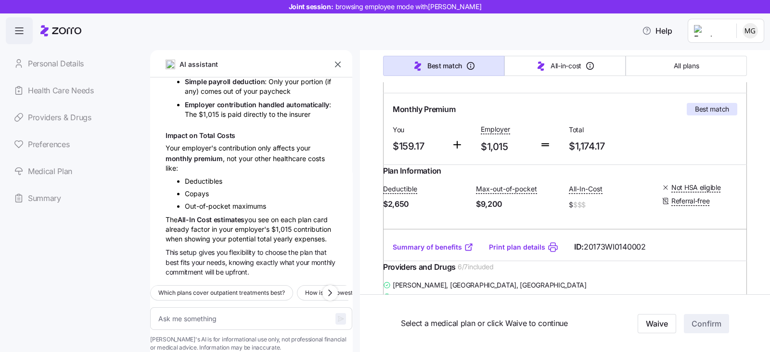
scroll to position [181, 0]
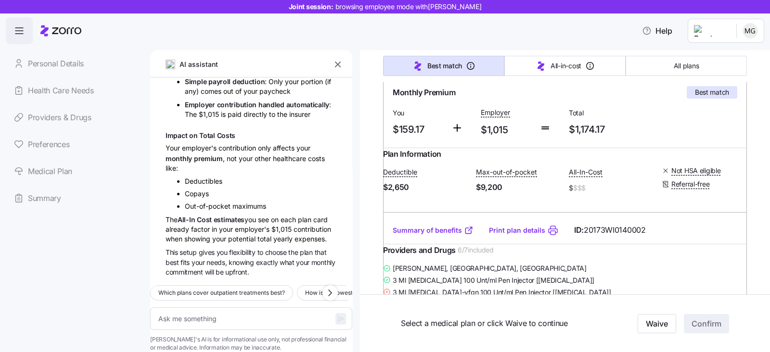
click at [48, 119] on link "Providers & Drugs" at bounding box center [74, 117] width 137 height 27
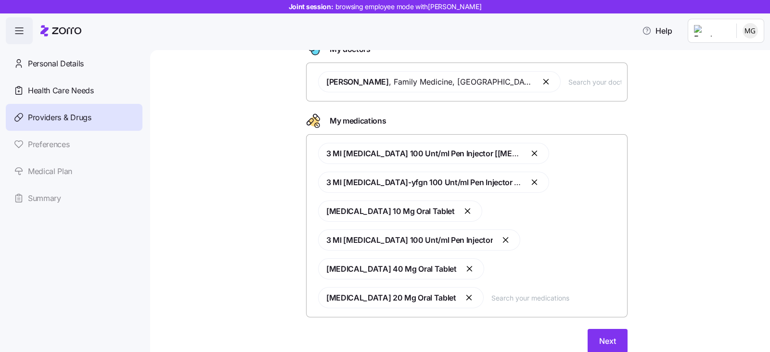
scroll to position [91, 0]
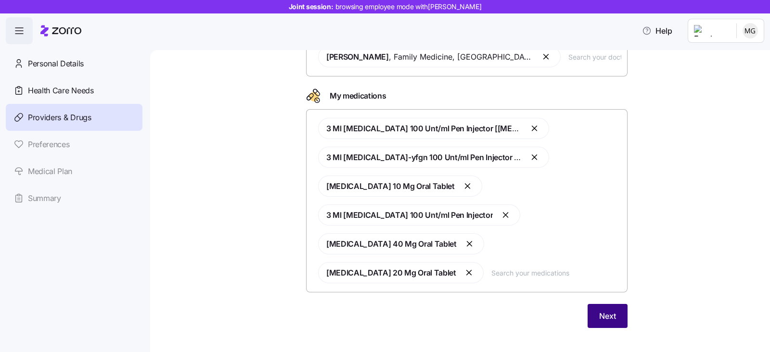
click at [595, 304] on button "Next" at bounding box center [608, 316] width 40 height 24
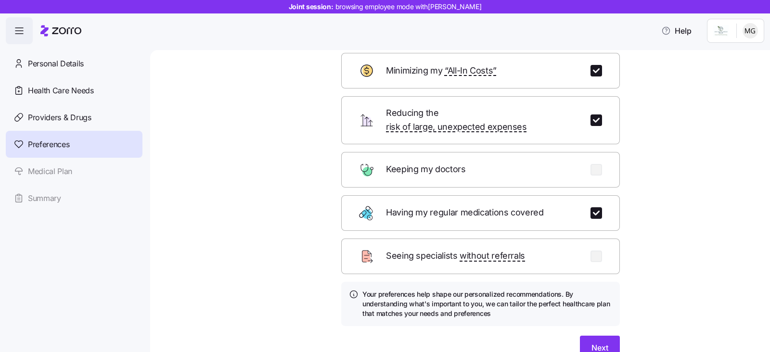
scroll to position [96, 0]
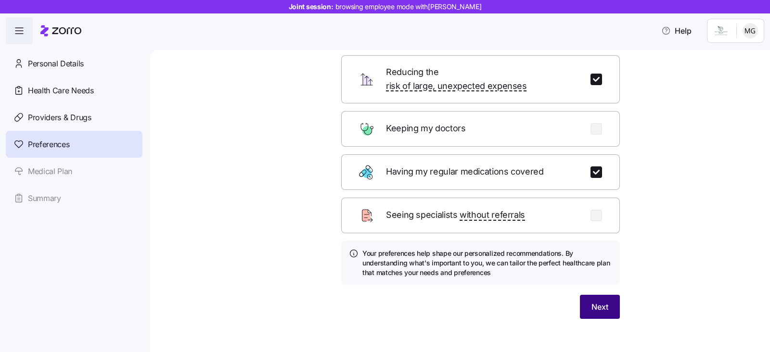
click at [596, 301] on span "Next" at bounding box center [600, 307] width 17 height 12
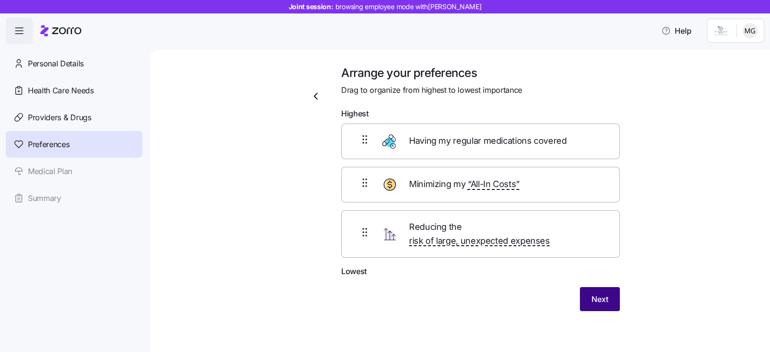
click at [603, 294] on span "Next" at bounding box center [600, 300] width 17 height 12
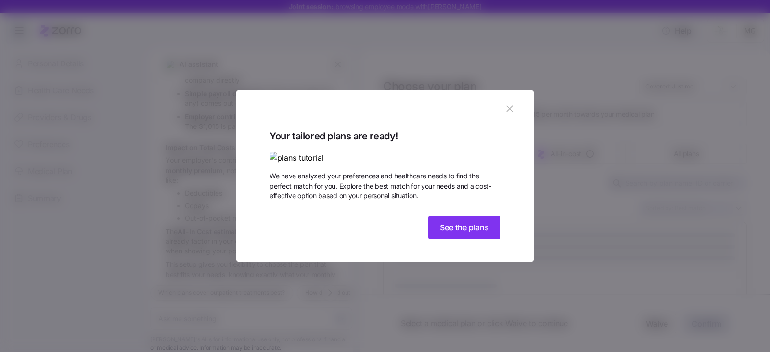
click at [624, 344] on div at bounding box center [385, 176] width 770 height 352
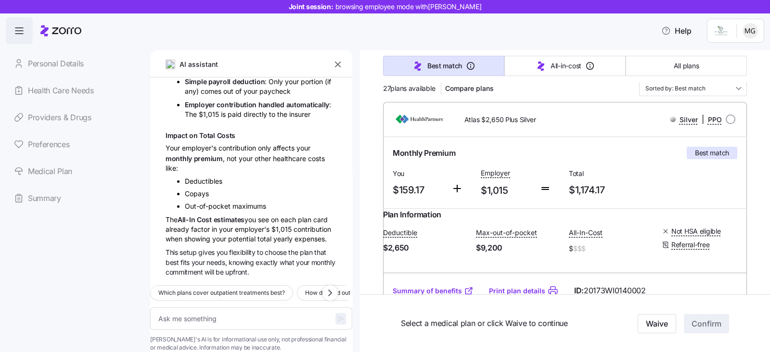
scroll to position [181, 0]
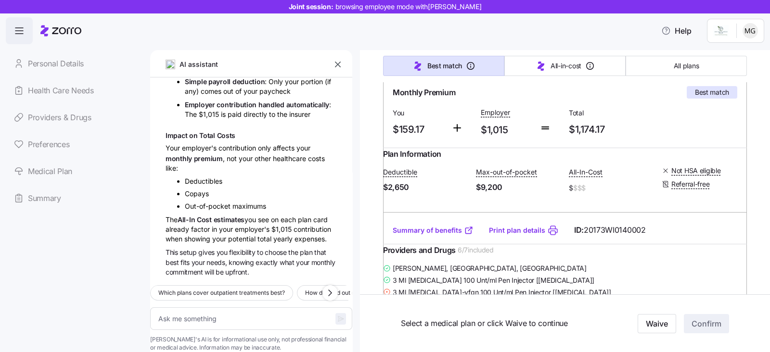
click at [424, 235] on link "Summary of benefits" at bounding box center [433, 231] width 81 height 10
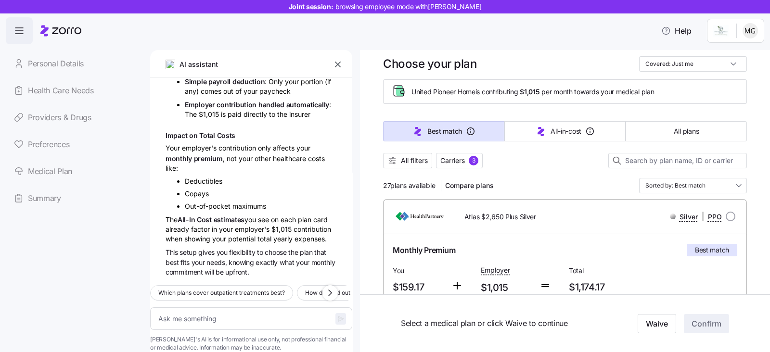
scroll to position [0, 0]
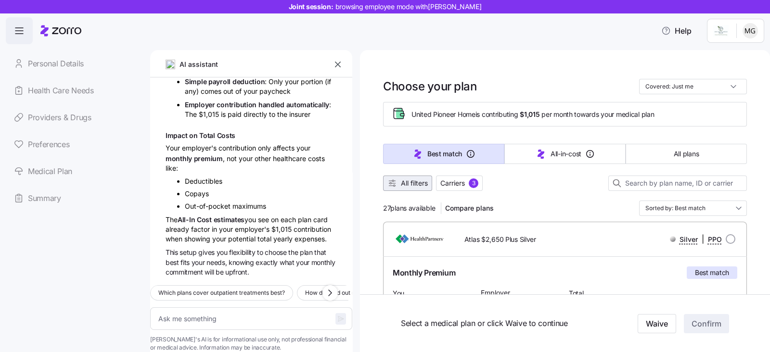
click at [405, 183] on span "All filters" at bounding box center [414, 184] width 27 height 10
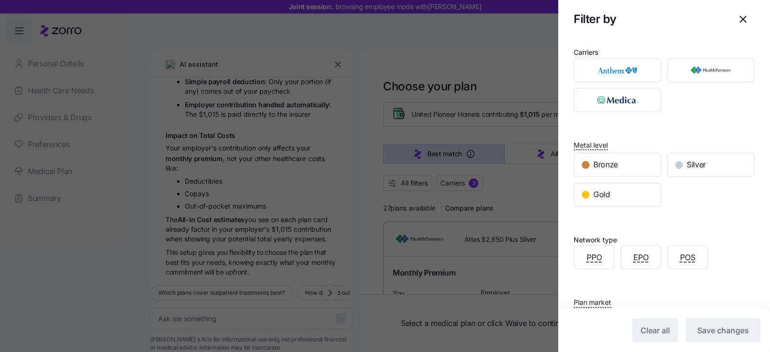
click at [457, 182] on div at bounding box center [385, 176] width 770 height 352
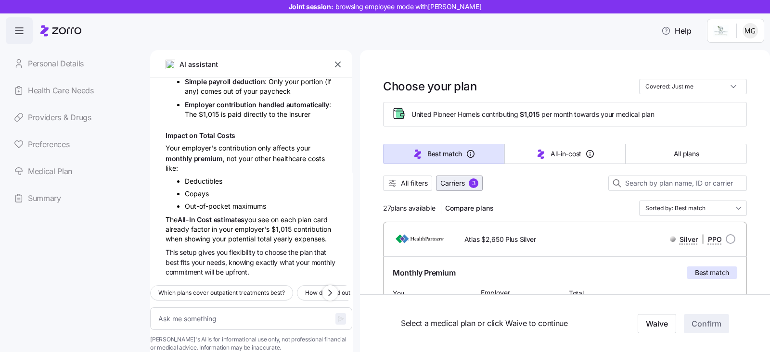
click at [444, 185] on span "Carriers" at bounding box center [453, 184] width 25 height 10
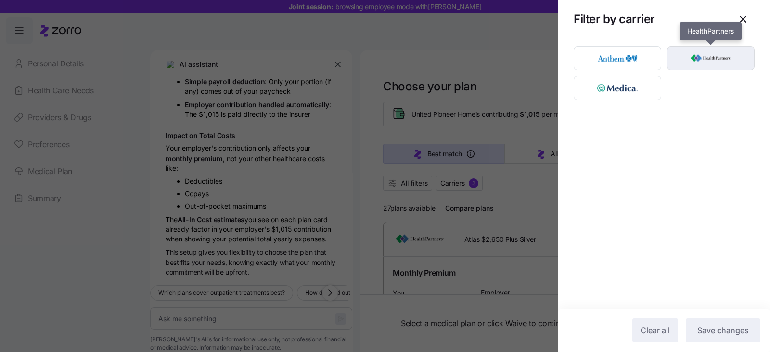
click at [705, 61] on img "button" at bounding box center [711, 58] width 71 height 19
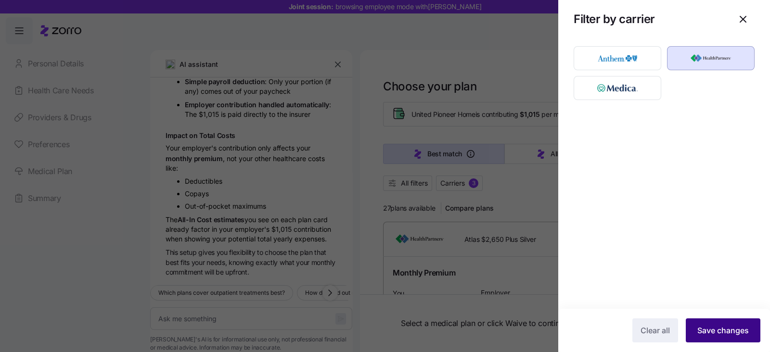
click at [720, 326] on span "Save changes" at bounding box center [724, 331] width 52 height 12
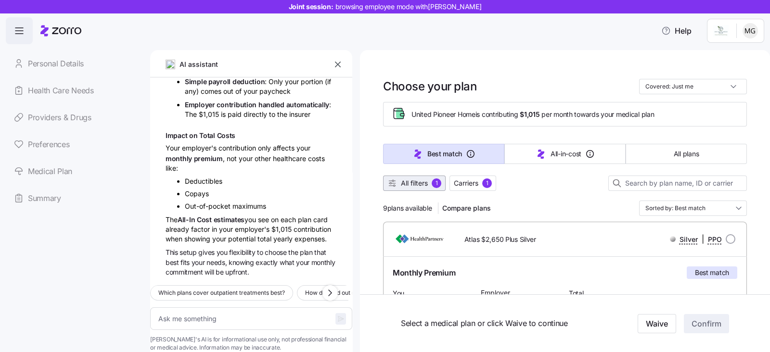
click at [414, 179] on span "All filters" at bounding box center [414, 184] width 27 height 10
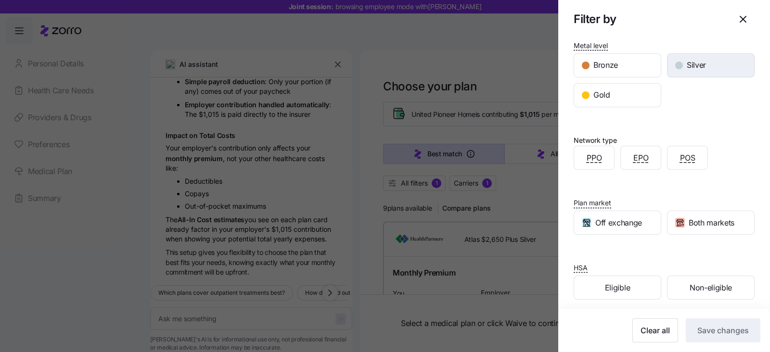
scroll to position [104, 0]
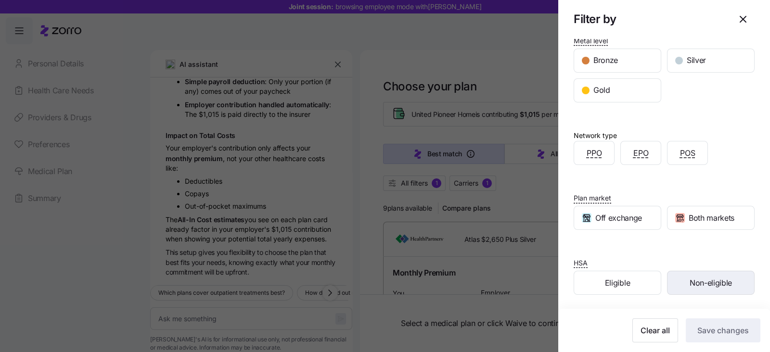
click at [705, 277] on span "Non-eligible" at bounding box center [711, 283] width 42 height 12
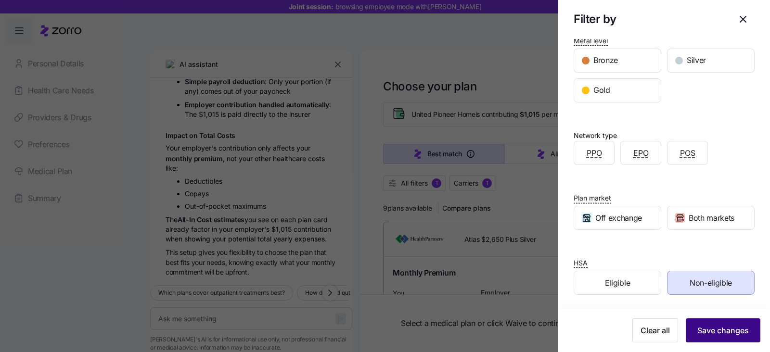
click at [710, 330] on span "Save changes" at bounding box center [724, 331] width 52 height 12
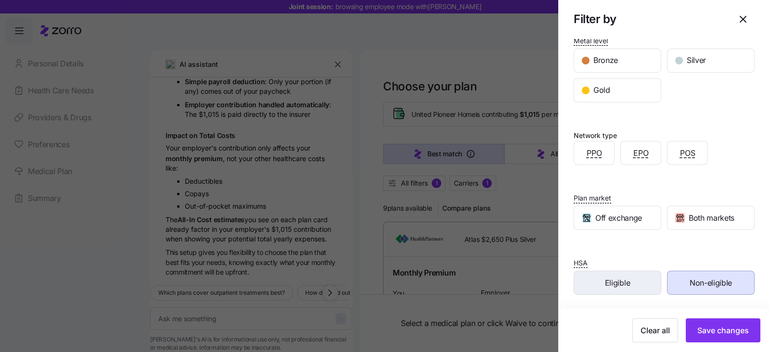
type textarea "x"
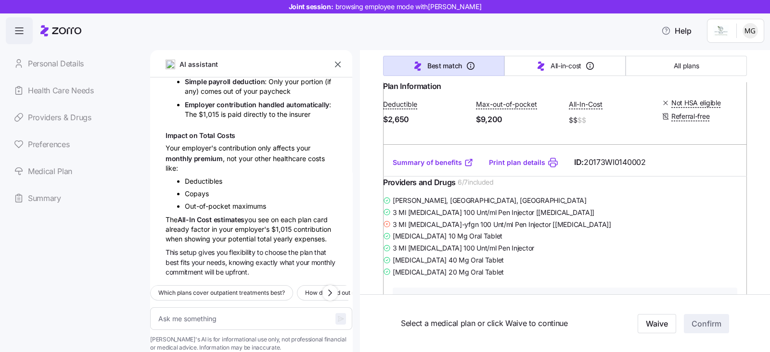
scroll to position [240, 0]
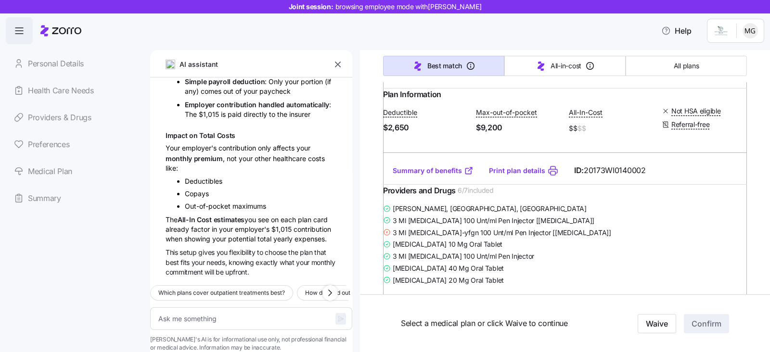
click at [334, 60] on icon "button" at bounding box center [338, 65] width 10 height 10
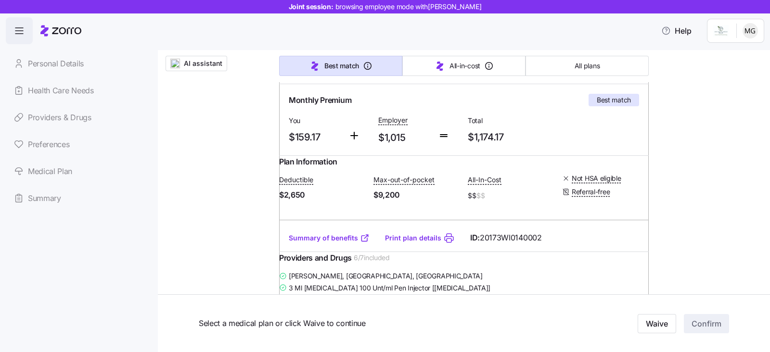
scroll to position [181, 0]
click at [296, 243] on link "Summary of benefits" at bounding box center [329, 239] width 81 height 10
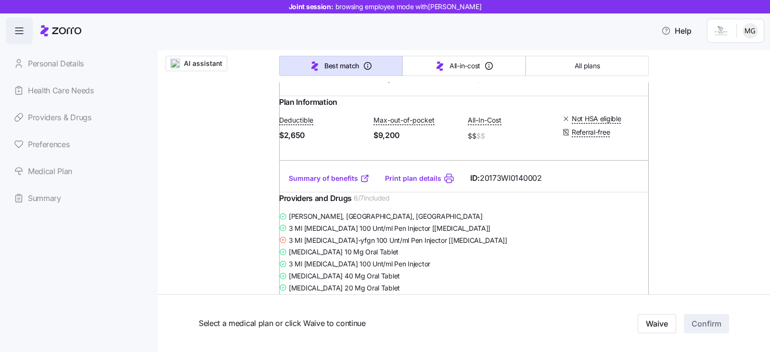
click at [328, 183] on link "Summary of benefits" at bounding box center [329, 179] width 81 height 10
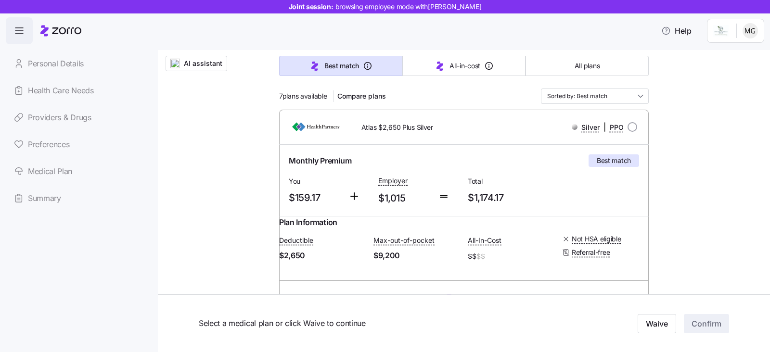
scroll to position [0, 0]
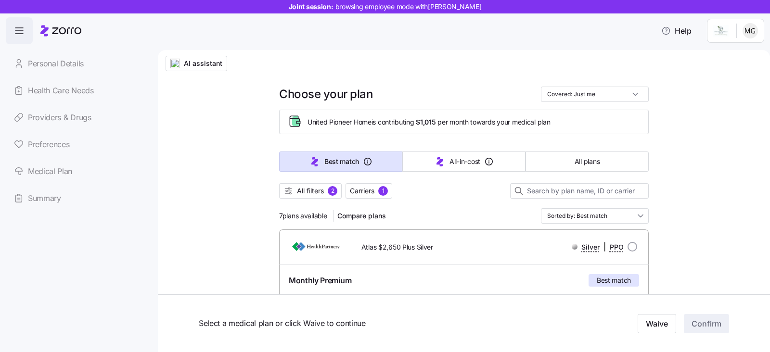
click at [58, 112] on link "Providers & Drugs" at bounding box center [74, 117] width 137 height 27
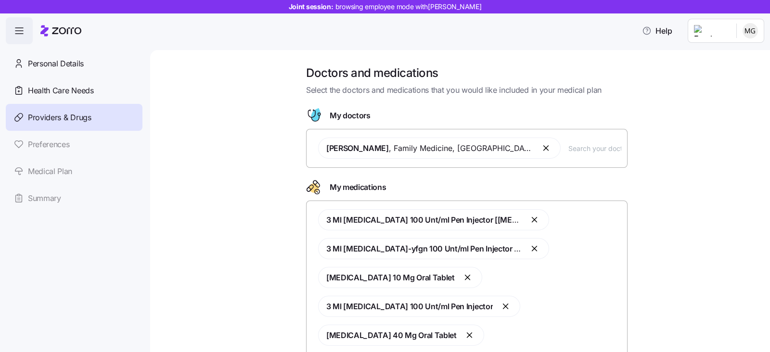
scroll to position [60, 0]
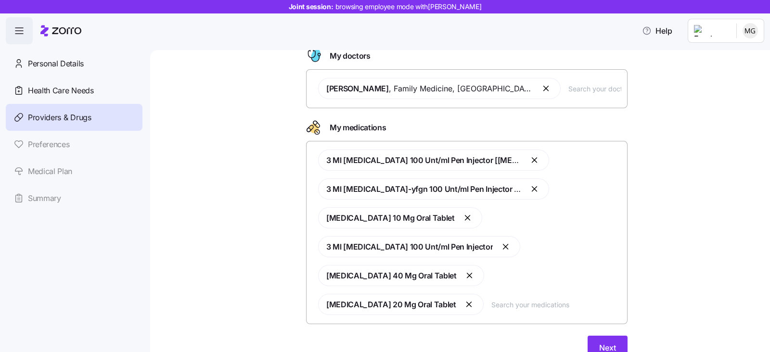
click at [530, 159] on button "button" at bounding box center [536, 161] width 12 height 12
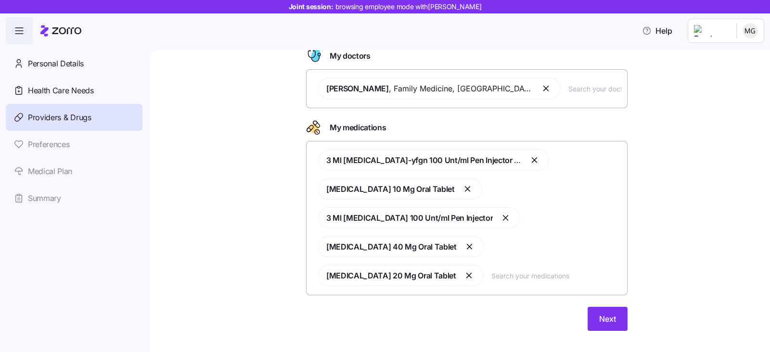
click at [530, 158] on button "button" at bounding box center [536, 161] width 12 height 12
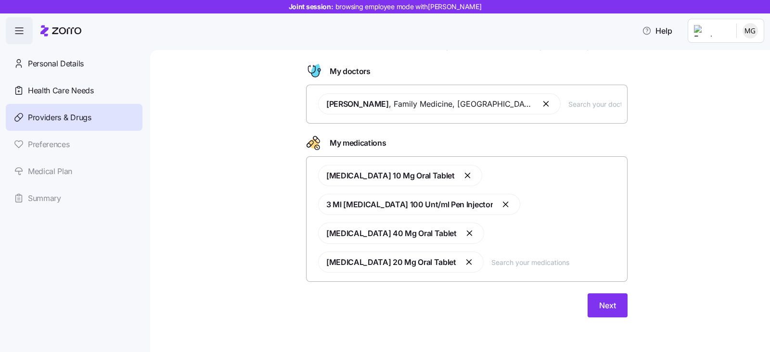
scroll to position [34, 0]
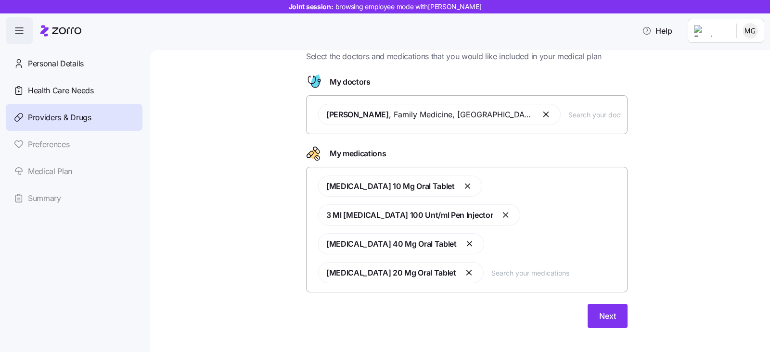
click at [463, 184] on button "button" at bounding box center [469, 187] width 12 height 12
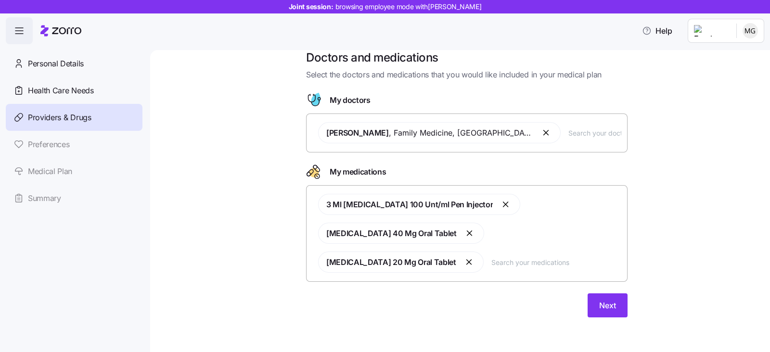
scroll to position [5, 0]
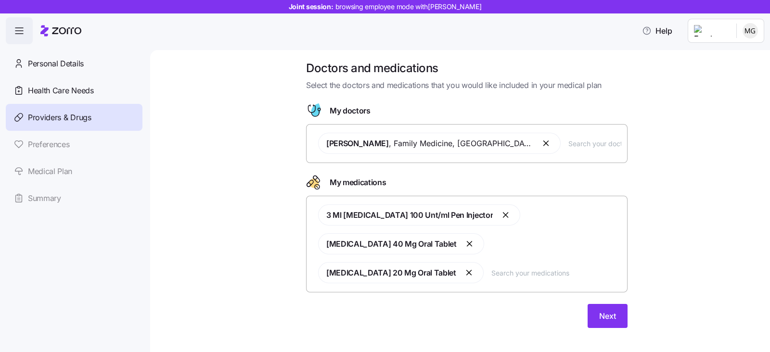
click at [472, 208] on span "3 Ml [MEDICAL_DATA] 100 Unt/ml Pen Injector" at bounding box center [419, 215] width 202 height 21
click at [501, 216] on button "button" at bounding box center [507, 215] width 12 height 12
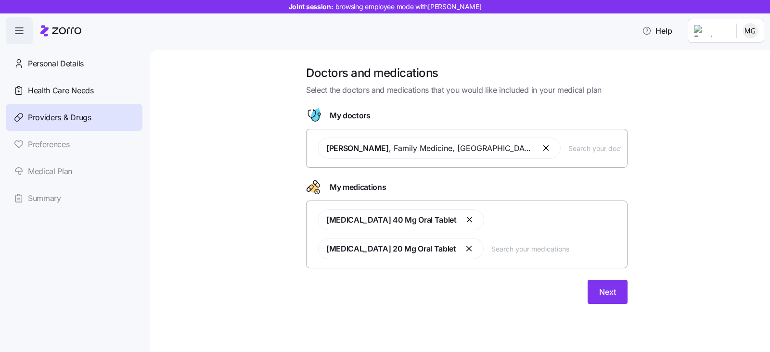
scroll to position [0, 0]
click at [465, 222] on button "button" at bounding box center [471, 220] width 12 height 12
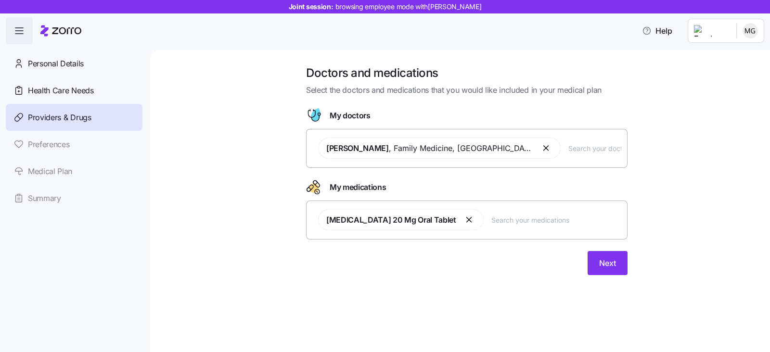
click at [464, 221] on button "button" at bounding box center [470, 220] width 12 height 12
click at [541, 150] on button "button" at bounding box center [547, 149] width 12 height 12
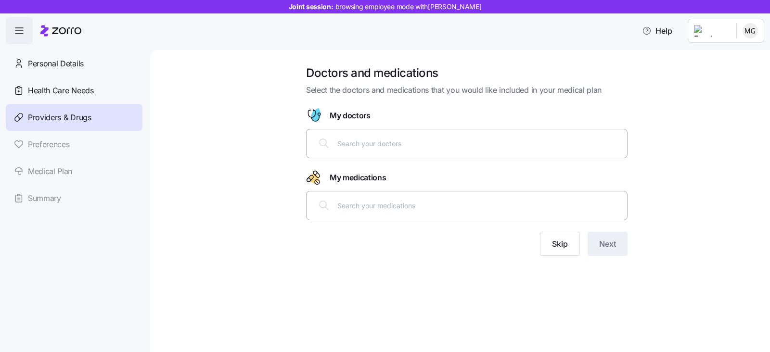
click at [251, 227] on div "Doctors and medications Select the doctors and medications that you would like …" at bounding box center [467, 166] width 580 height 202
click at [34, 171] on link "Medical Plan" at bounding box center [74, 171] width 137 height 27
click at [58, 170] on link "Medical Plan" at bounding box center [74, 171] width 137 height 27
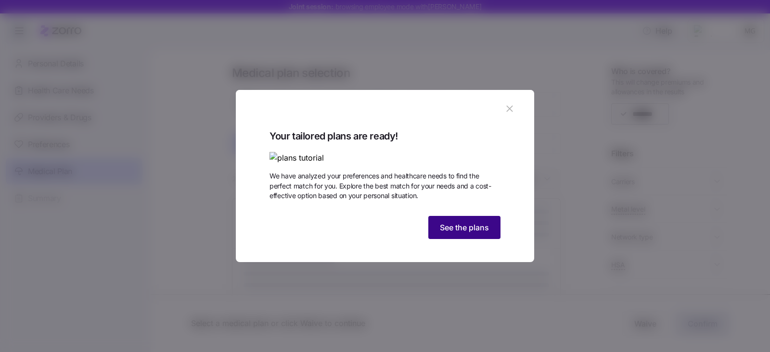
click at [448, 239] on button "See the plans" at bounding box center [465, 227] width 72 height 23
click at [481, 234] on span "See the plans" at bounding box center [464, 228] width 49 height 12
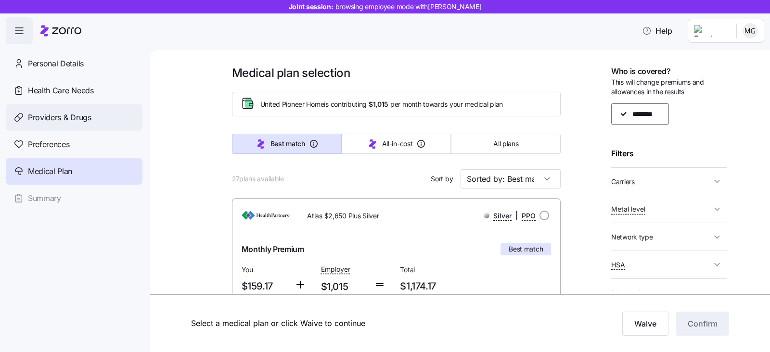
click at [54, 117] on span "Providers & Drugs" at bounding box center [60, 118] width 64 height 12
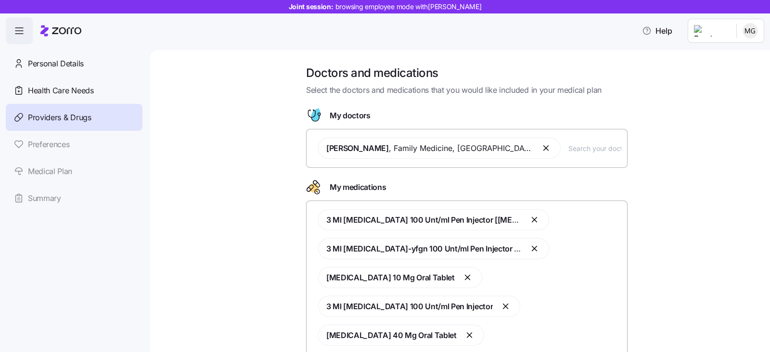
click at [530, 222] on button "button" at bounding box center [536, 220] width 12 height 12
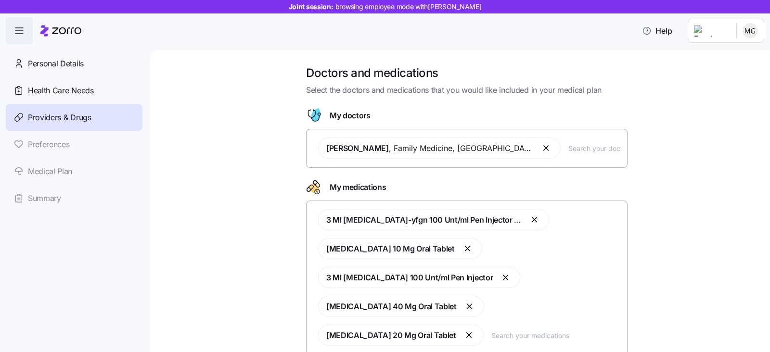
click at [530, 216] on button "button" at bounding box center [536, 220] width 12 height 12
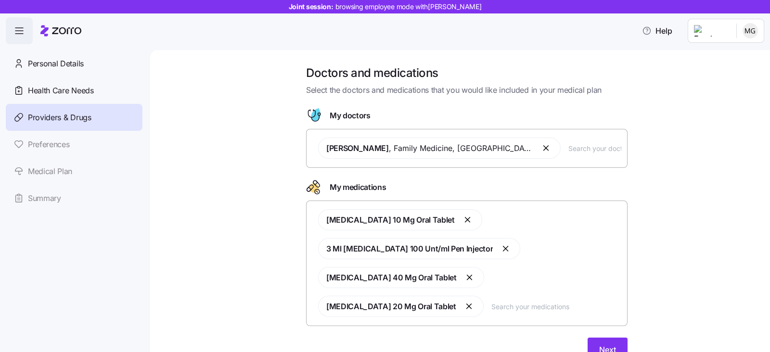
click at [463, 220] on button "button" at bounding box center [469, 220] width 12 height 12
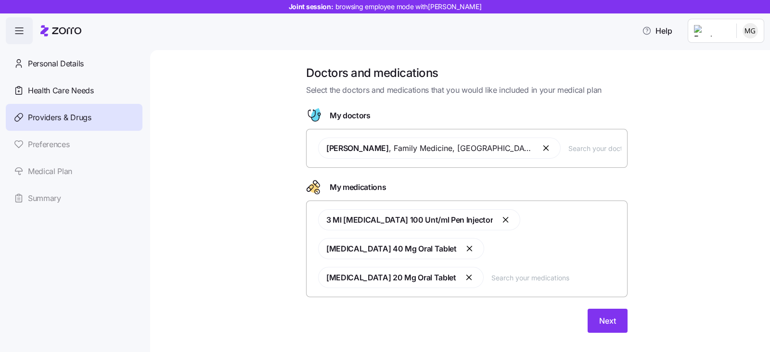
click at [501, 220] on button "button" at bounding box center [507, 220] width 12 height 12
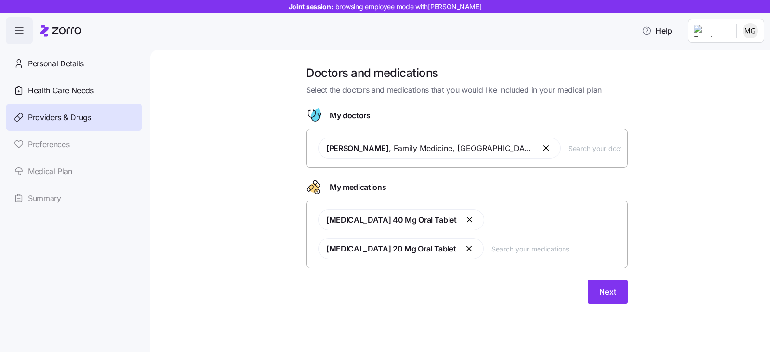
click at [465, 223] on button "button" at bounding box center [471, 220] width 12 height 12
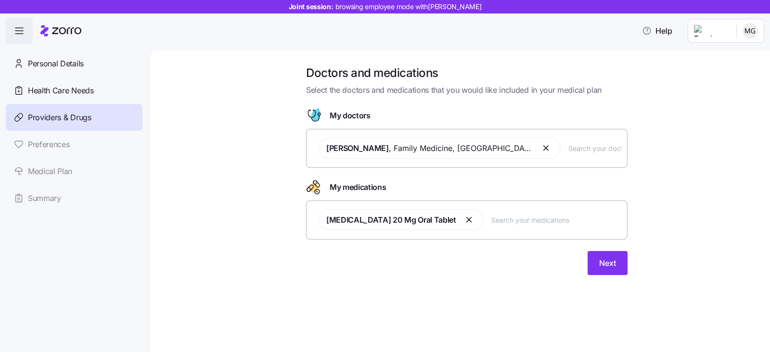
click at [464, 222] on button "button" at bounding box center [470, 220] width 12 height 12
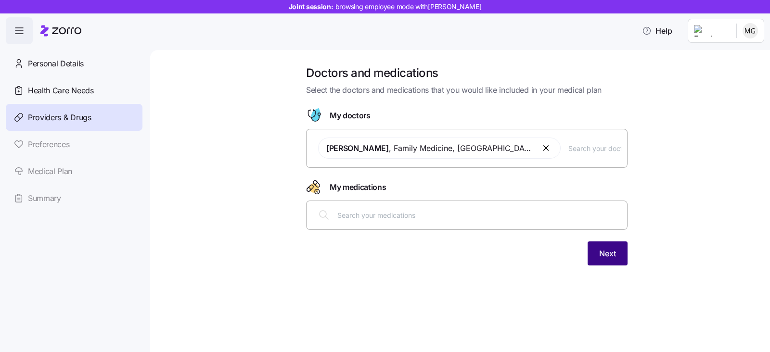
click at [620, 258] on button "Next" at bounding box center [608, 254] width 40 height 24
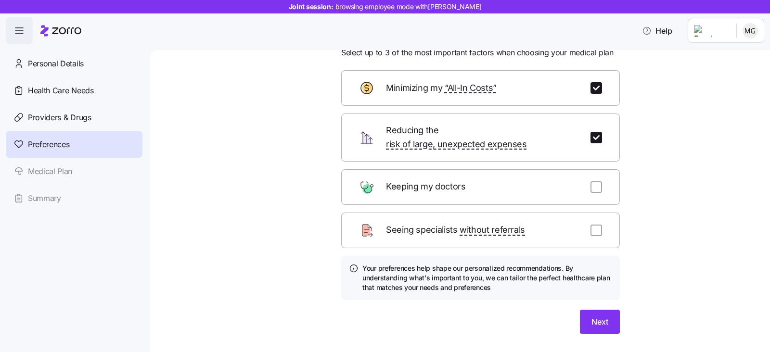
scroll to position [52, 0]
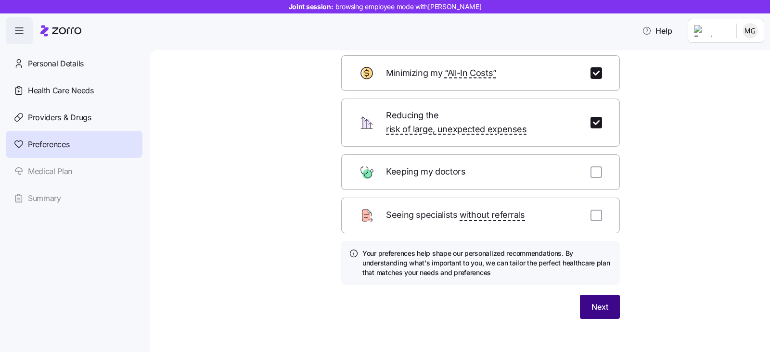
click at [592, 301] on span "Next" at bounding box center [600, 307] width 17 height 12
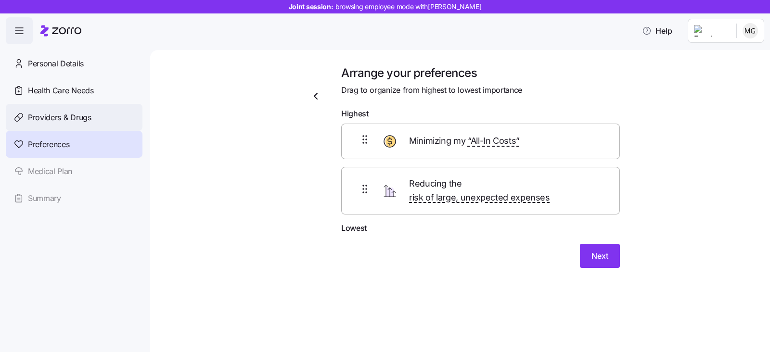
click at [53, 117] on span "Providers & Drugs" at bounding box center [60, 118] width 64 height 12
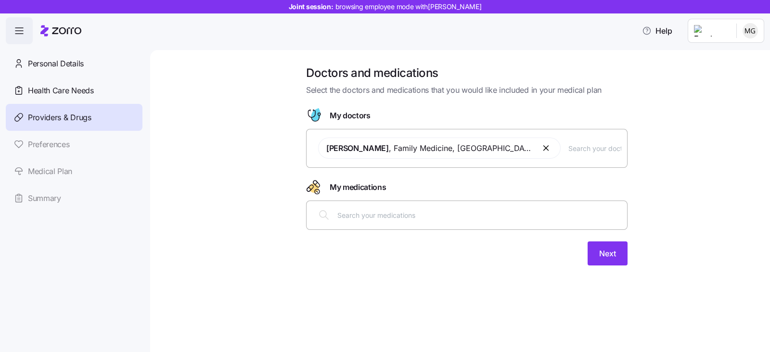
click at [541, 151] on button "button" at bounding box center [547, 149] width 12 height 12
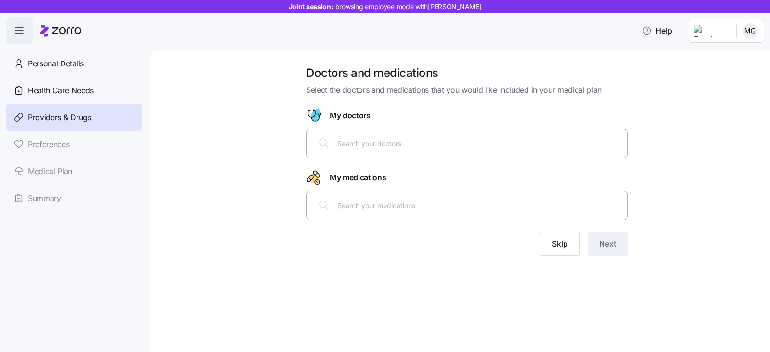
click at [730, 32] on html "Joint session: browsing employee mode with [PERSON_NAME] Help Personal Details …" at bounding box center [385, 173] width 770 height 347
click at [734, 55] on div "Log out" at bounding box center [738, 57] width 38 height 11
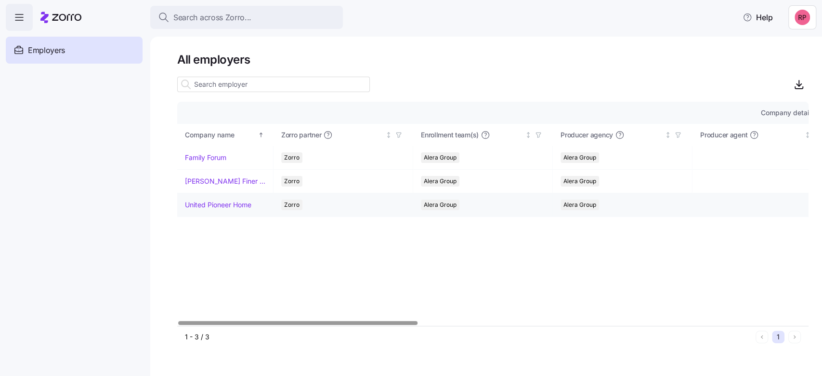
click at [224, 203] on link "United Pioneer Home" at bounding box center [218, 205] width 66 height 10
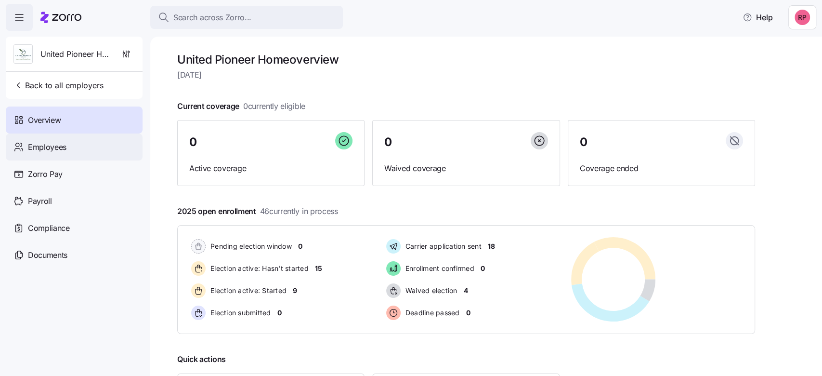
click at [62, 144] on span "Employees" at bounding box center [47, 147] width 39 height 12
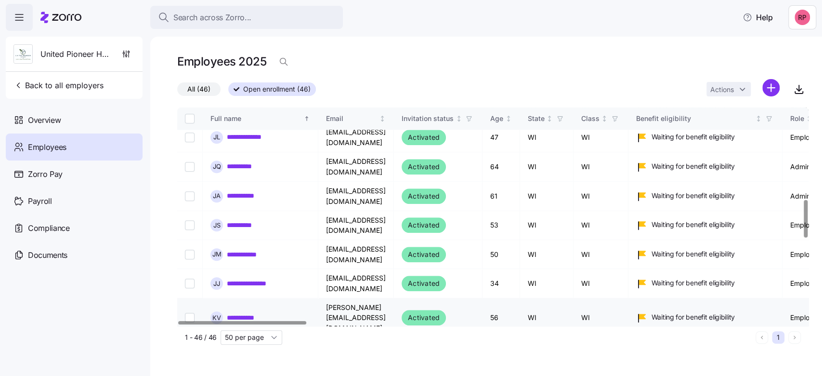
scroll to position [642, 0]
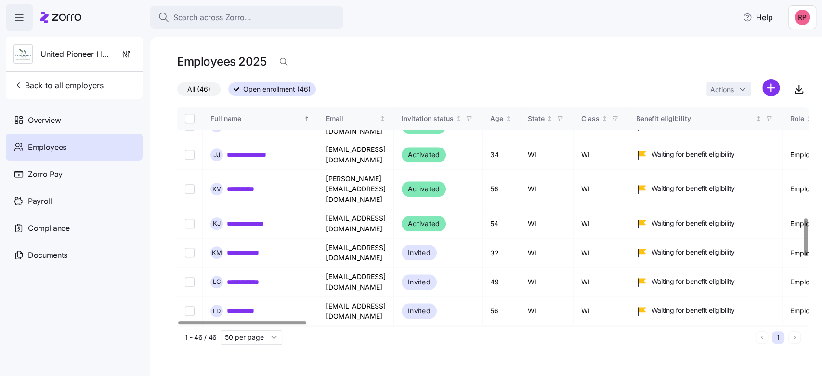
click at [262, 364] on link "**********" at bounding box center [257, 369] width 60 height 10
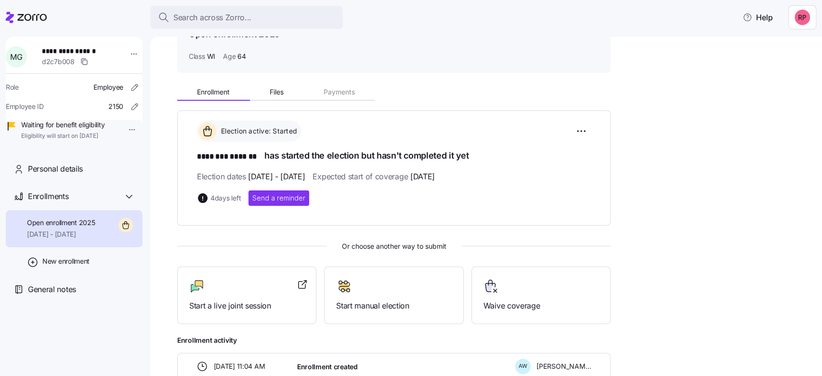
scroll to position [118, 0]
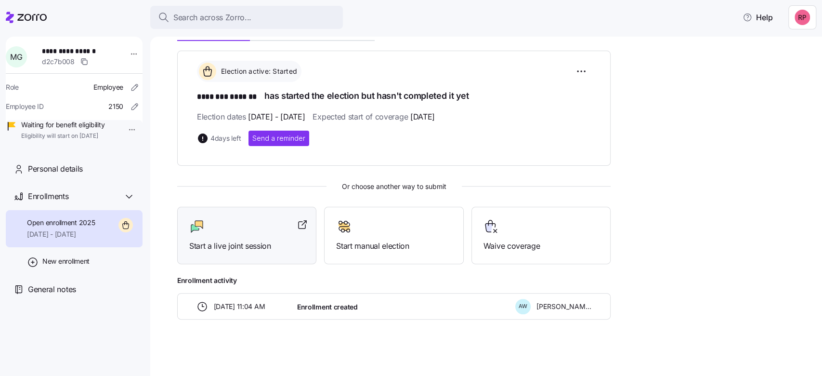
click at [247, 237] on div "Start a live joint session" at bounding box center [246, 235] width 115 height 33
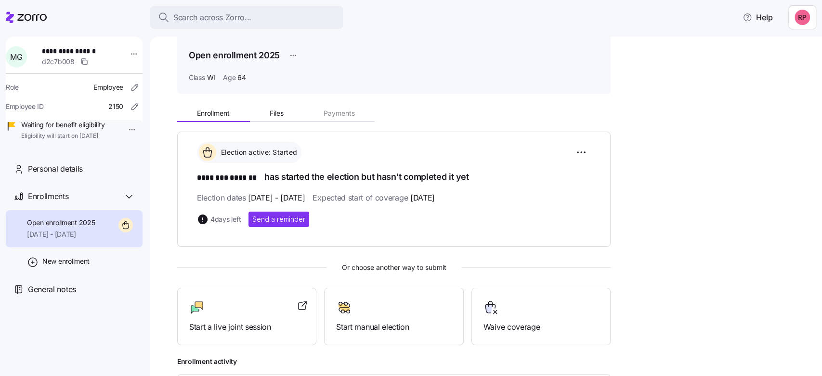
scroll to position [0, 0]
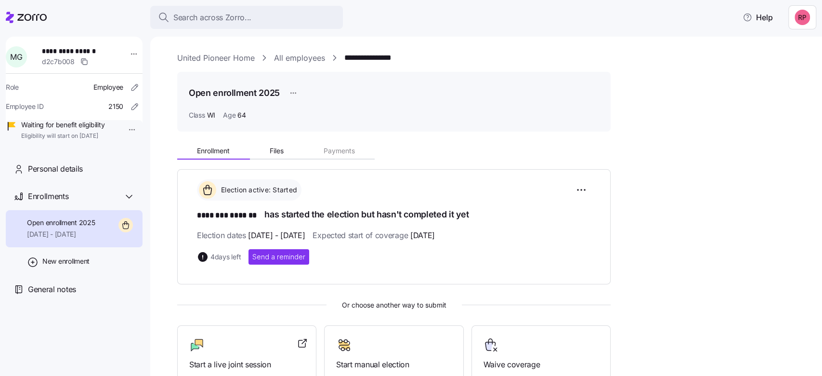
click at [234, 56] on link "United Pioneer Home" at bounding box center [216, 58] width 78 height 12
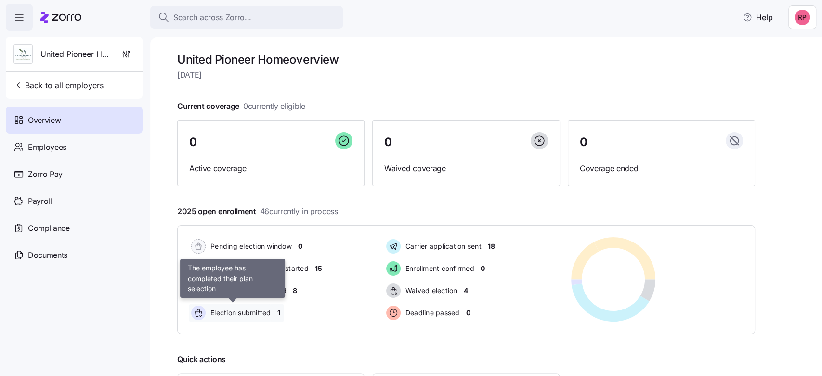
click at [244, 313] on span "Election submitted" at bounding box center [240, 313] width 64 height 10
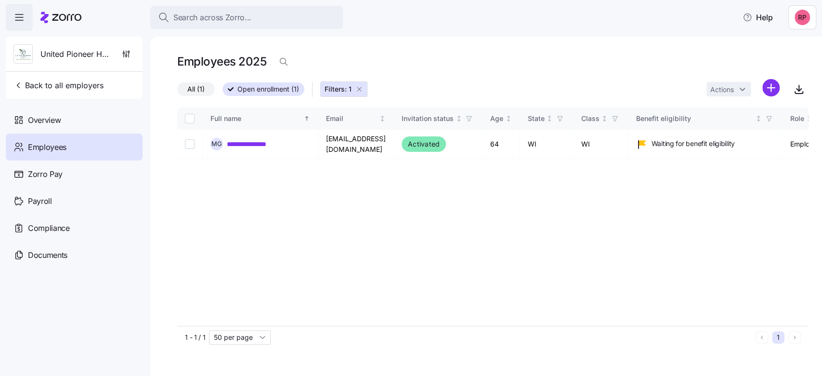
drag, startPoint x: 360, startPoint y: 88, endPoint x: 360, endPoint y: 98, distance: 9.6
click at [360, 88] on icon "button" at bounding box center [359, 89] width 4 height 4
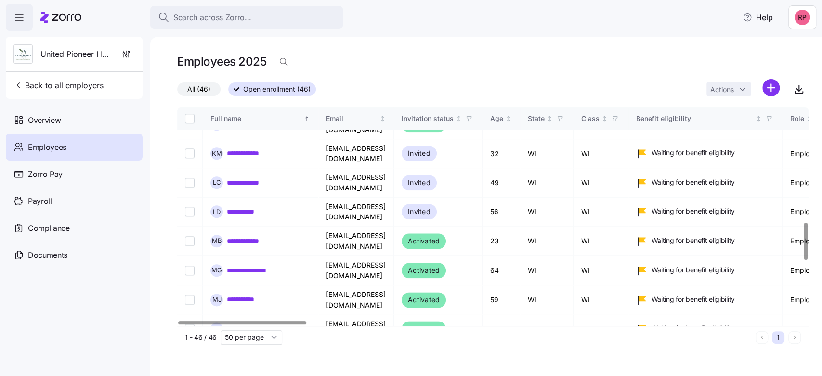
scroll to position [770, 0]
click at [247, 265] on link "**********" at bounding box center [247, 270] width 41 height 10
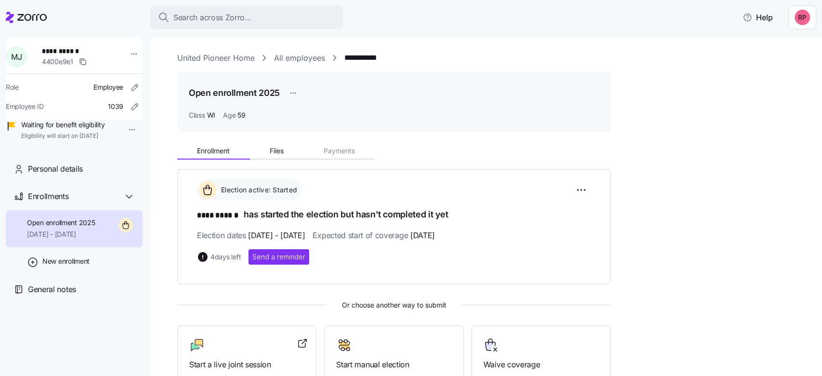
scroll to position [128, 0]
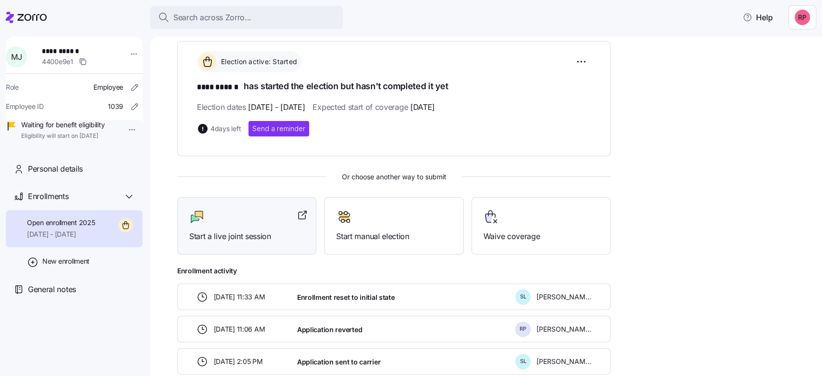
click at [233, 222] on div at bounding box center [246, 216] width 115 height 15
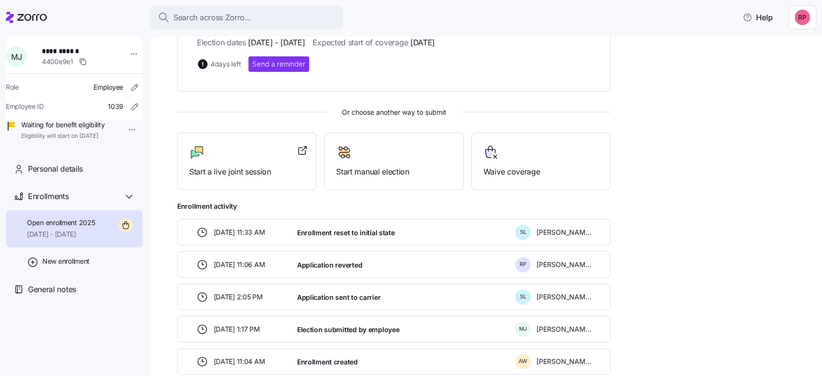
scroll to position [0, 0]
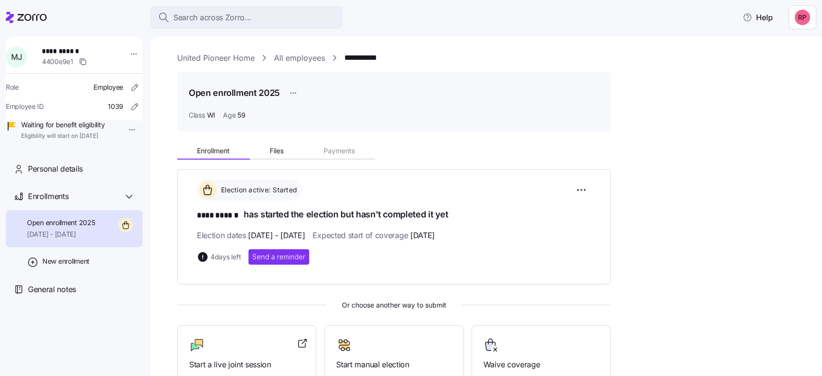
click at [192, 54] on link "United Pioneer Home" at bounding box center [216, 58] width 78 height 12
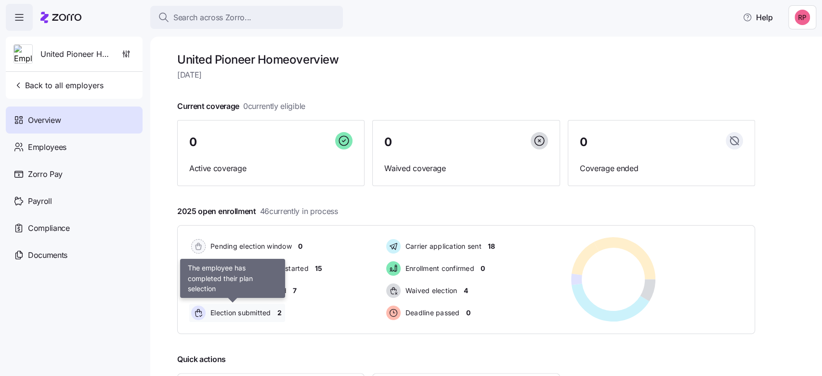
click at [250, 309] on span "Election submitted" at bounding box center [240, 313] width 64 height 10
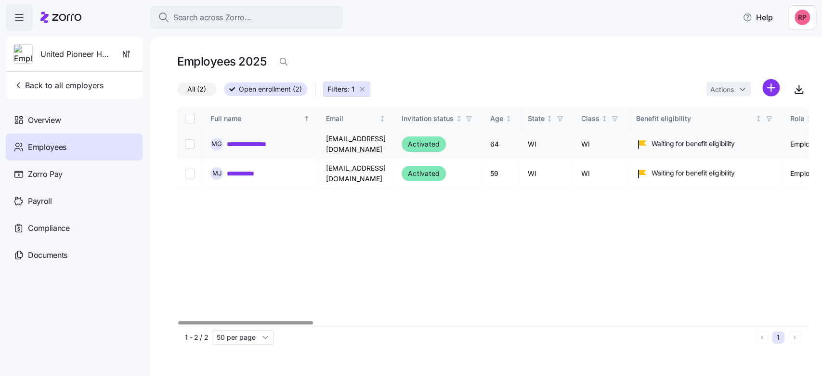
click at [254, 144] on link "**********" at bounding box center [257, 144] width 60 height 10
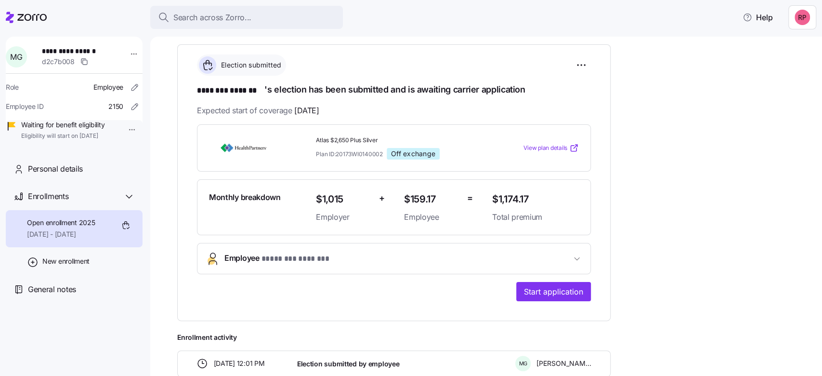
scroll to position [128, 0]
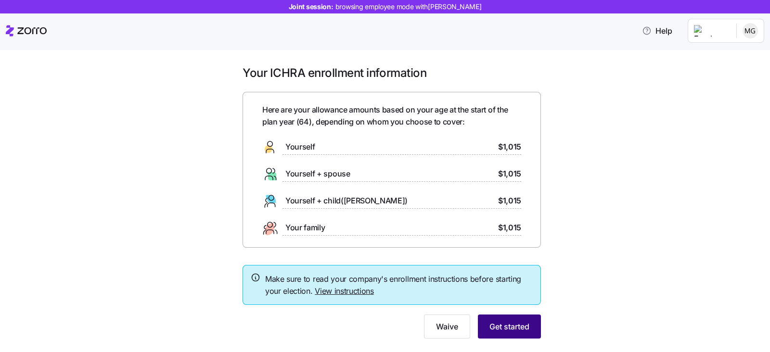
click at [511, 326] on span "Get started" at bounding box center [510, 327] width 40 height 12
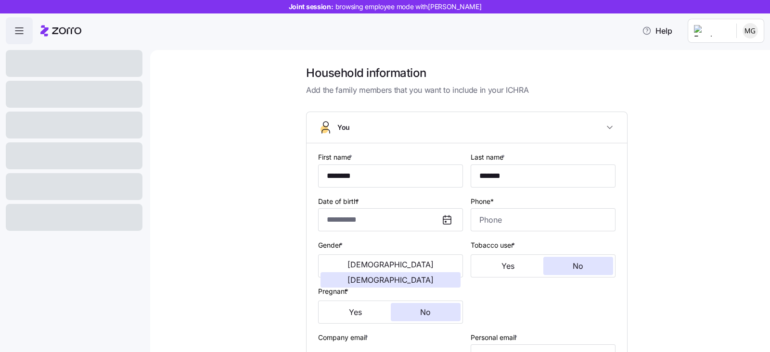
type input "**********"
type input "[PHONE_NUMBER]"
type input "[DEMOGRAPHIC_DATA] citizen"
type input "Single"
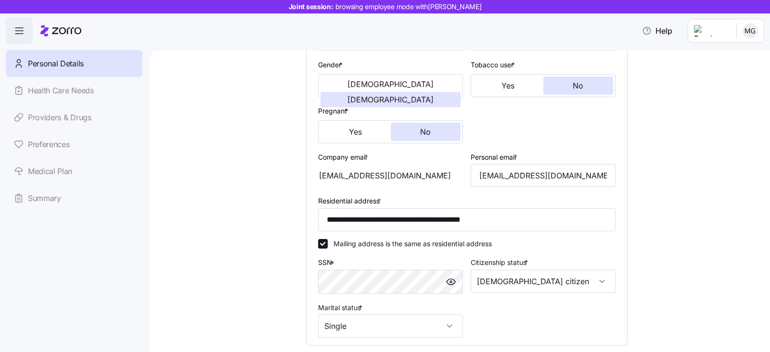
scroll to position [301, 0]
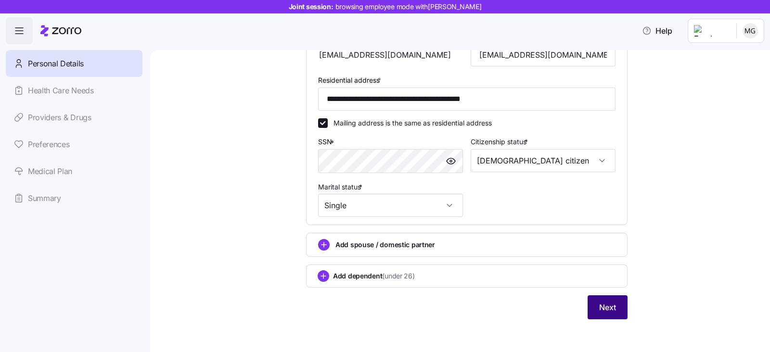
click at [600, 304] on span "Next" at bounding box center [608, 308] width 17 height 12
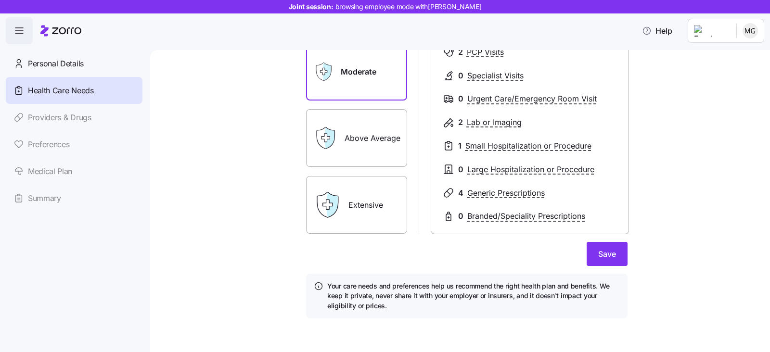
scroll to position [142, 0]
click at [601, 249] on span "Save" at bounding box center [608, 254] width 18 height 12
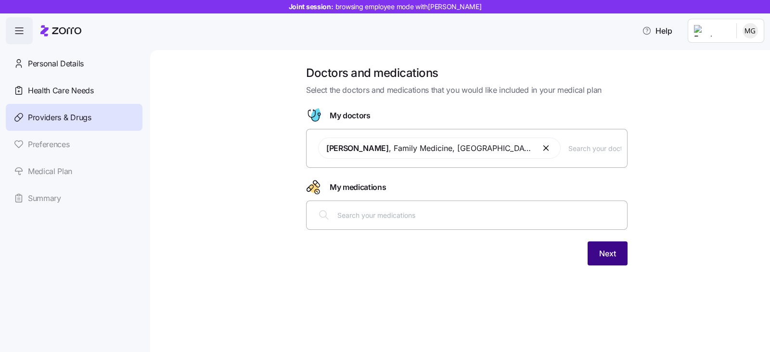
click at [621, 251] on button "Next" at bounding box center [608, 254] width 40 height 24
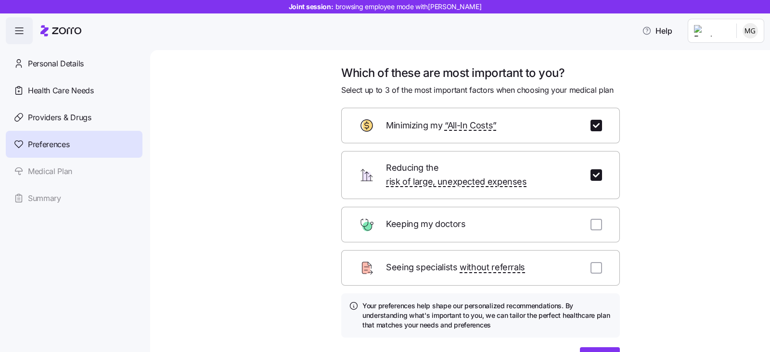
scroll to position [52, 0]
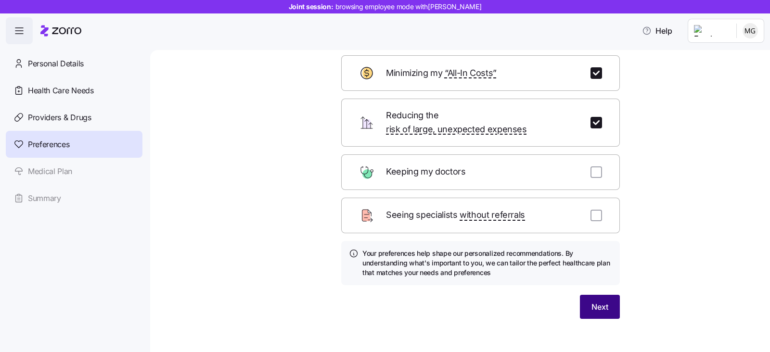
click at [596, 300] on button "Next" at bounding box center [600, 307] width 40 height 24
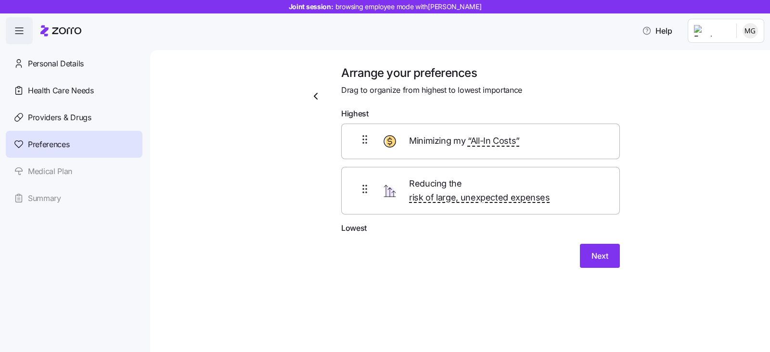
scroll to position [0, 0]
click at [605, 250] on span "Next" at bounding box center [600, 256] width 17 height 12
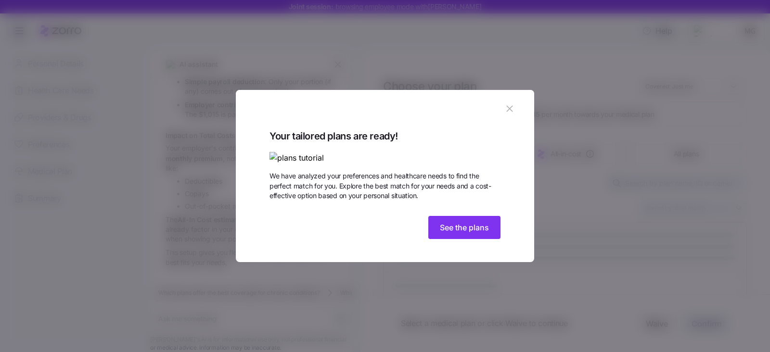
scroll to position [331, 0]
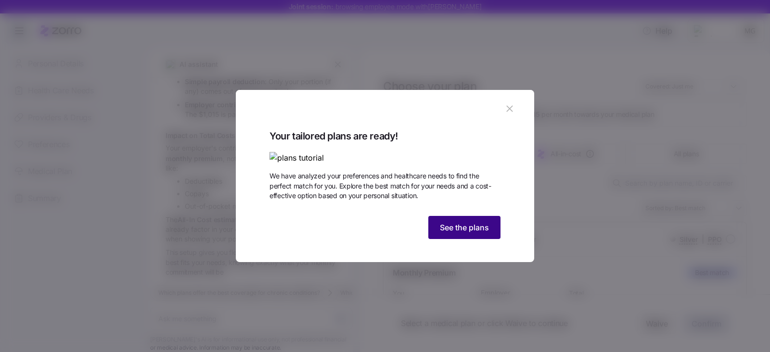
click at [448, 239] on button "See the plans" at bounding box center [465, 227] width 72 height 23
type textarea "x"
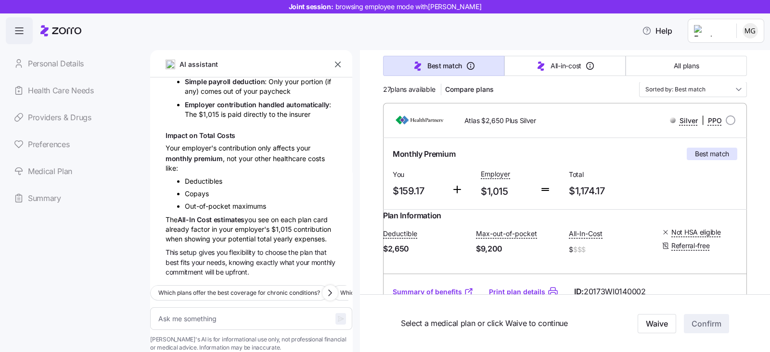
scroll to position [120, 0]
click at [338, 66] on icon "button" at bounding box center [338, 65] width 10 height 10
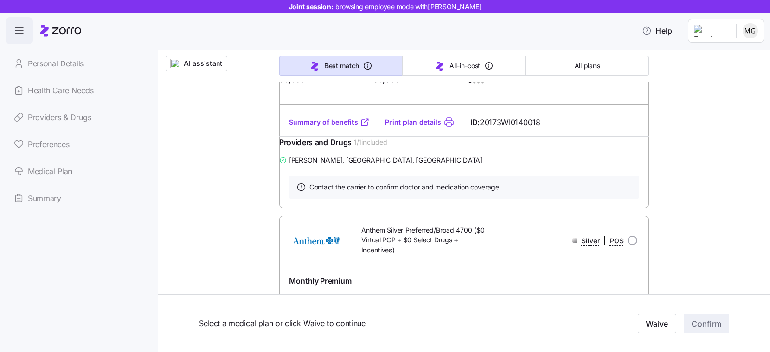
scroll to position [1445, 0]
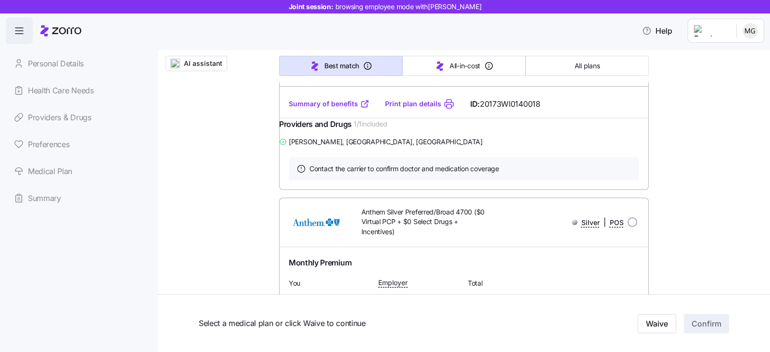
click at [294, 109] on link "Summary of benefits" at bounding box center [329, 104] width 81 height 10
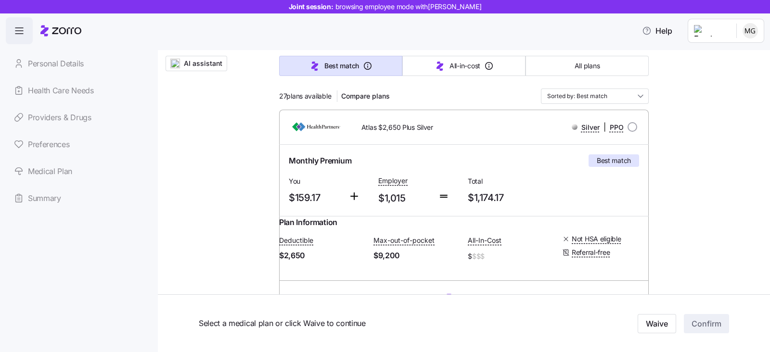
scroll to position [181, 0]
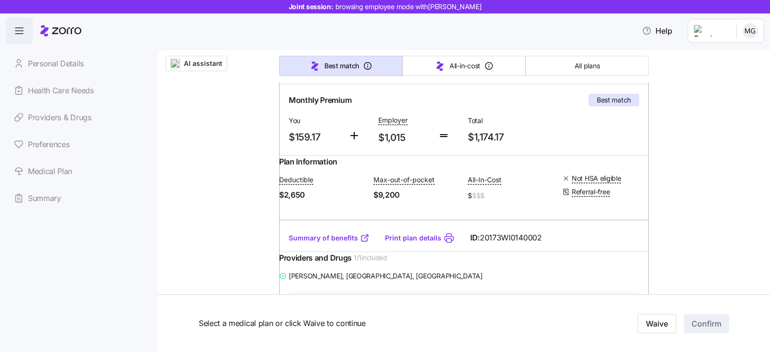
click at [306, 242] on link "Summary of benefits" at bounding box center [329, 239] width 81 height 10
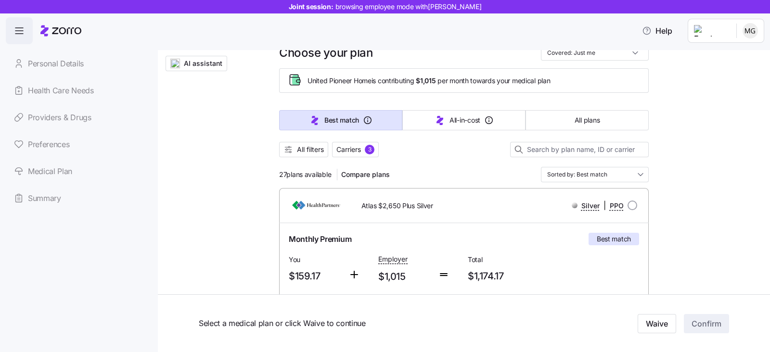
scroll to position [60, 0]
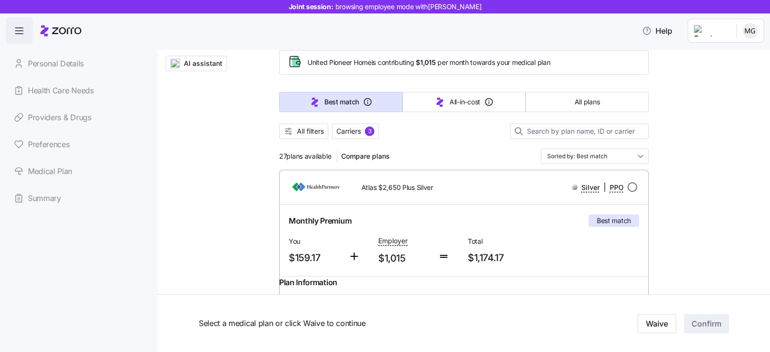
click at [628, 187] on input "radio" at bounding box center [633, 188] width 10 height 10
radio input "true"
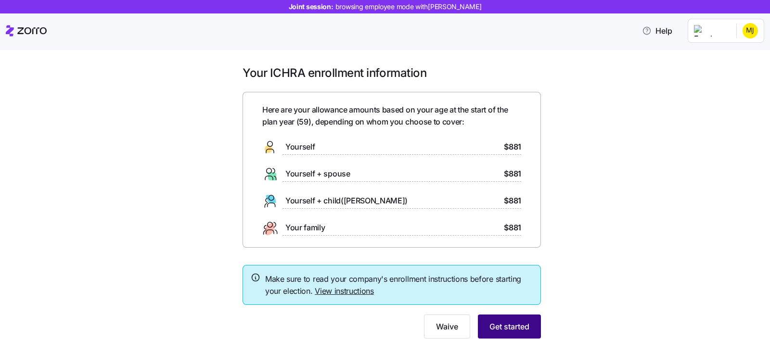
click at [496, 334] on button "Get started" at bounding box center [509, 327] width 63 height 24
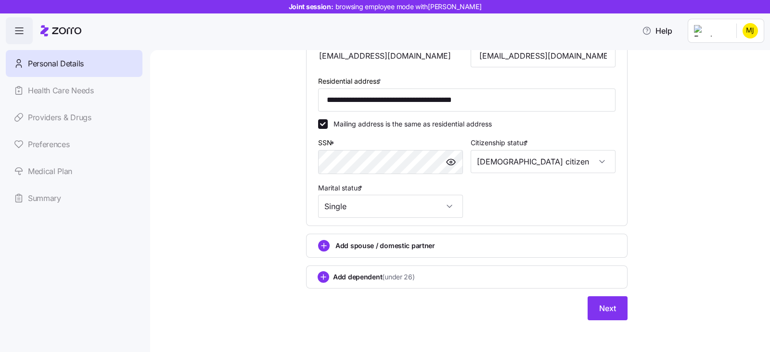
scroll to position [301, 0]
click at [612, 312] on button "Next" at bounding box center [608, 308] width 40 height 24
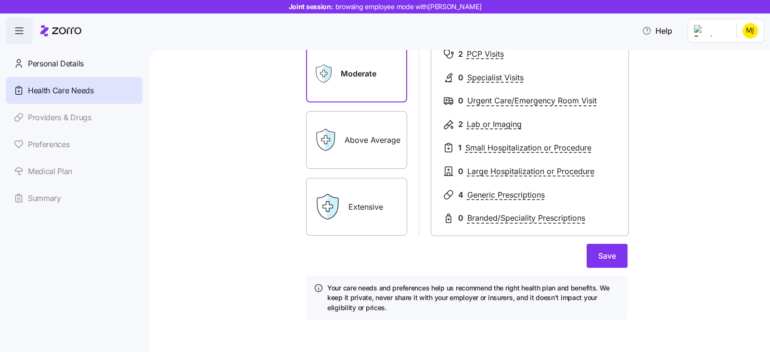
scroll to position [142, 0]
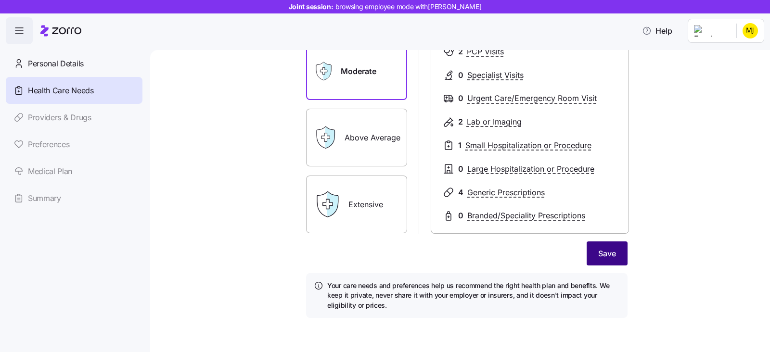
click at [607, 253] on span "Save" at bounding box center [608, 254] width 18 height 12
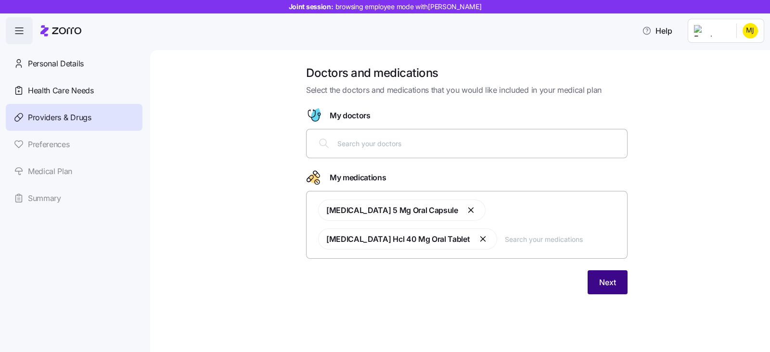
click at [611, 278] on button "Next" at bounding box center [608, 283] width 40 height 24
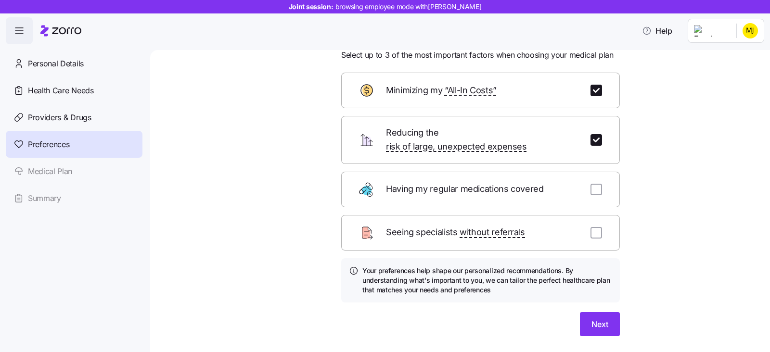
scroll to position [52, 0]
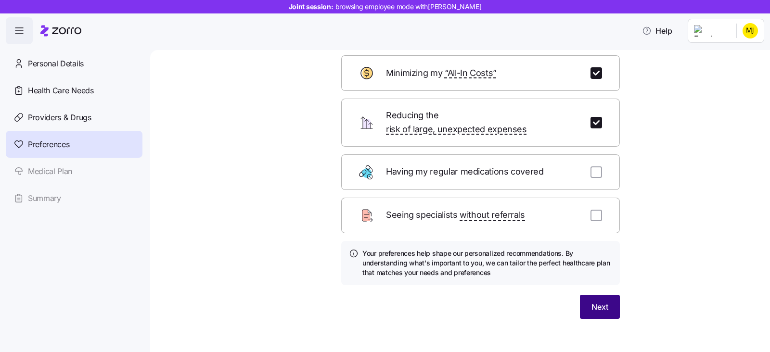
click at [584, 295] on button "Next" at bounding box center [600, 307] width 40 height 24
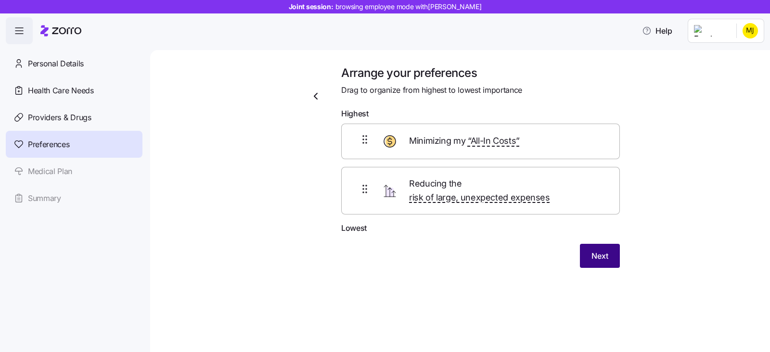
click at [609, 244] on button "Next" at bounding box center [600, 256] width 40 height 24
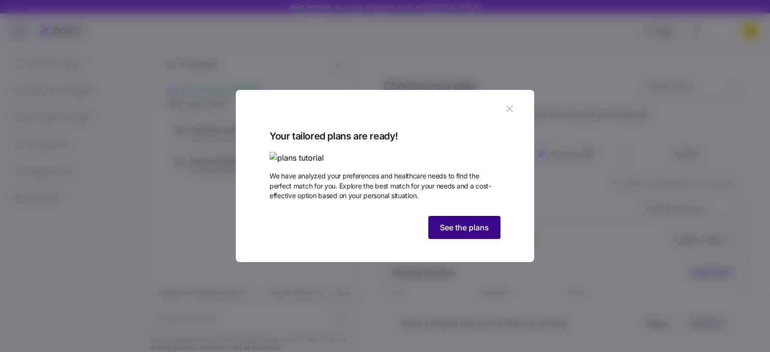
click at [447, 234] on span "See the plans" at bounding box center [464, 228] width 49 height 12
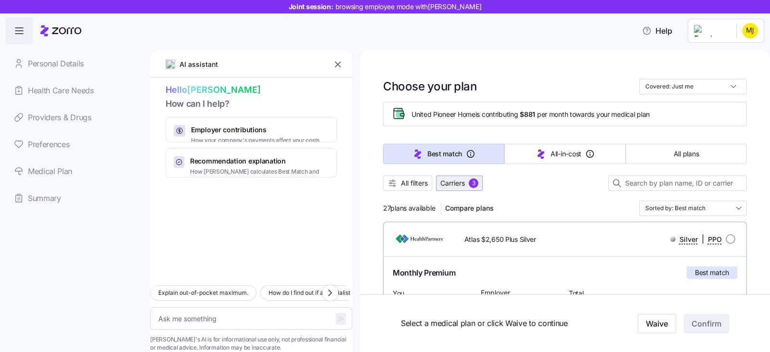
click at [465, 186] on span "Carriers" at bounding box center [453, 184] width 25 height 10
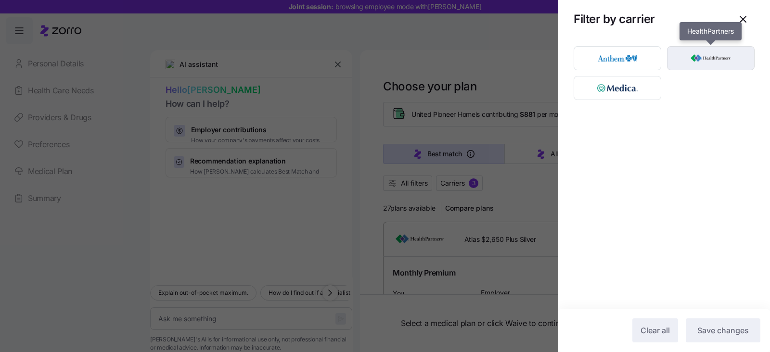
click at [710, 60] on img "button" at bounding box center [711, 58] width 71 height 19
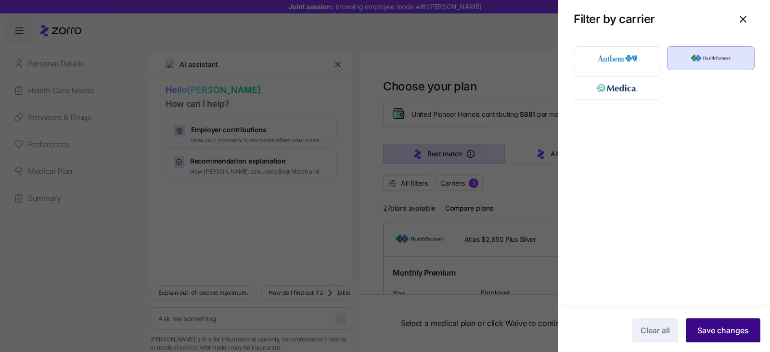
click at [720, 334] on span "Save changes" at bounding box center [724, 331] width 52 height 12
type textarea "x"
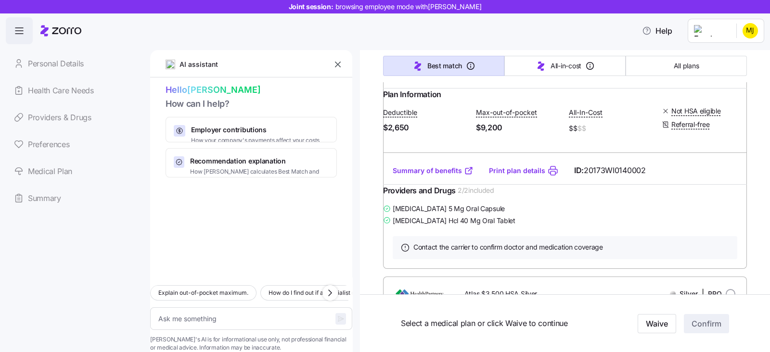
scroll to position [240, 0]
click at [335, 63] on icon "button" at bounding box center [338, 65] width 10 height 10
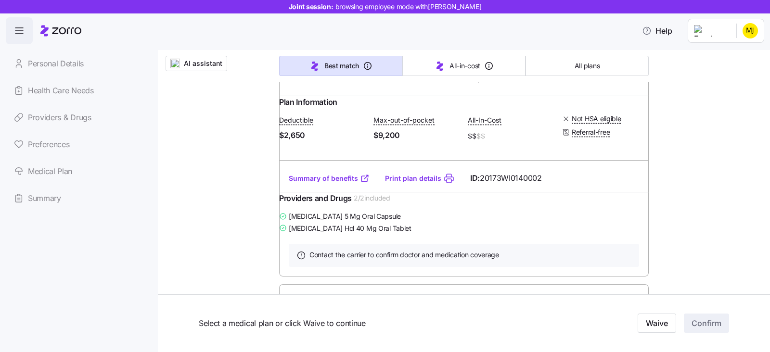
click at [296, 183] on link "Summary of benefits" at bounding box center [329, 179] width 81 height 10
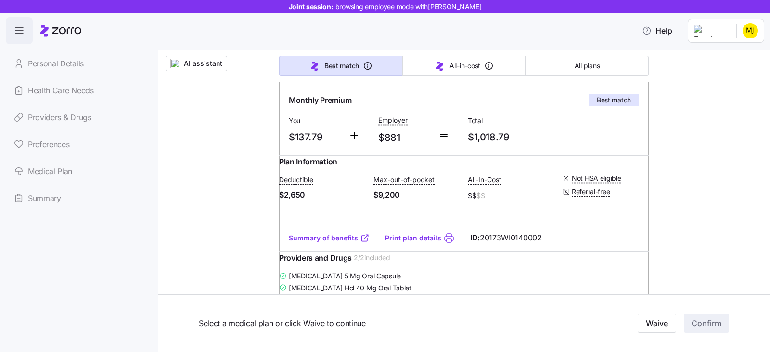
scroll to position [120, 0]
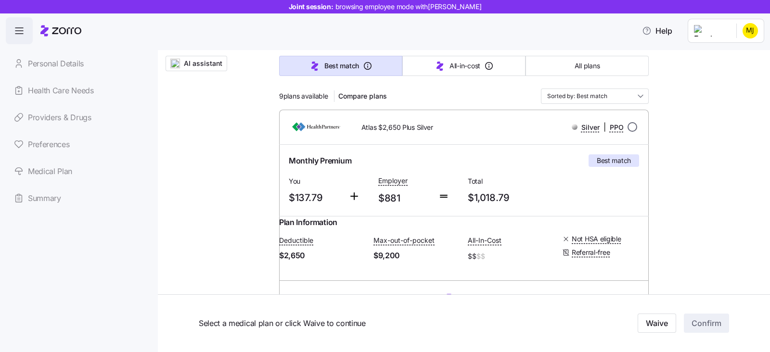
click at [629, 125] on input "radio" at bounding box center [633, 127] width 10 height 10
radio input "true"
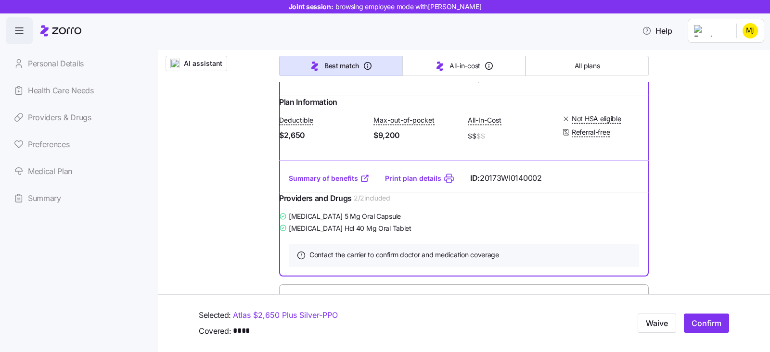
scroll to position [240, 0]
click at [700, 325] on span "Confirm" at bounding box center [707, 324] width 30 height 12
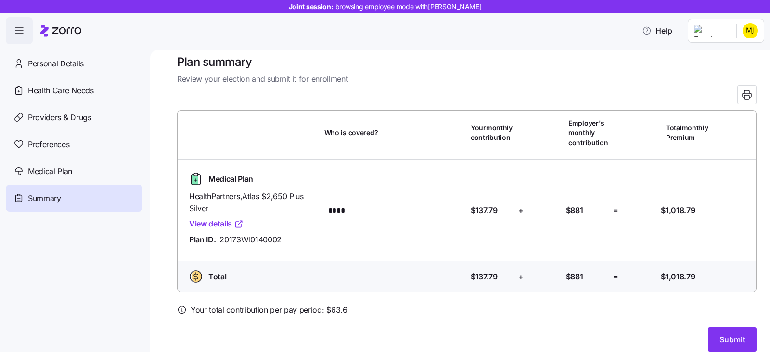
scroll to position [22, 0]
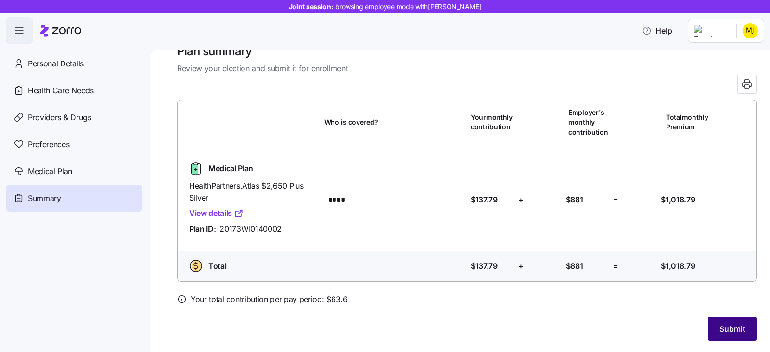
click at [720, 327] on span "Submit" at bounding box center [733, 330] width 26 height 12
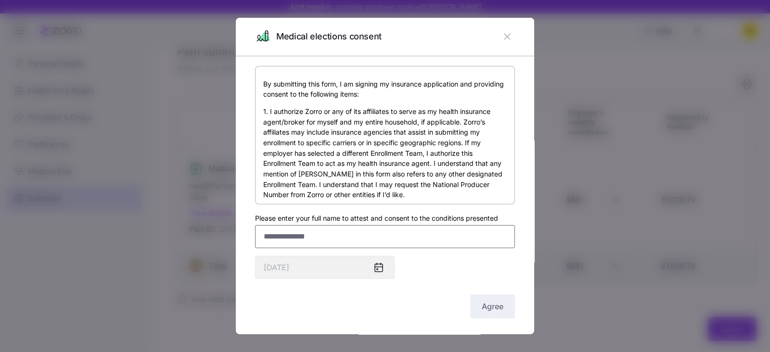
click at [274, 237] on input "Please enter your full name to attest and consent to the conditions presented" at bounding box center [385, 236] width 260 height 23
click at [270, 233] on input "**********" at bounding box center [385, 236] width 260 height 23
type input "**********"
click at [495, 308] on button "Agree" at bounding box center [492, 307] width 45 height 24
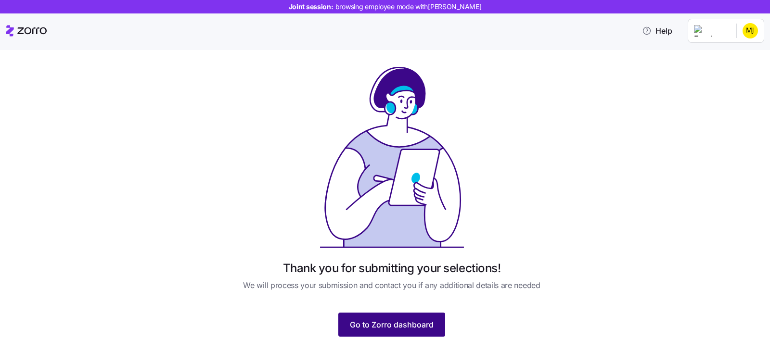
click at [373, 322] on span "Go to Zorro dashboard" at bounding box center [392, 325] width 84 height 12
